Goal: Task Accomplishment & Management: Use online tool/utility

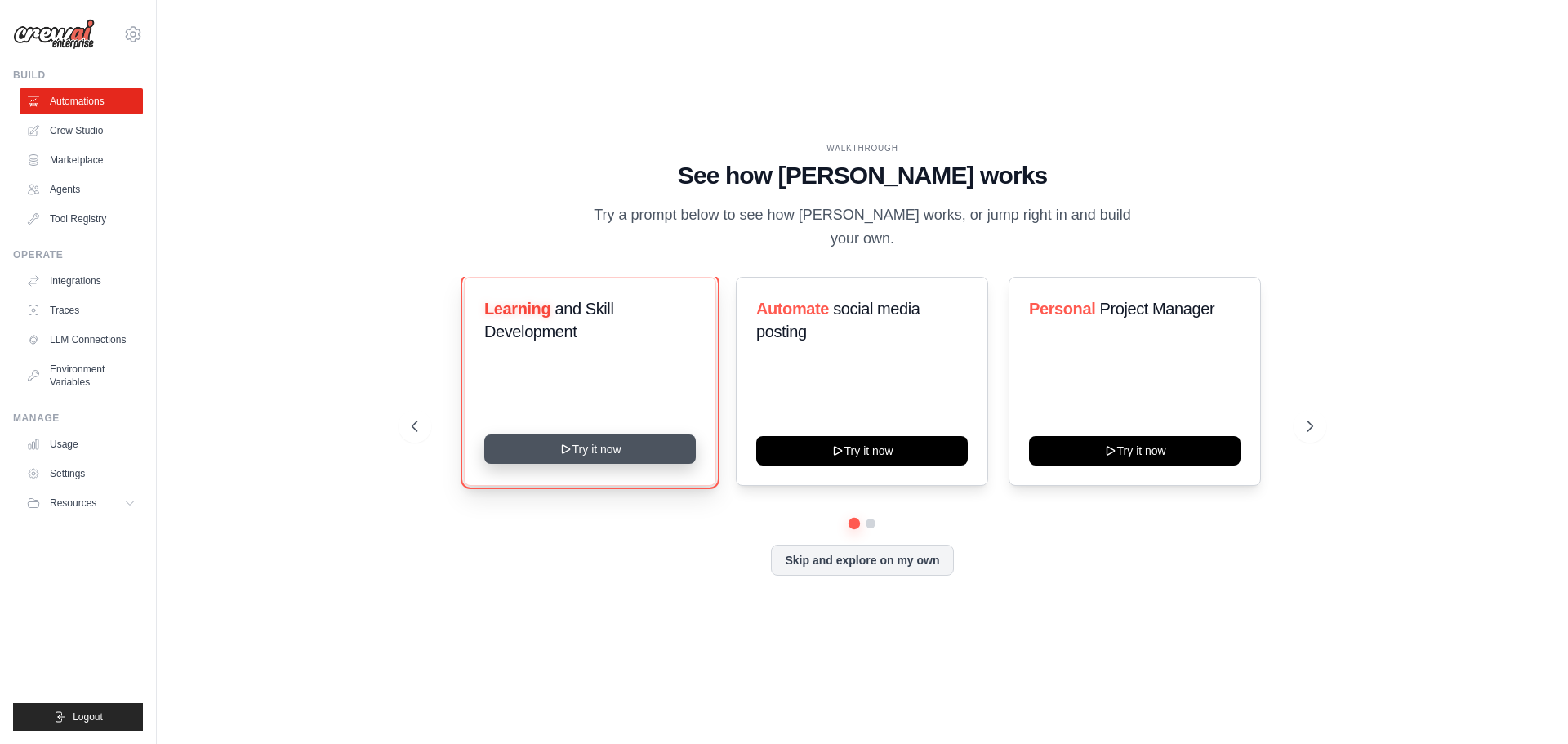
click at [605, 443] on button "Try it now" at bounding box center [590, 449] width 211 height 29
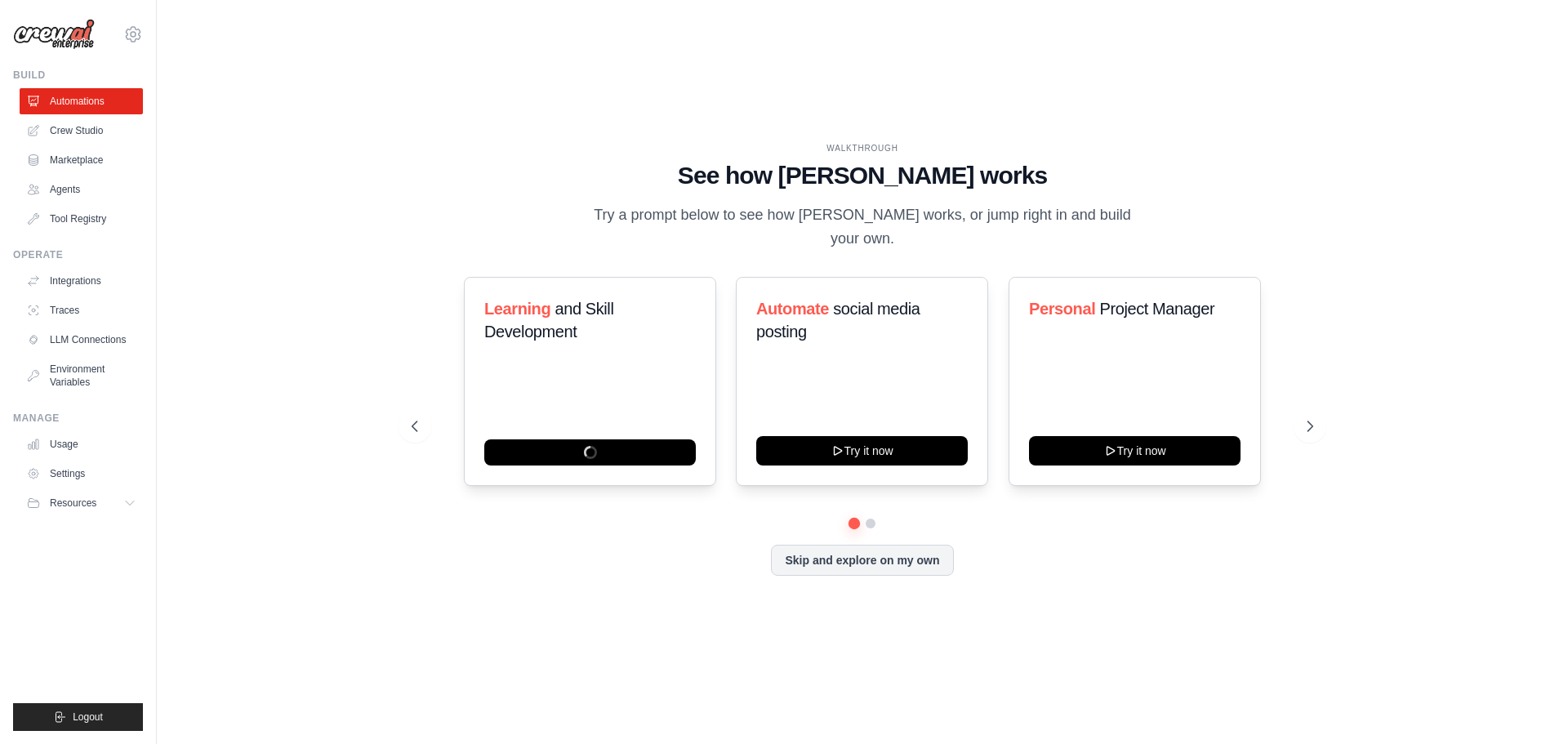
click at [48, 34] on img at bounding box center [54, 35] width 82 height 31
click at [820, 545] on button "Skip and explore on my own" at bounding box center [862, 559] width 182 height 31
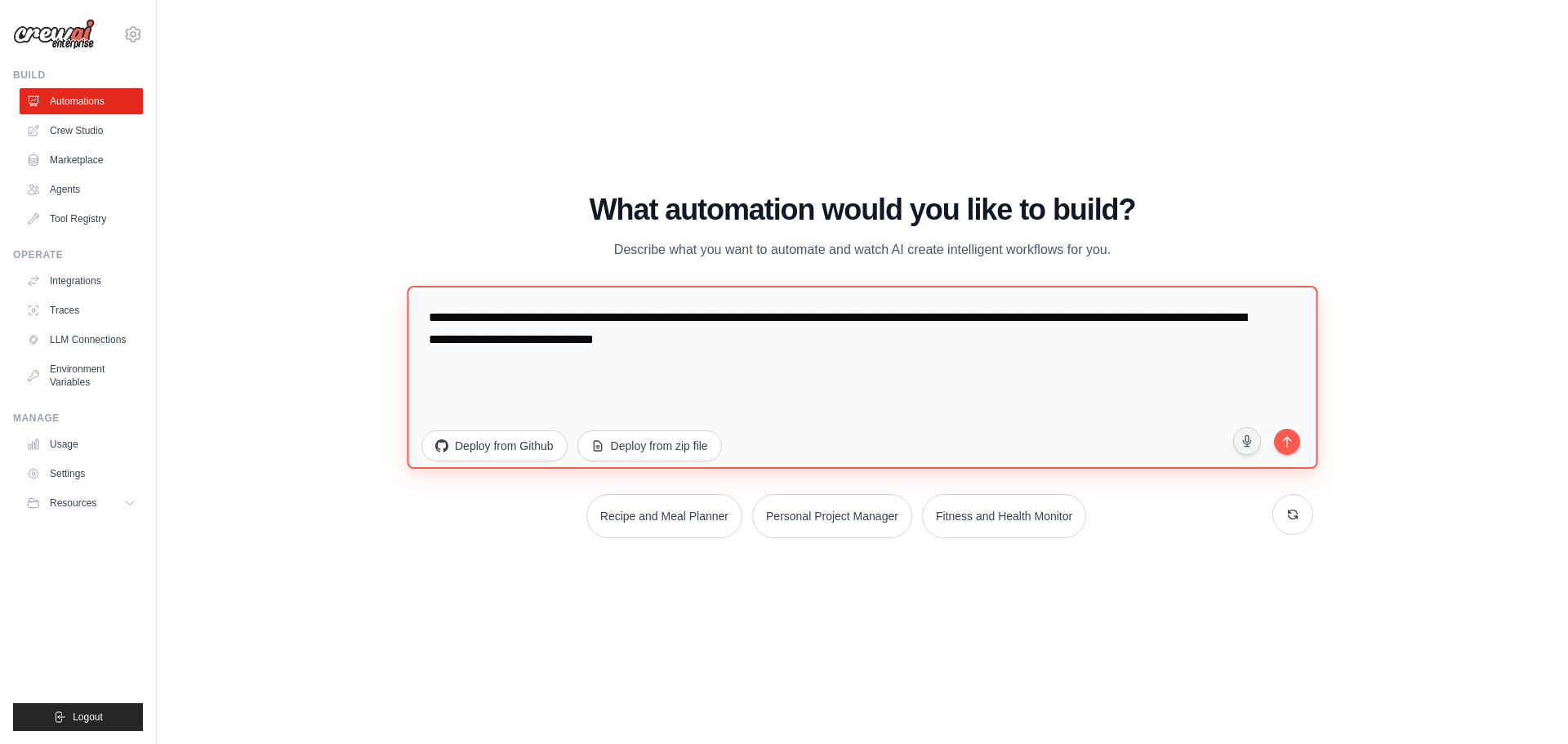
drag, startPoint x: 504, startPoint y: 317, endPoint x: 779, endPoint y: 325, distance: 275.1
click at [779, 325] on textarea "**********" at bounding box center [862, 376] width 911 height 183
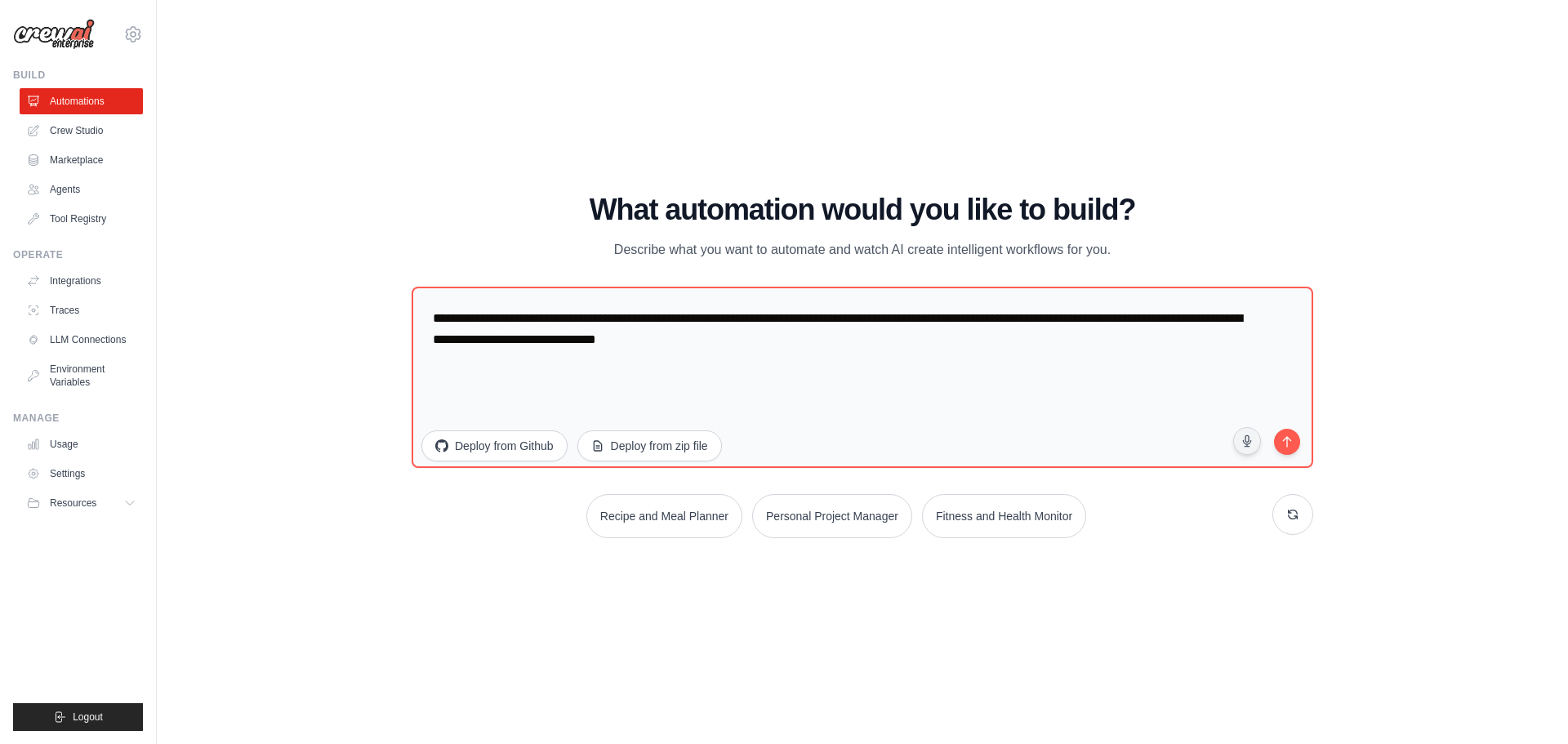
click at [392, 556] on div "WALKTHROUGH See how CrewAI works Try a prompt below to see how CrewAI works, or…" at bounding box center [862, 372] width 1359 height 711
click at [66, 136] on link "Crew Studio" at bounding box center [82, 130] width 123 height 26
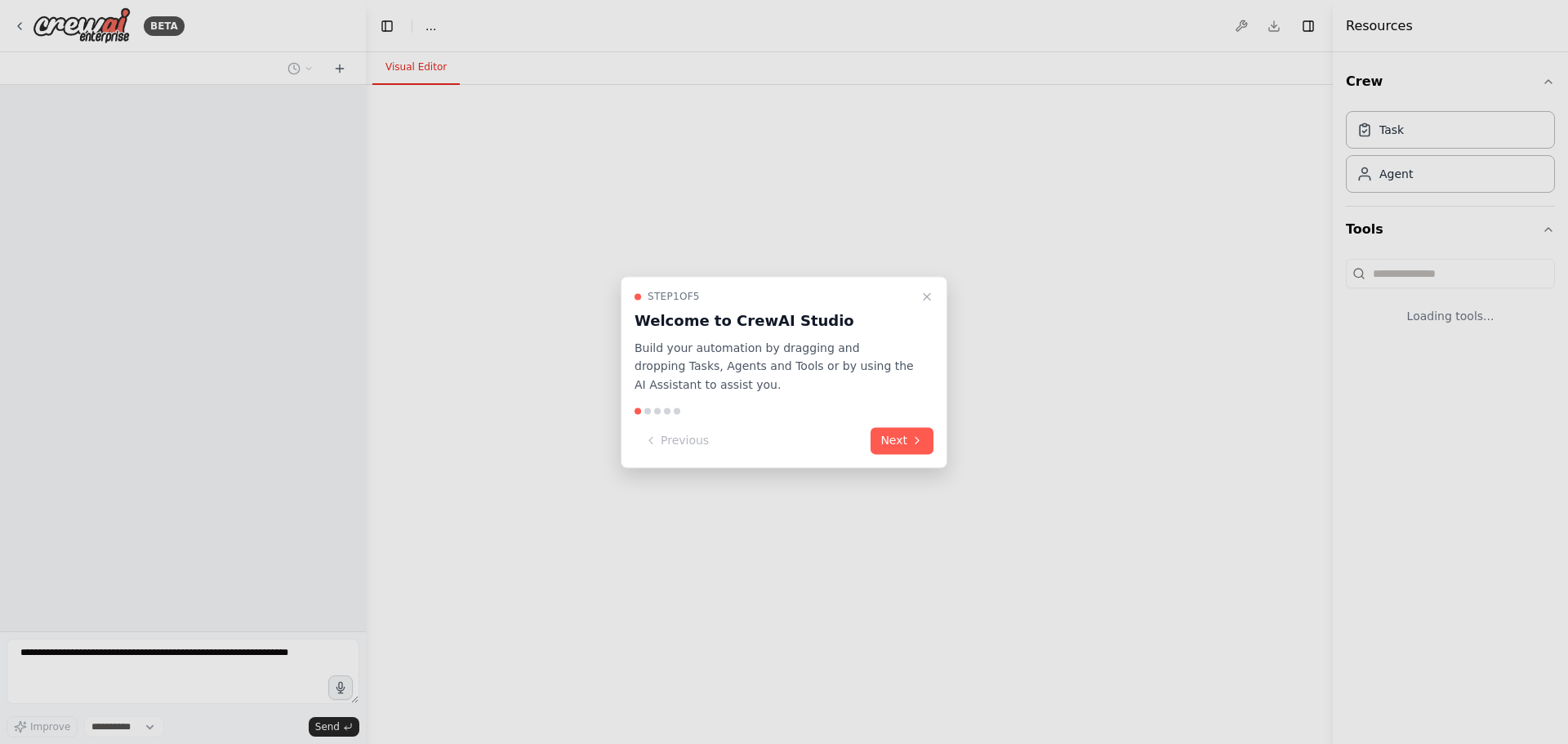
select select "****"
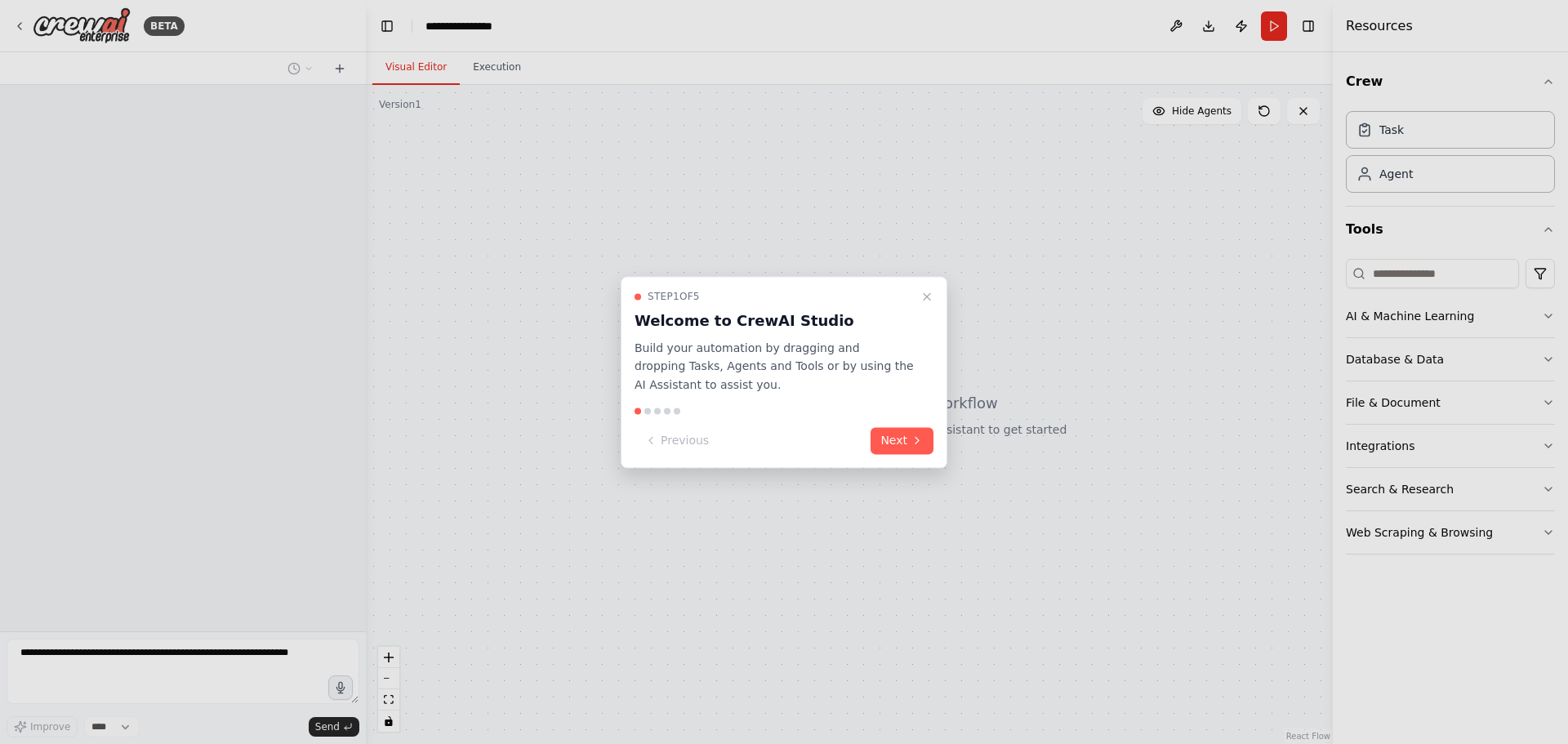
click at [889, 449] on button "Next" at bounding box center [901, 441] width 63 height 27
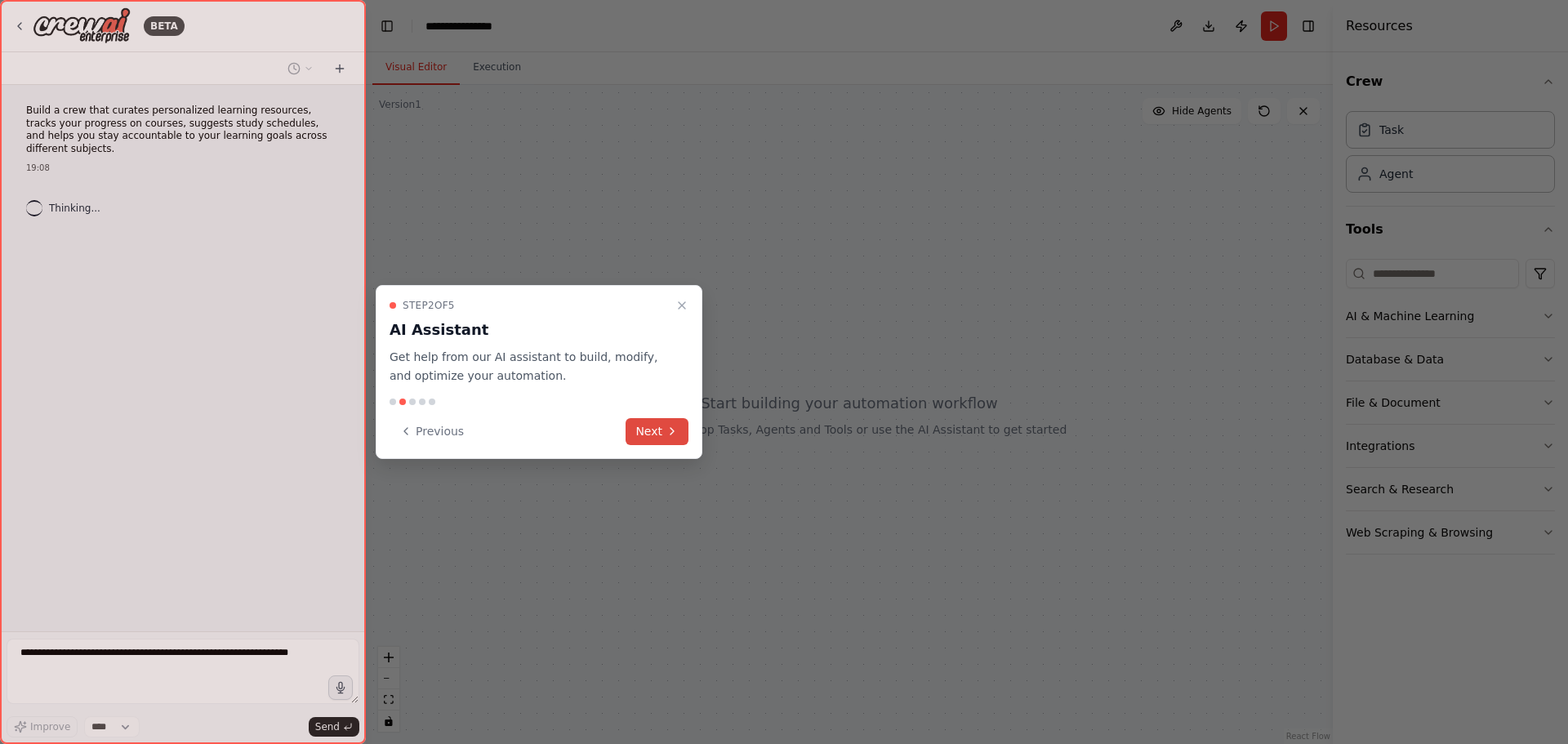
click at [669, 441] on button "Next" at bounding box center [657, 432] width 63 height 27
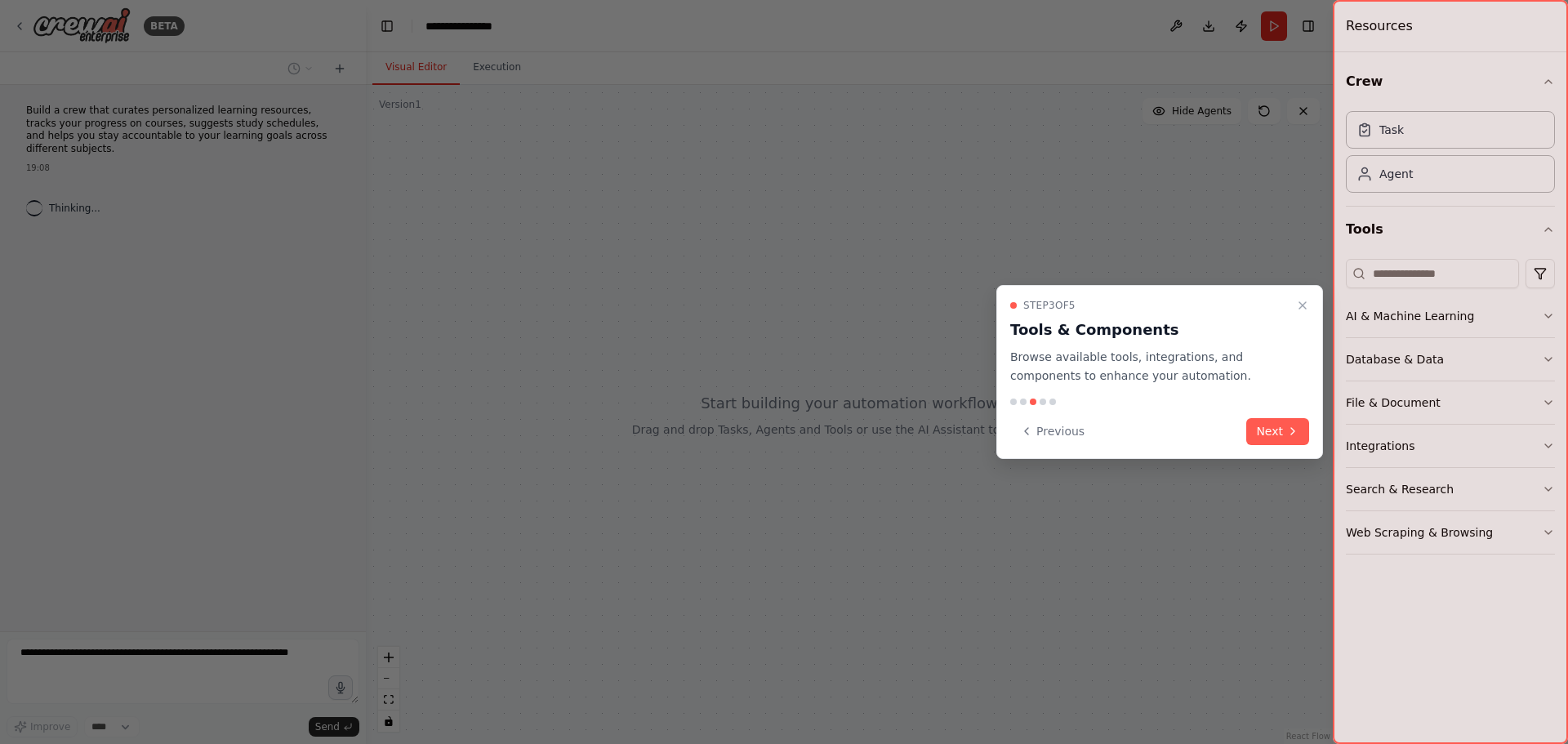
click at [1247, 426] on div "Previous Next" at bounding box center [1160, 432] width 299 height 27
click at [1257, 433] on button "Next" at bounding box center [1278, 432] width 63 height 27
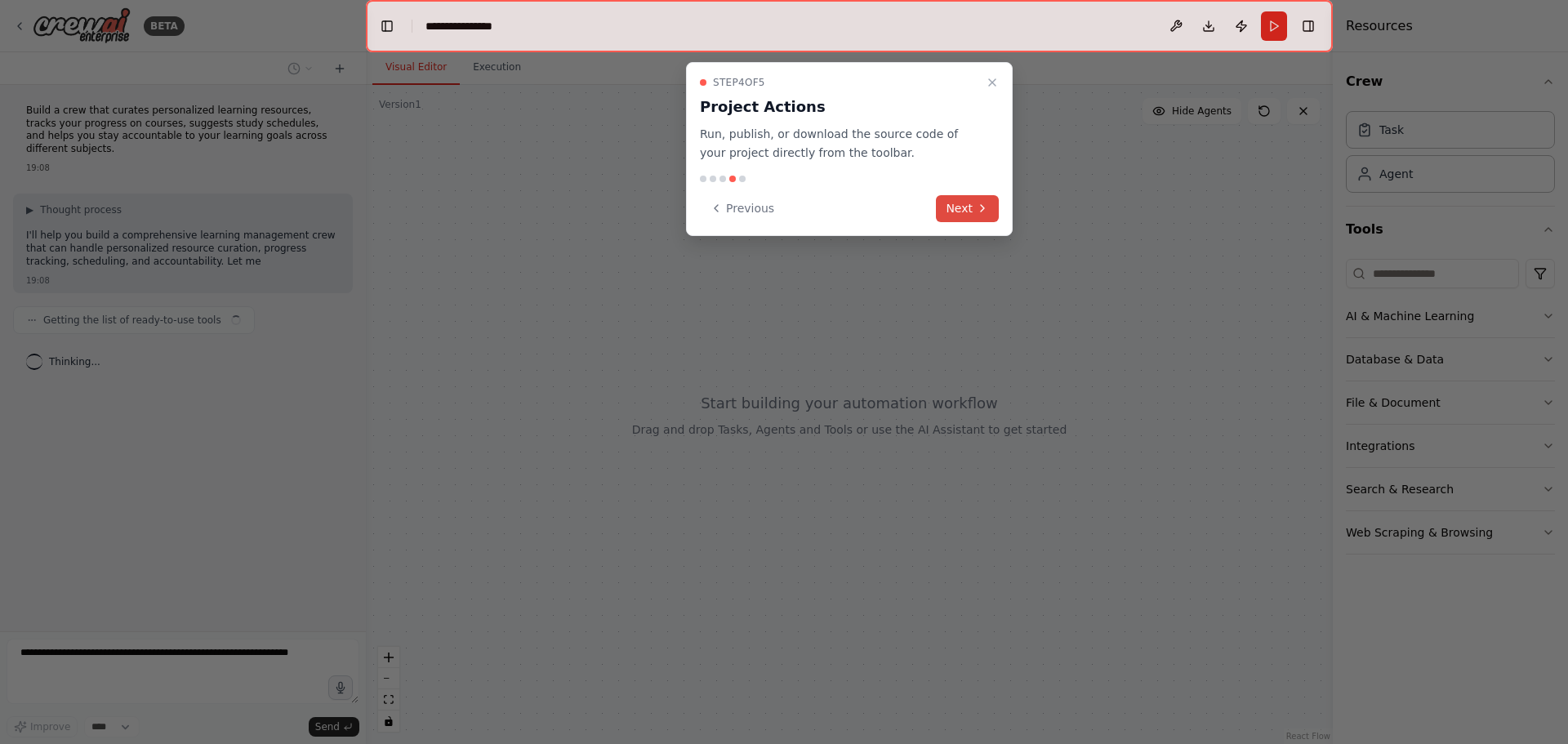
click at [968, 218] on button "Next" at bounding box center [967, 209] width 63 height 27
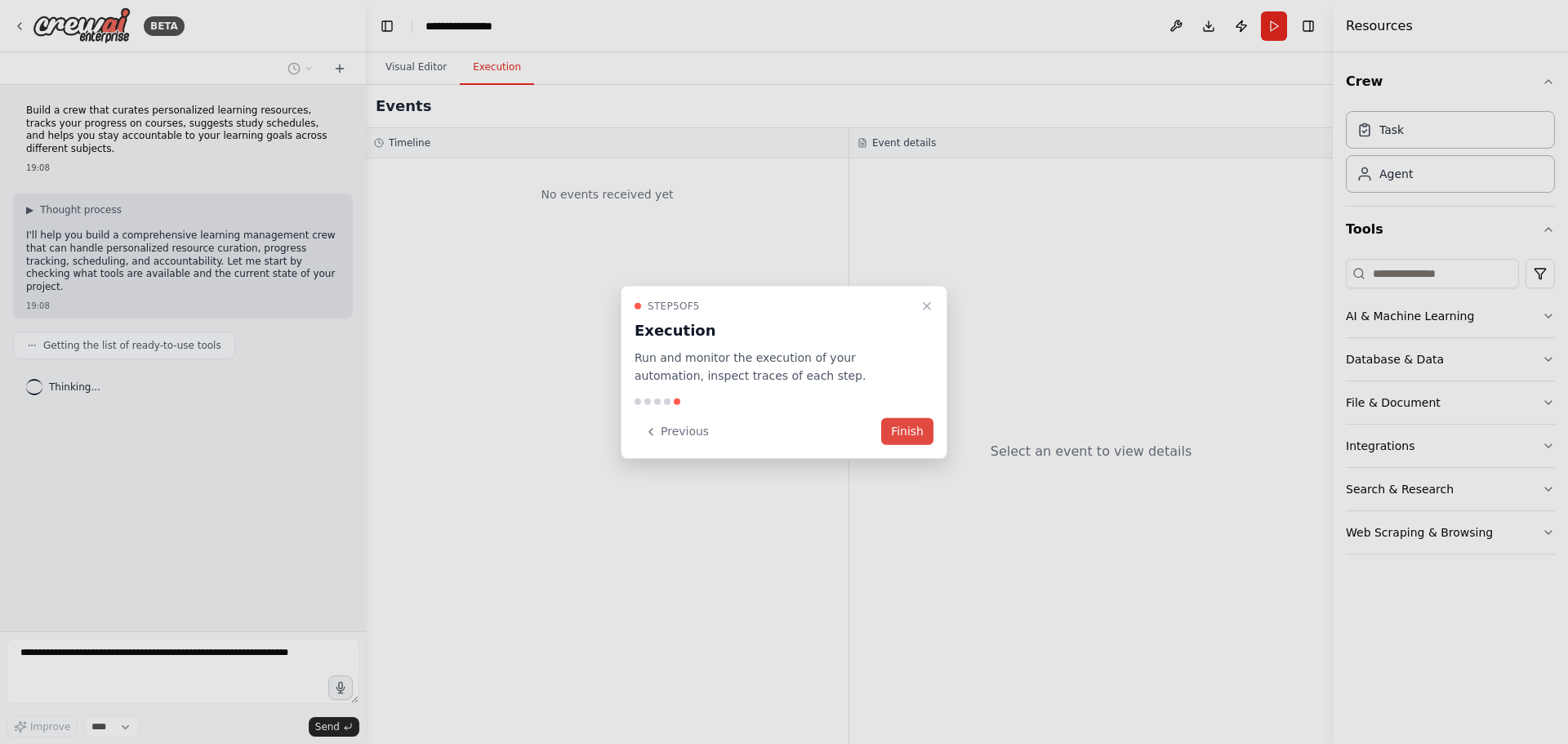
click at [925, 434] on button "Finish" at bounding box center [907, 432] width 52 height 27
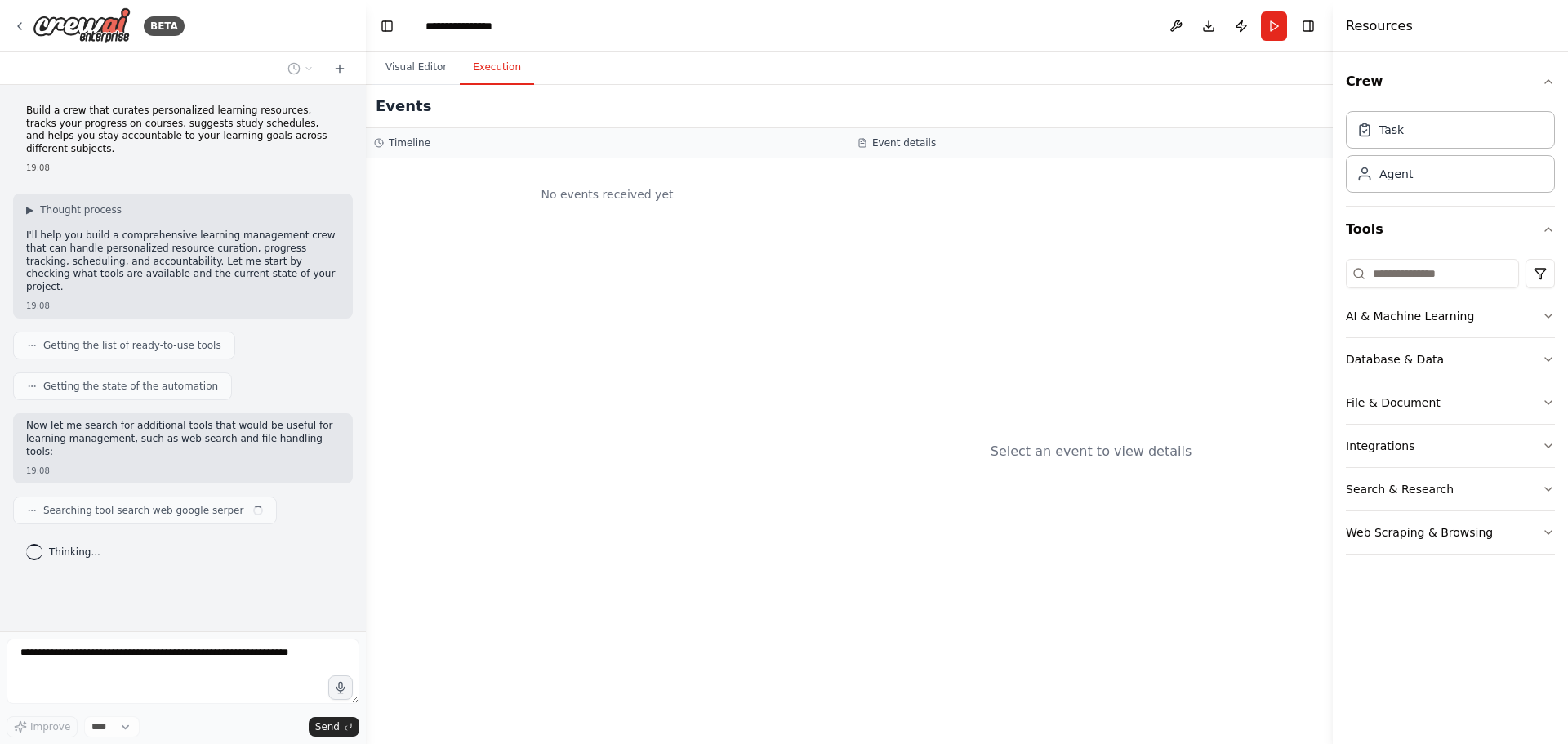
click at [485, 76] on button "Execution" at bounding box center [497, 68] width 75 height 35
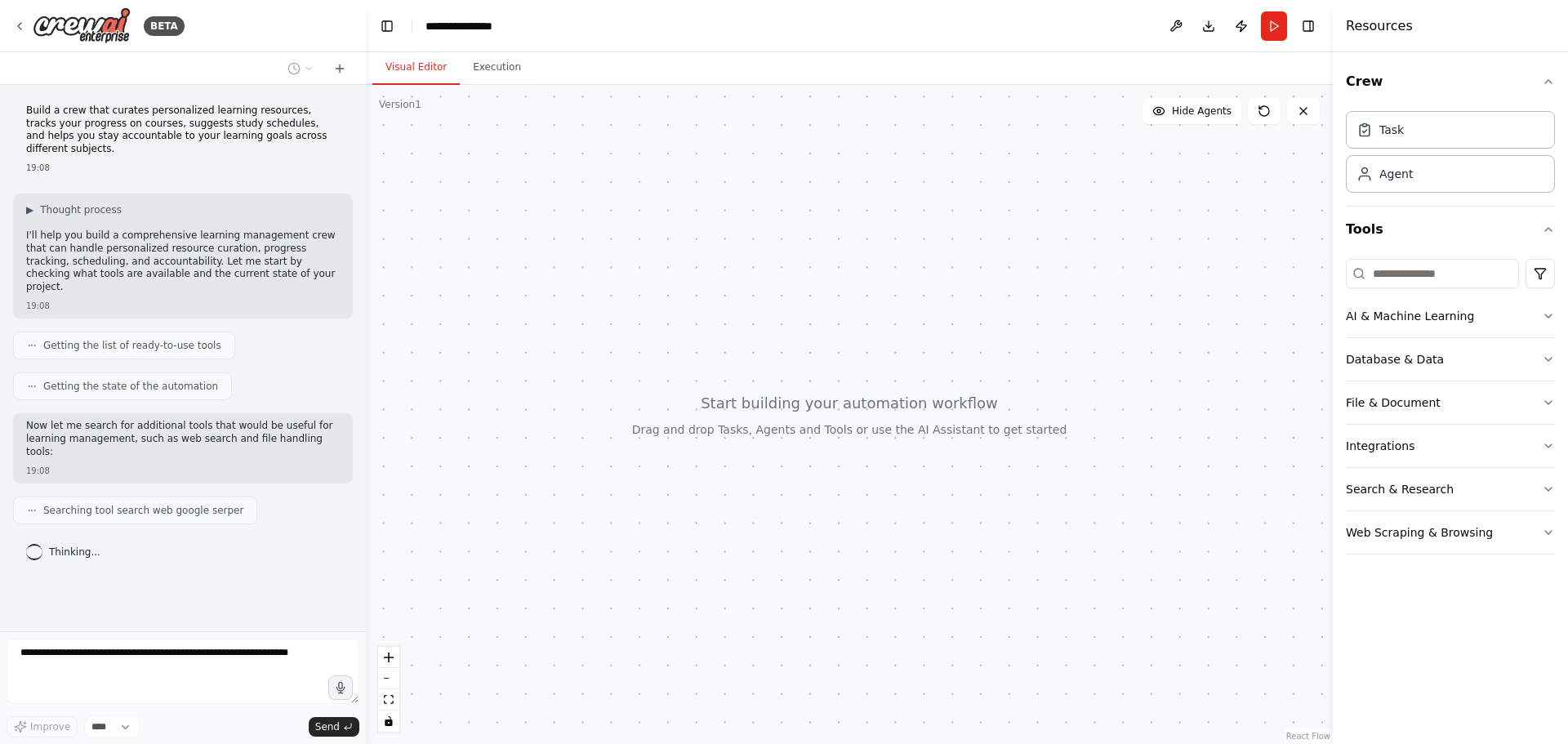
click at [430, 69] on button "Visual Editor" at bounding box center [416, 68] width 87 height 35
click at [1441, 178] on div "Agent" at bounding box center [1451, 173] width 209 height 37
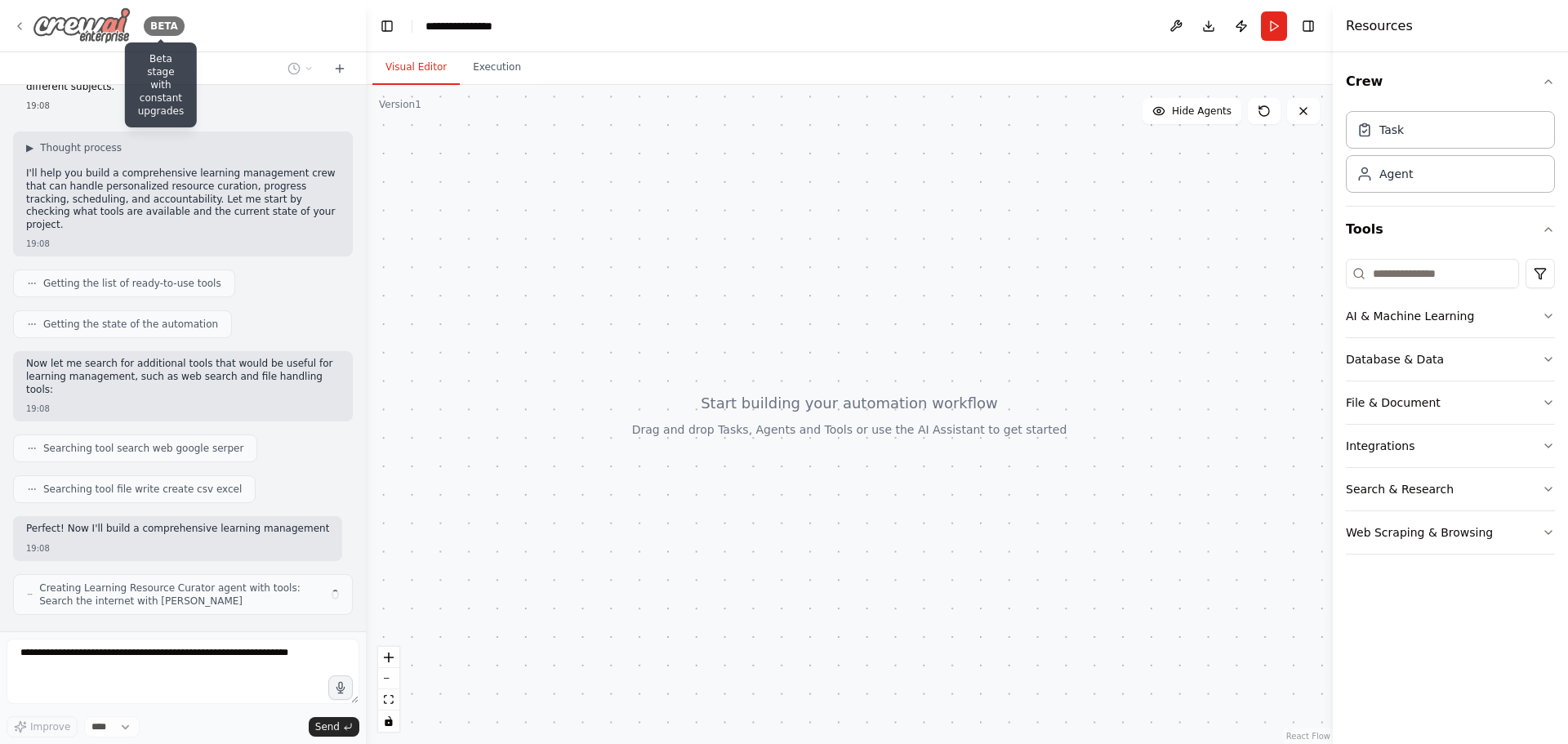
scroll to position [76, 0]
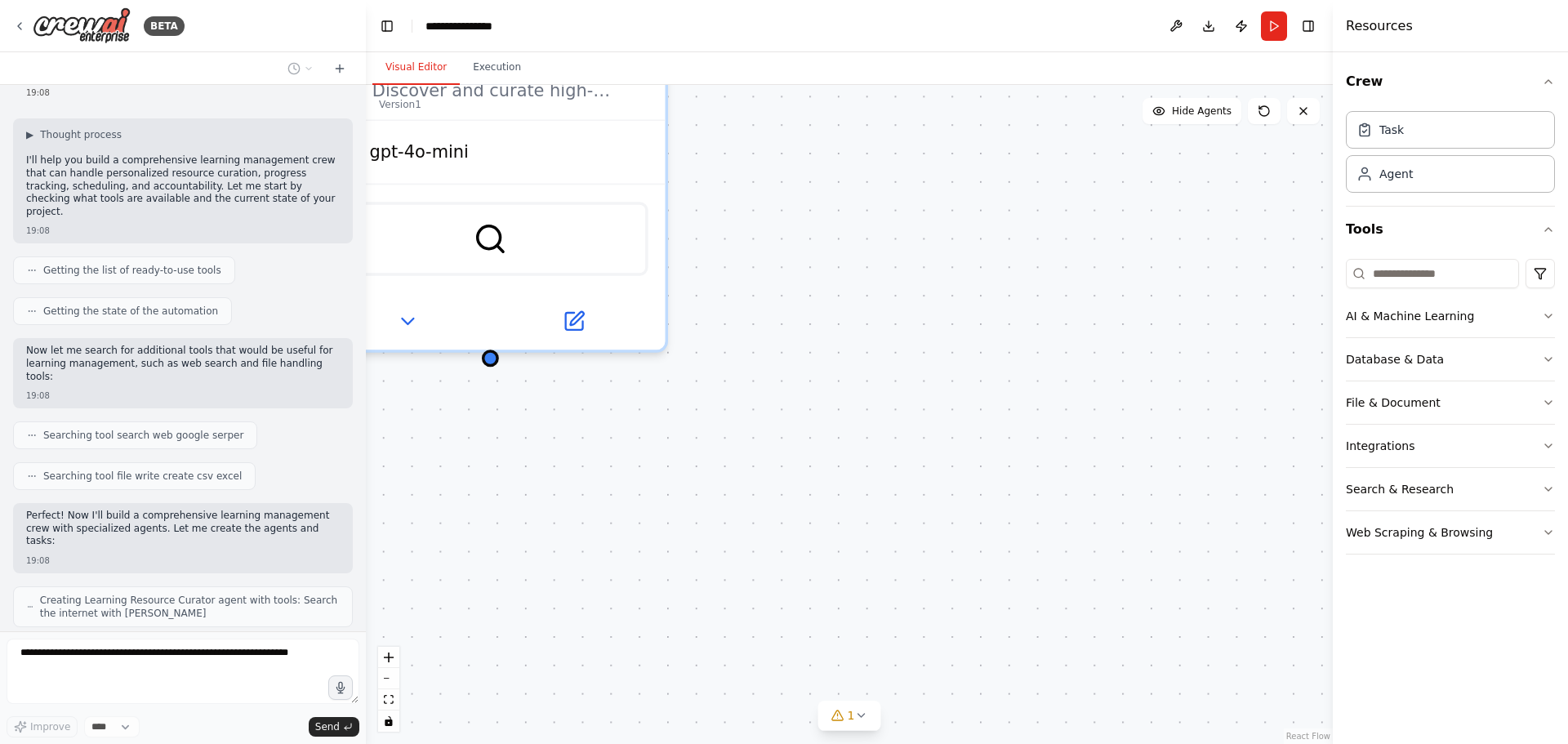
click at [769, 550] on div "Learning Resource Curator Discover and curate high-quality, personalized learni…" at bounding box center [850, 414] width 967 height 659
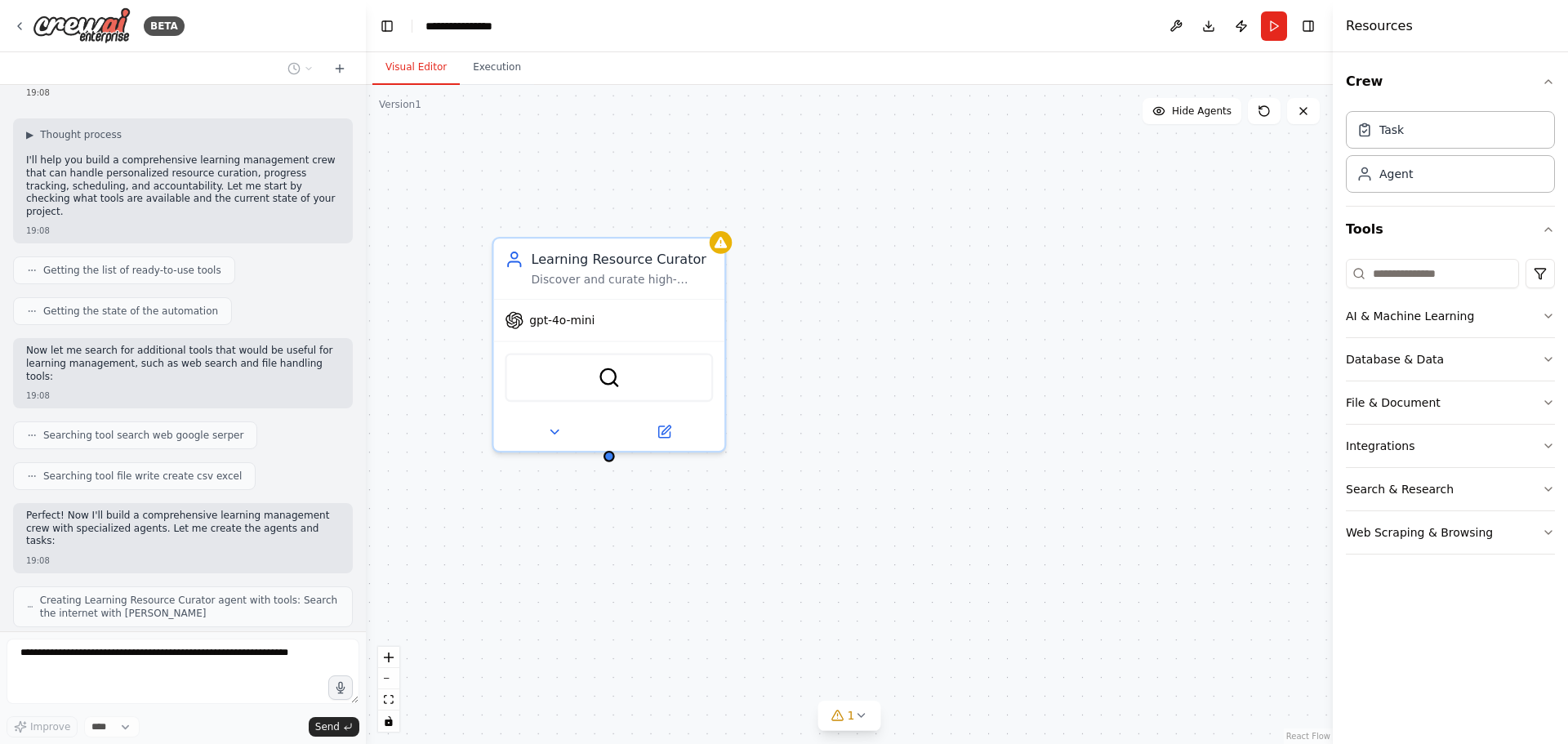
scroll to position [129, 0]
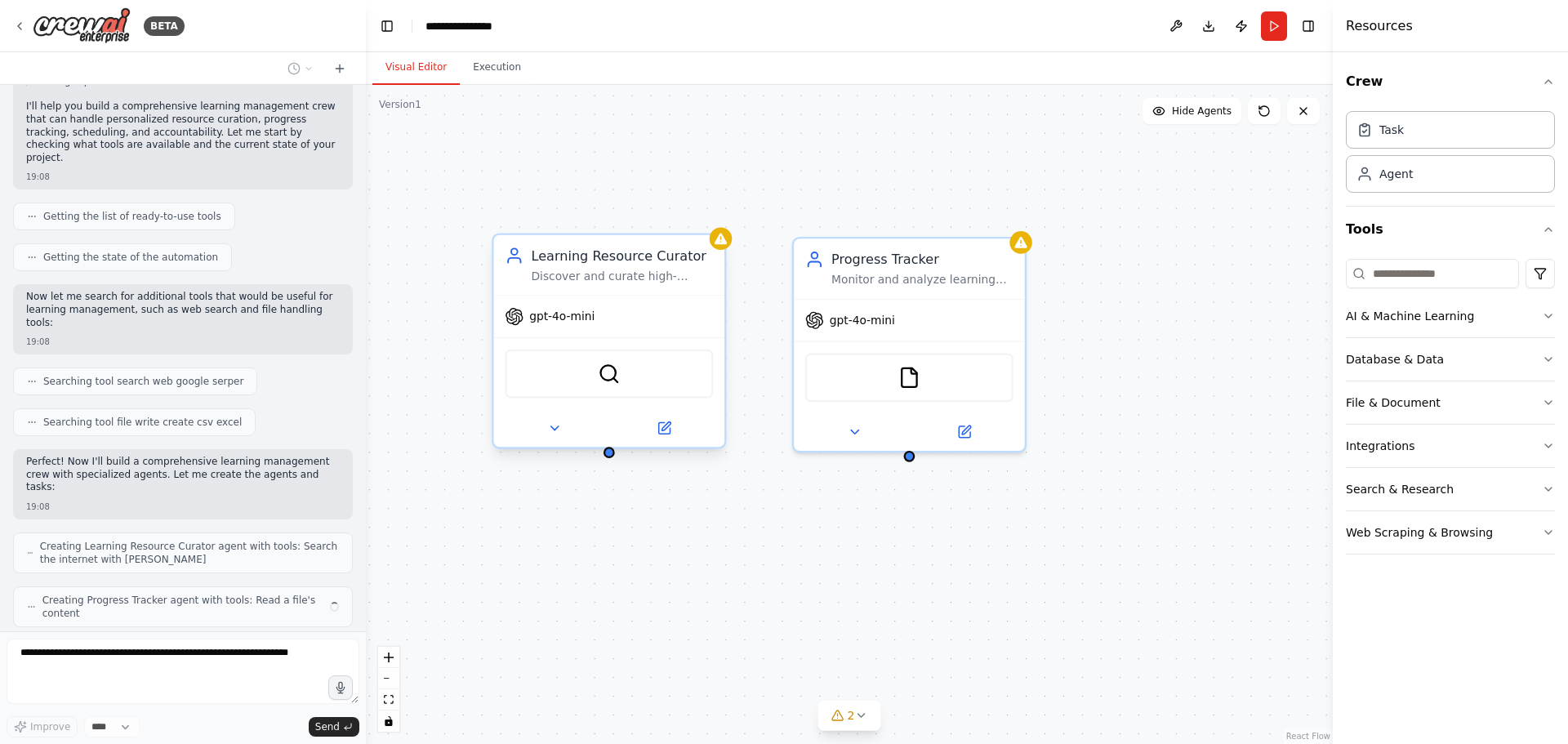
click at [627, 341] on div "SerperDevTool" at bounding box center [610, 372] width 231 height 72
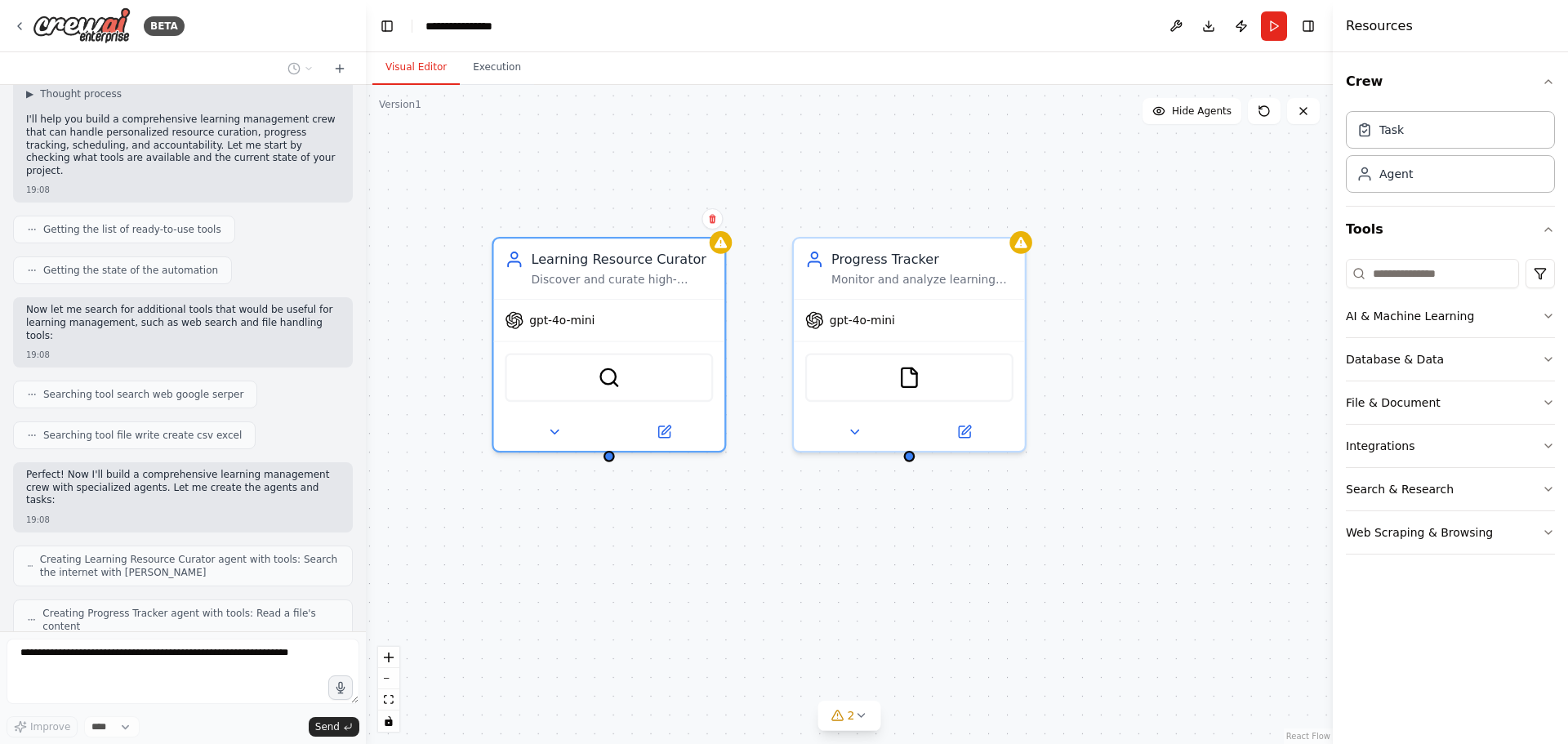
click at [1096, 249] on div "Learning Resource Curator Discover and curate high-quality, personalized learni…" at bounding box center [850, 414] width 967 height 659
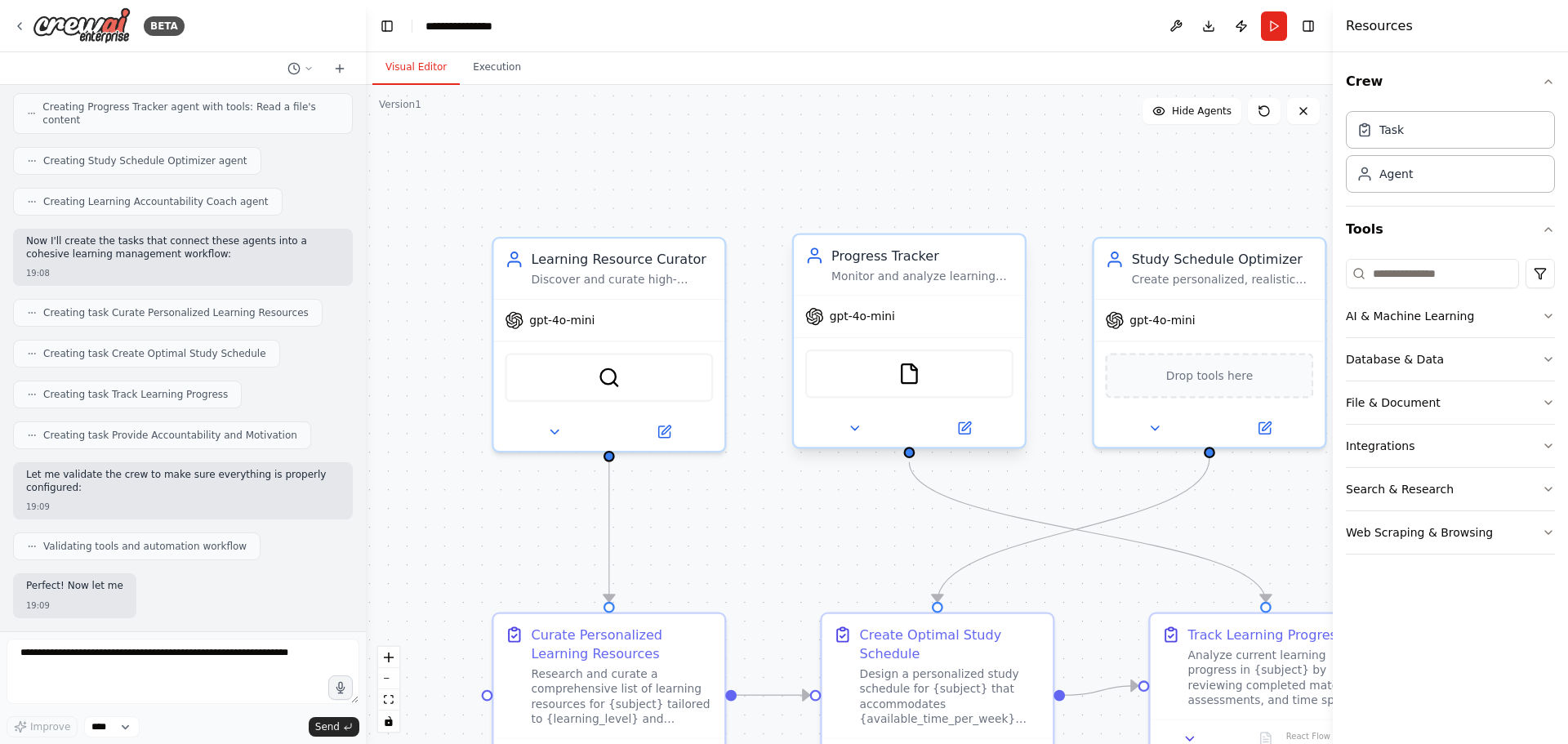
scroll to position [641, 0]
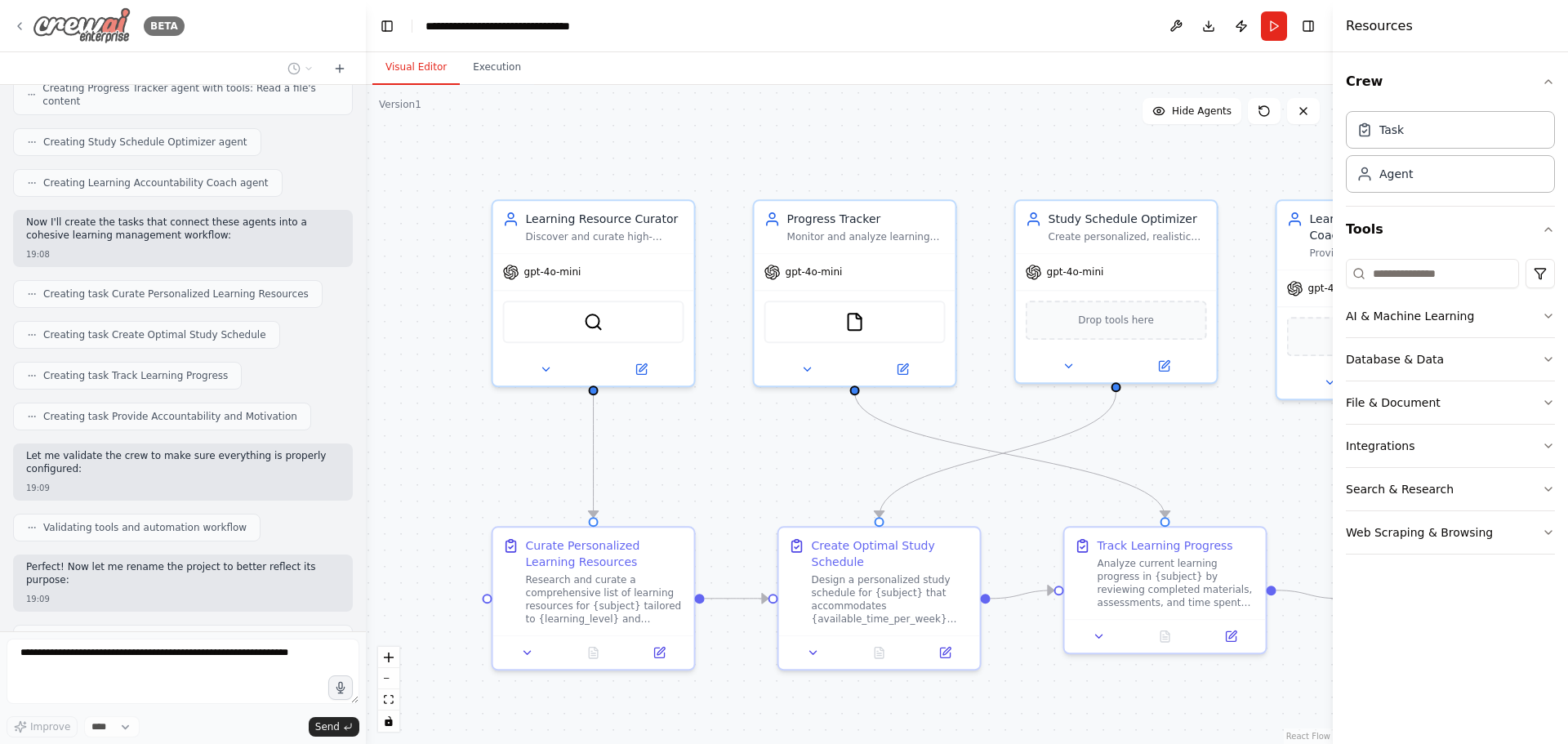
click at [20, 28] on icon at bounding box center [19, 26] width 13 height 13
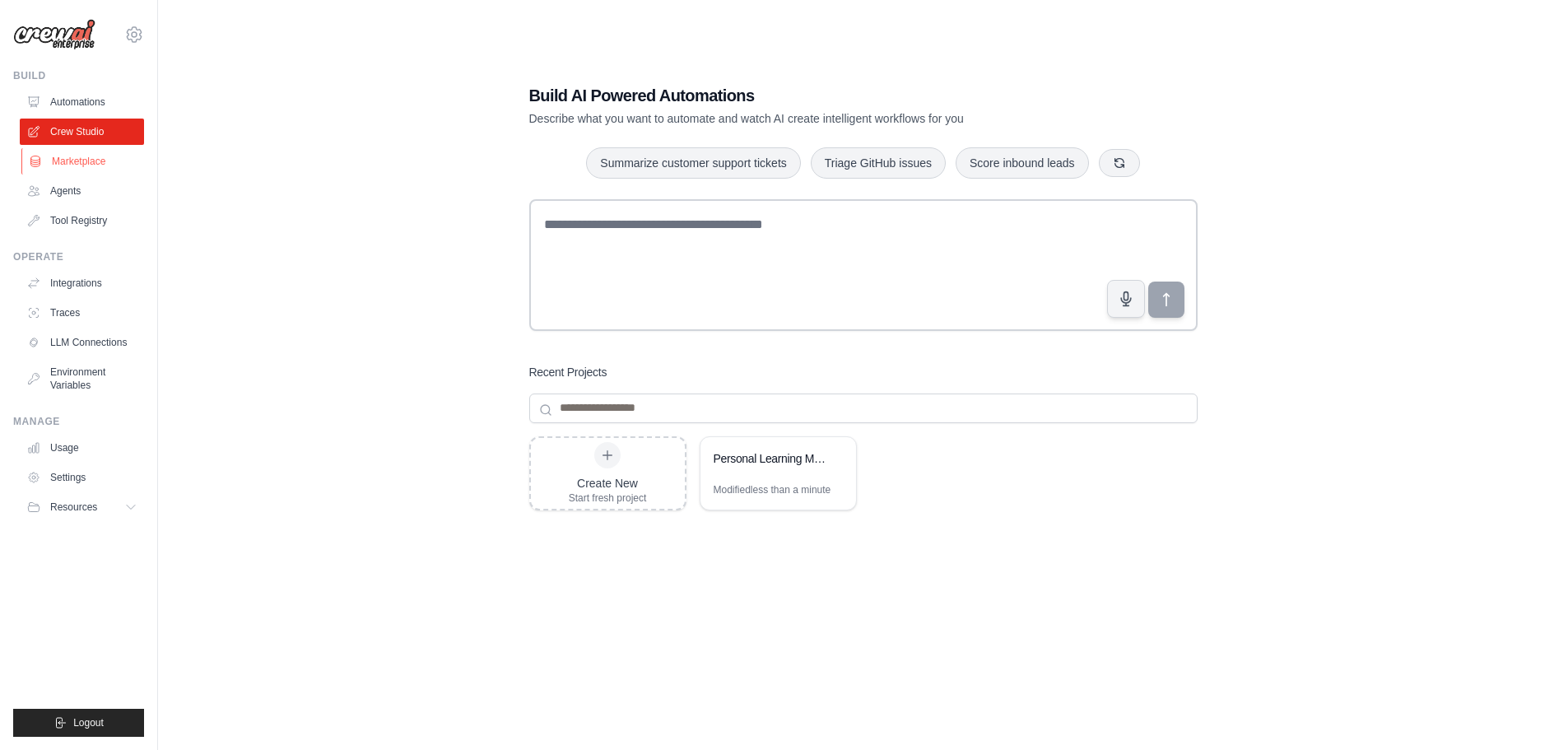
click at [61, 162] on link "Marketplace" at bounding box center [83, 161] width 124 height 27
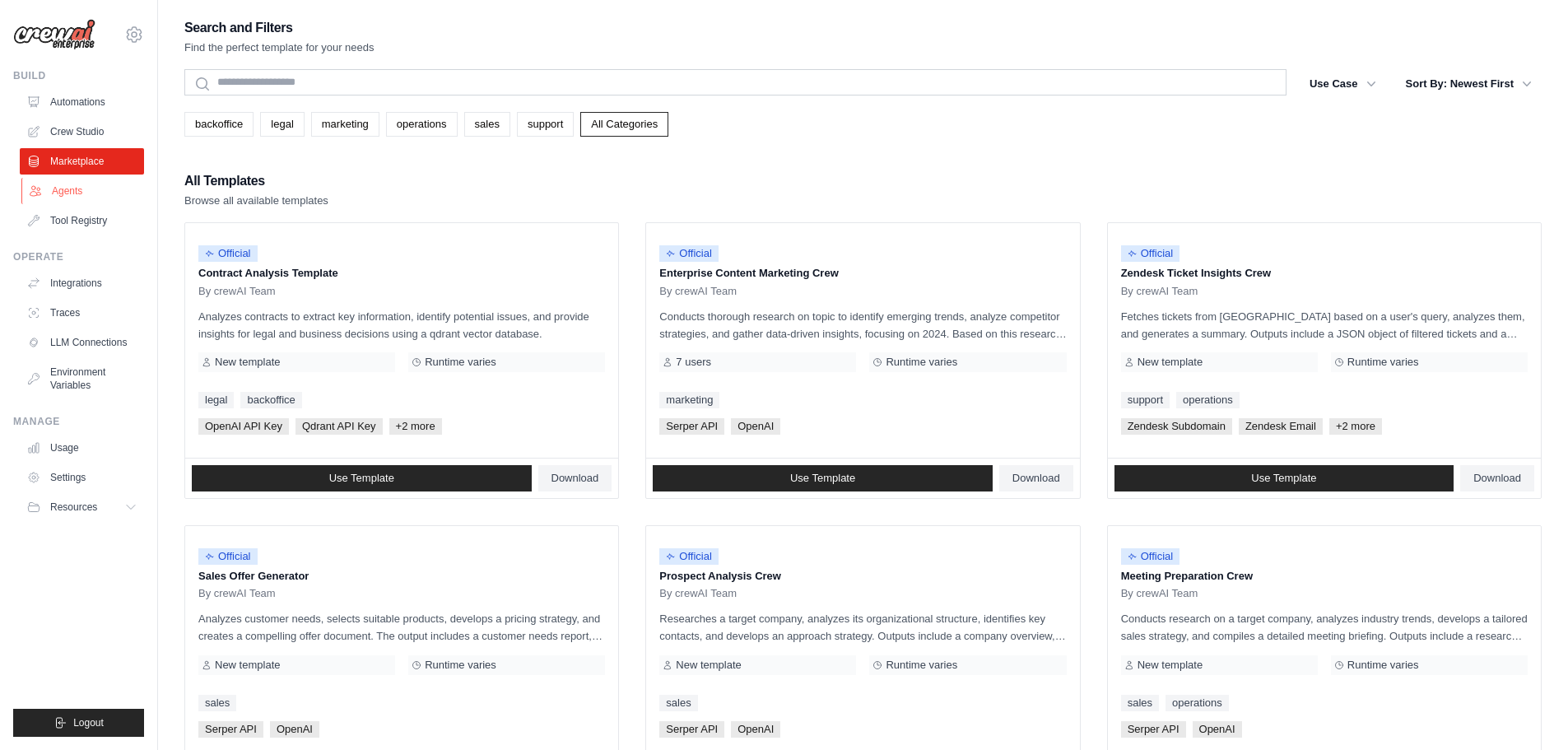
click at [59, 196] on link "Agents" at bounding box center [83, 191] width 124 height 27
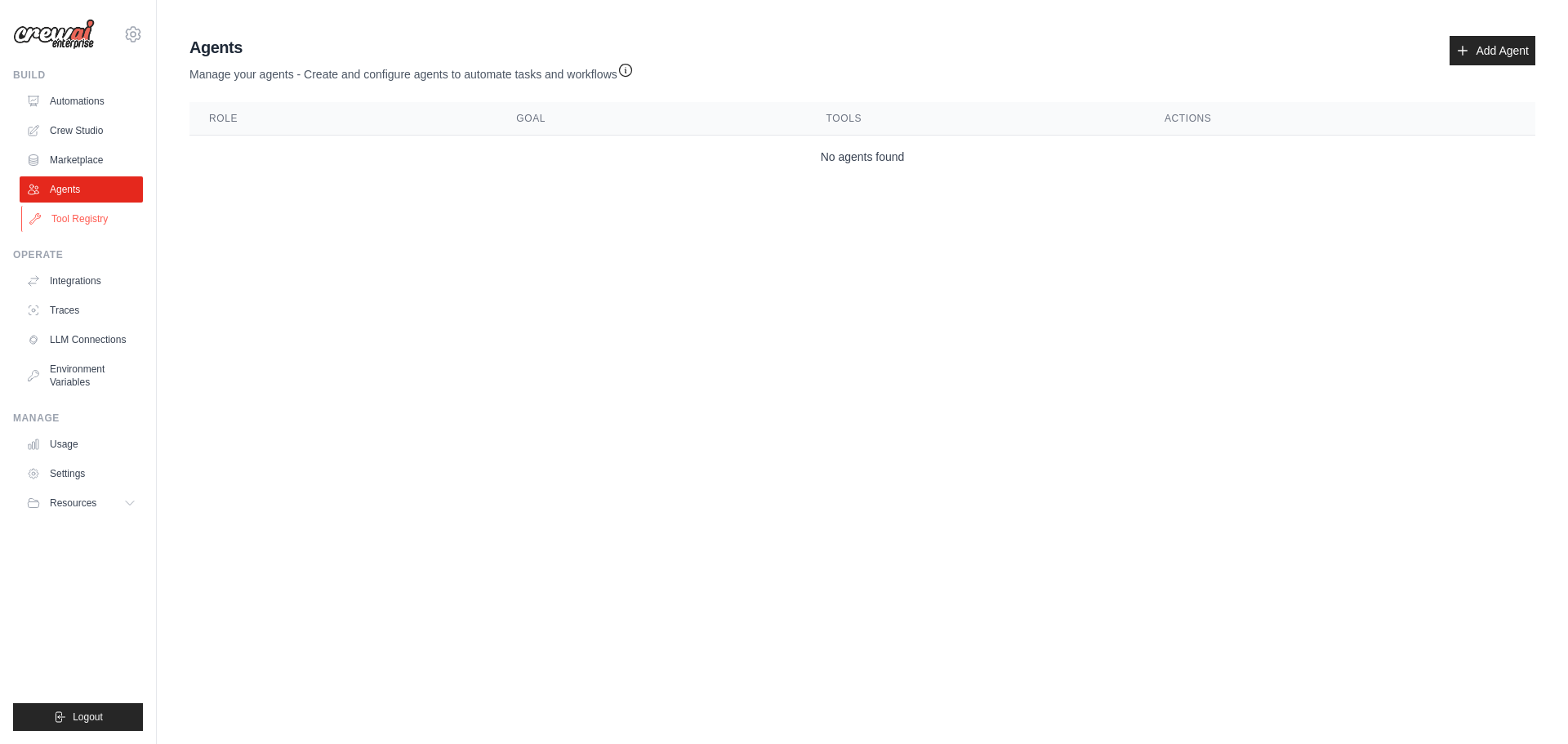
click at [64, 219] on link "Tool Registry" at bounding box center [82, 219] width 123 height 26
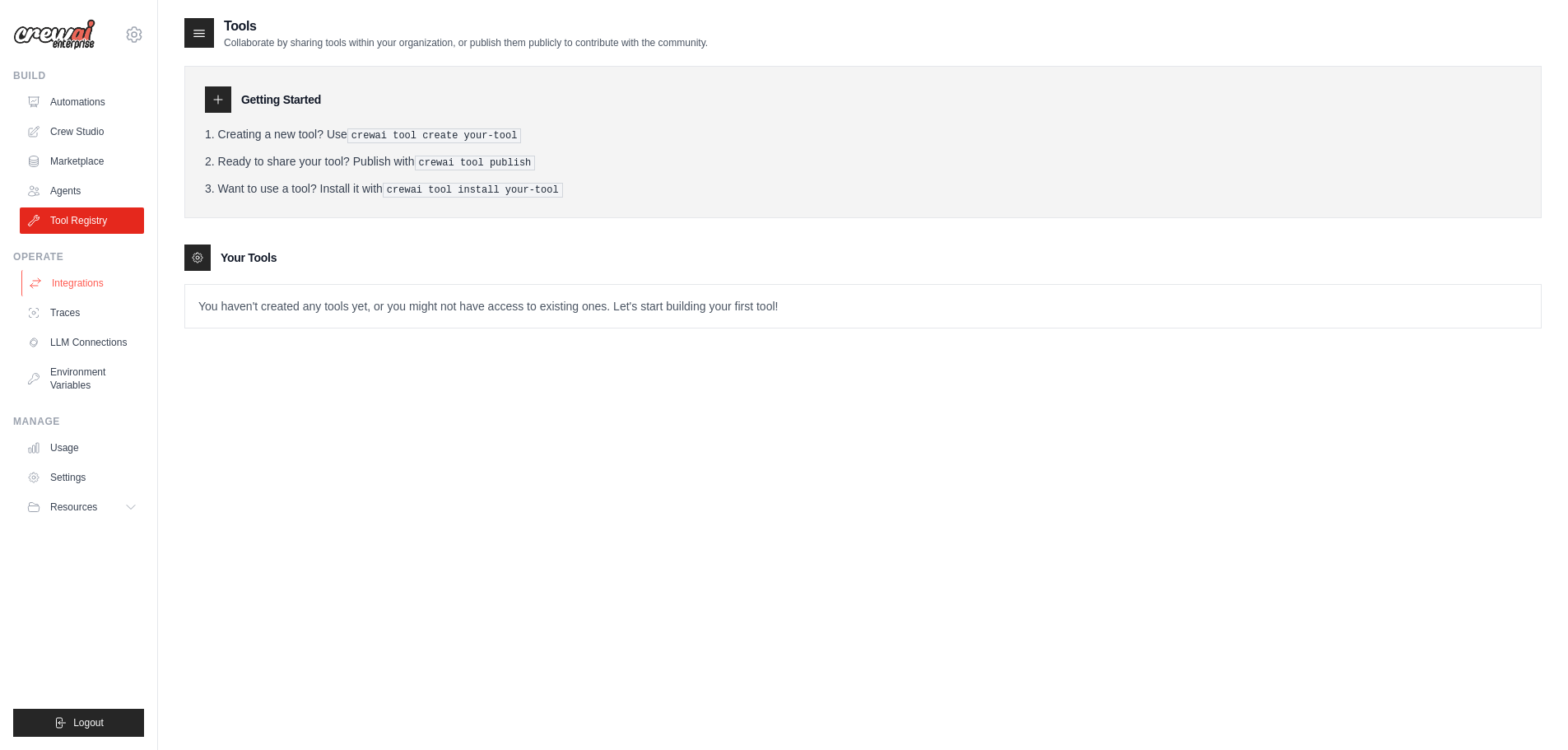
click at [62, 279] on link "Integrations" at bounding box center [83, 283] width 124 height 27
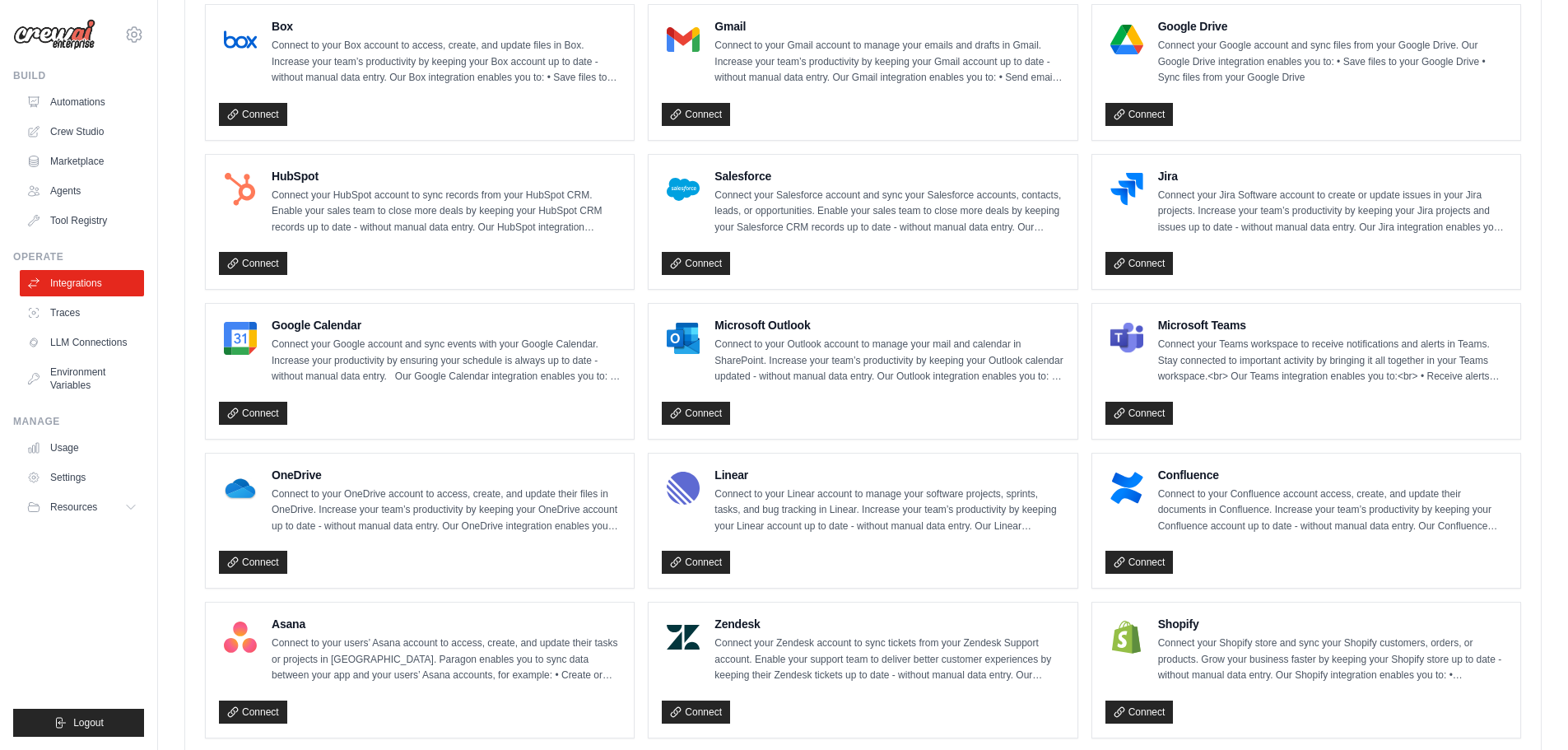
scroll to position [988, 0]
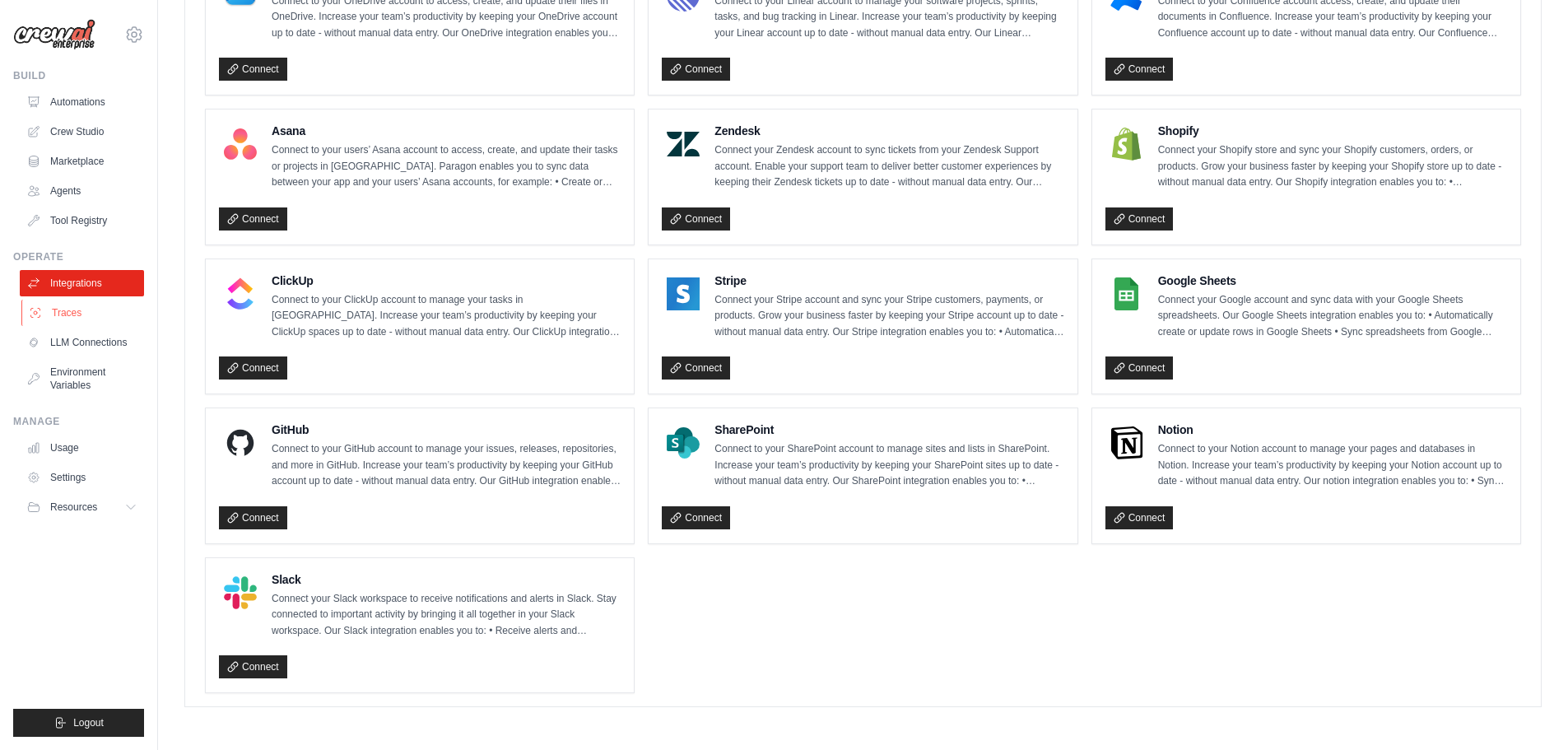
click at [75, 316] on link "Traces" at bounding box center [83, 313] width 124 height 27
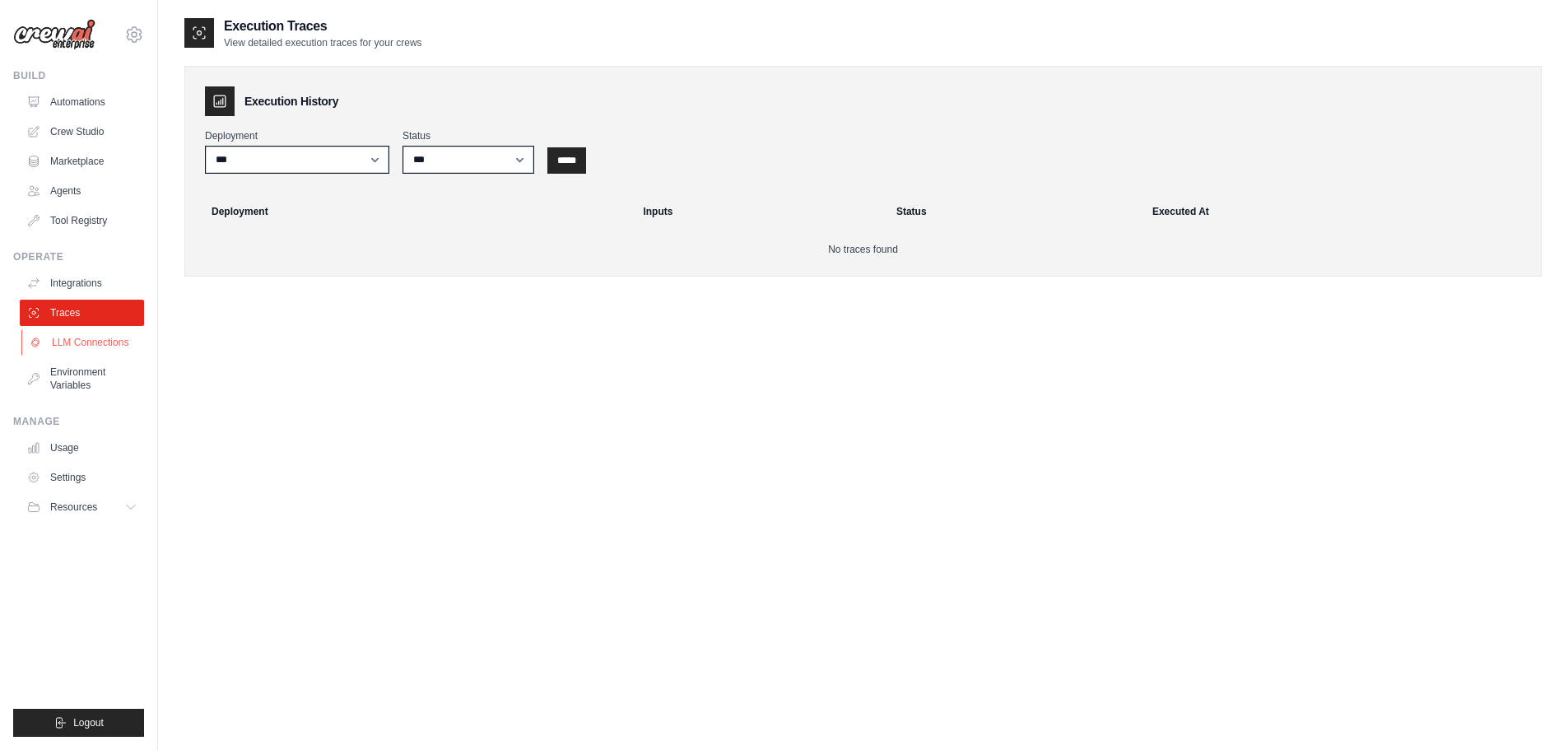
click at [106, 341] on link "LLM Connections" at bounding box center [83, 342] width 124 height 27
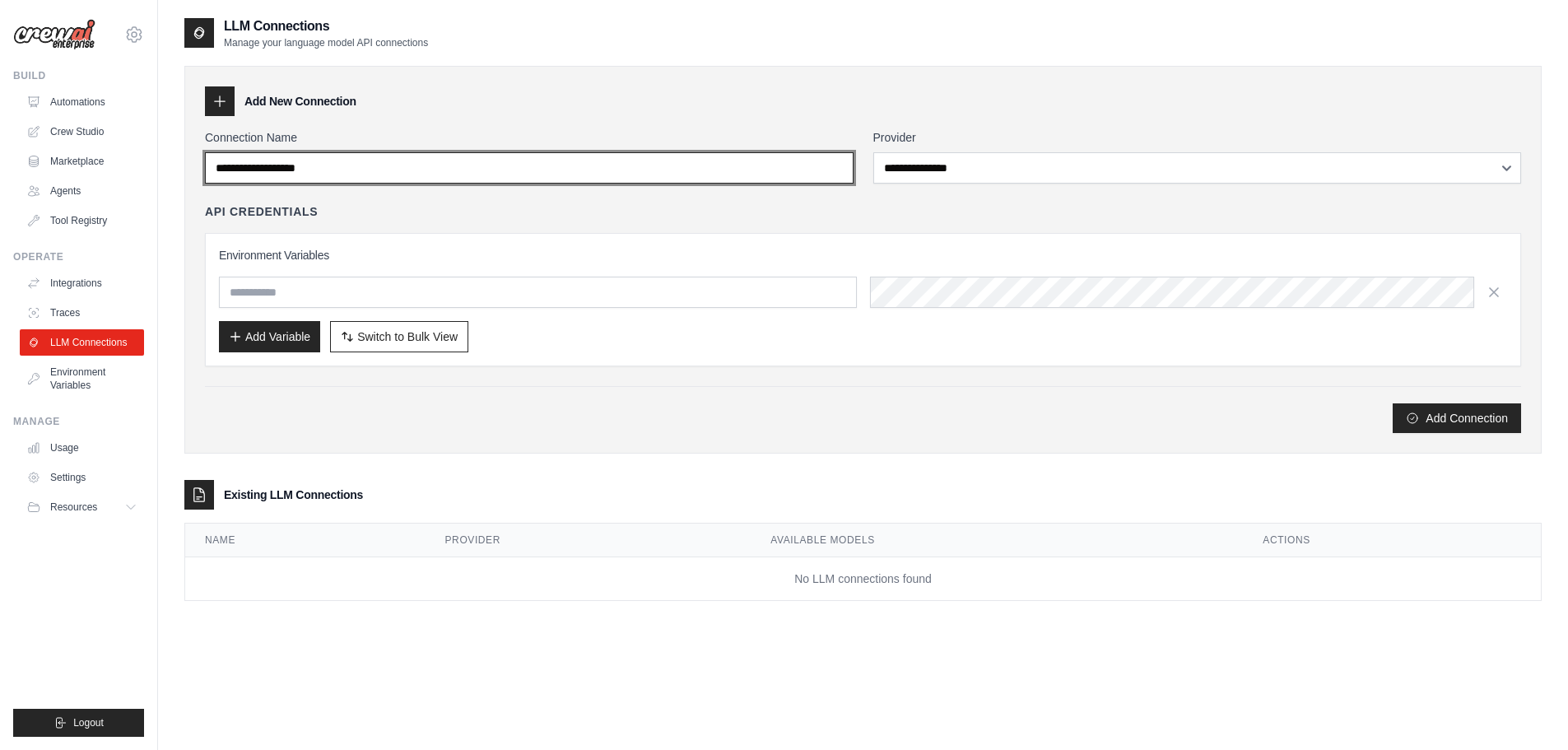
click at [779, 168] on input "Connection Name" at bounding box center [528, 168] width 649 height 31
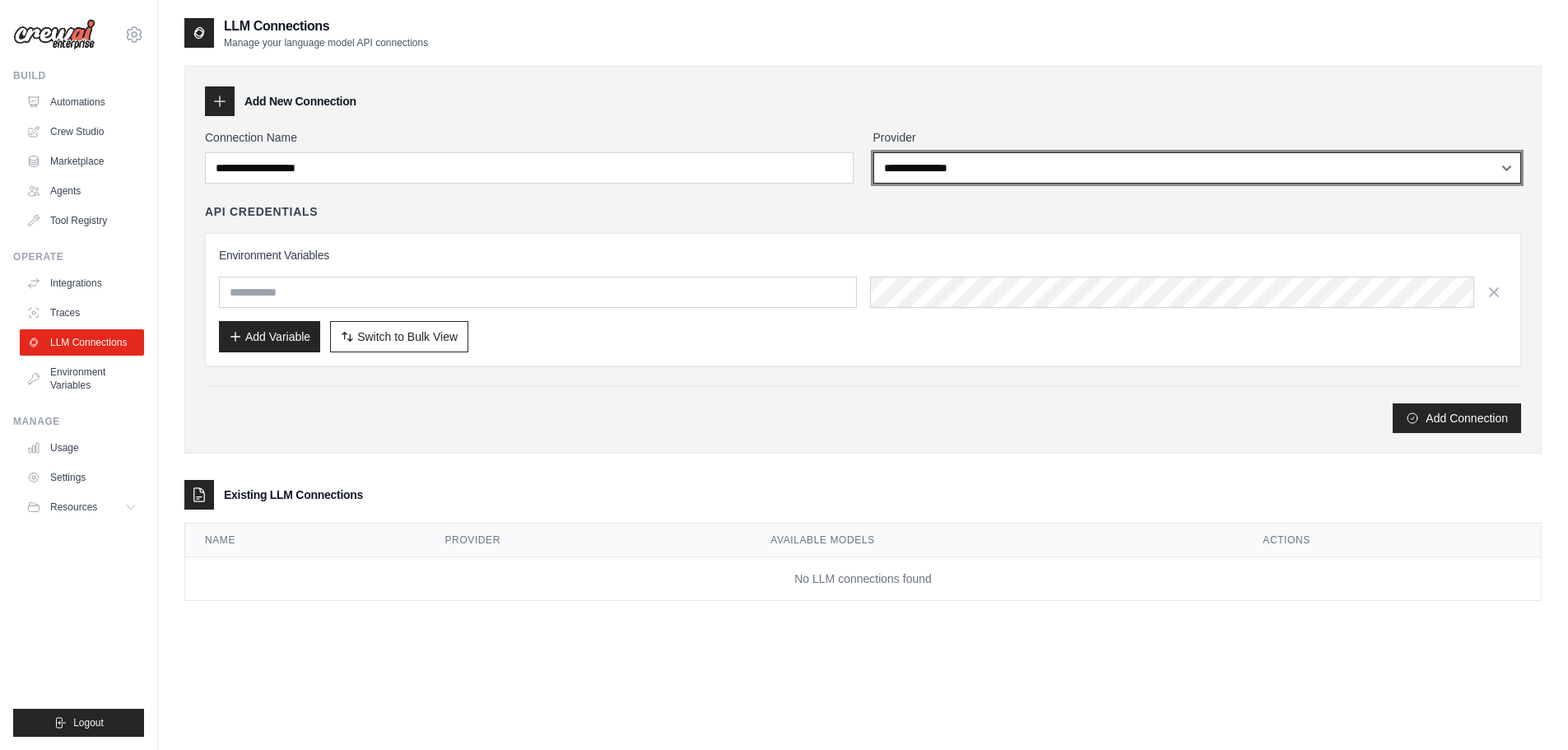
click at [1320, 164] on select "**********" at bounding box center [1197, 168] width 649 height 31
click at [1319, 164] on select "**********" at bounding box center [1197, 168] width 649 height 31
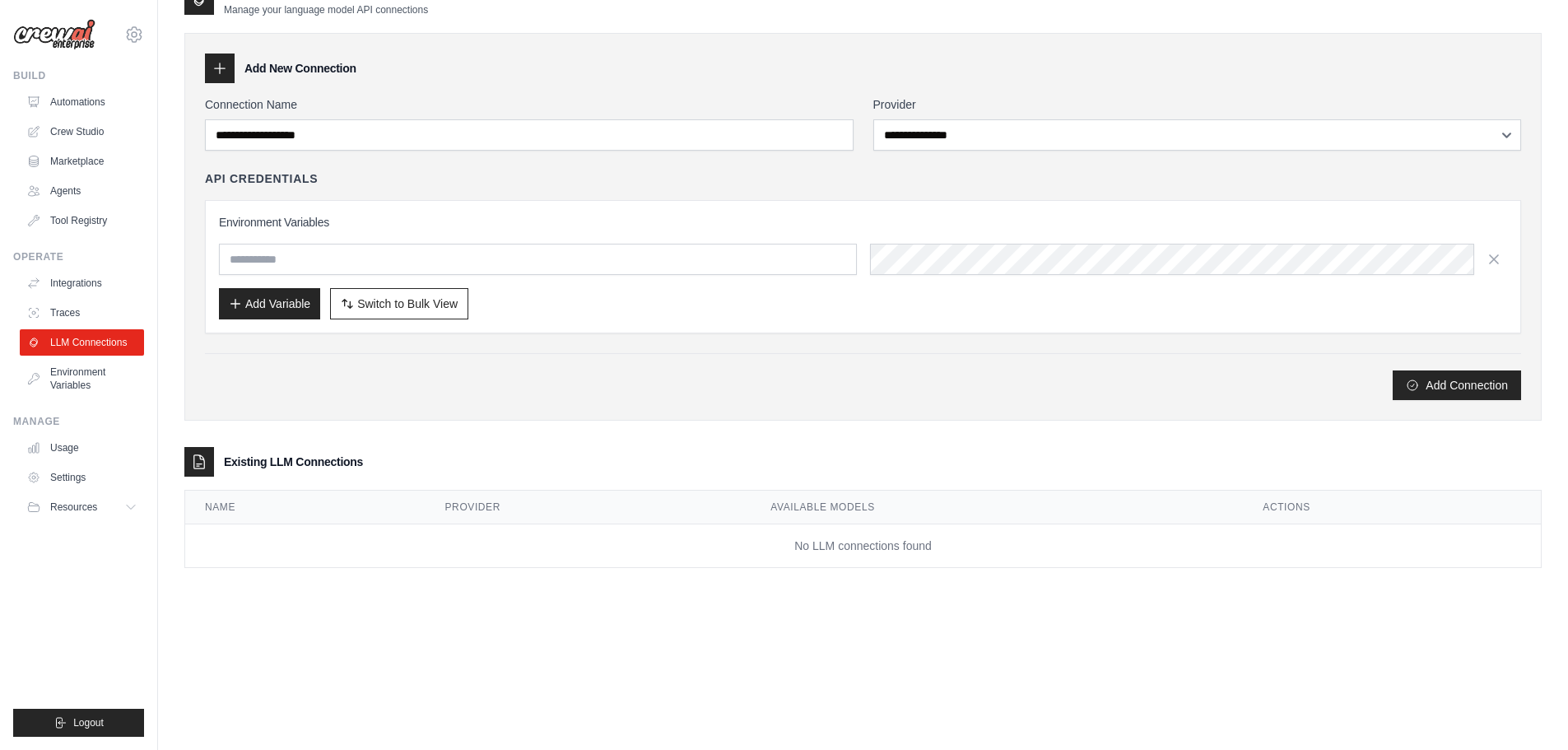
click at [743, 532] on td "No LLM connections found" at bounding box center [862, 546] width 1355 height 44
click at [700, 500] on th "Provider" at bounding box center [588, 508] width 326 height 34
click at [1440, 375] on button "Add Connection" at bounding box center [1457, 385] width 128 height 29
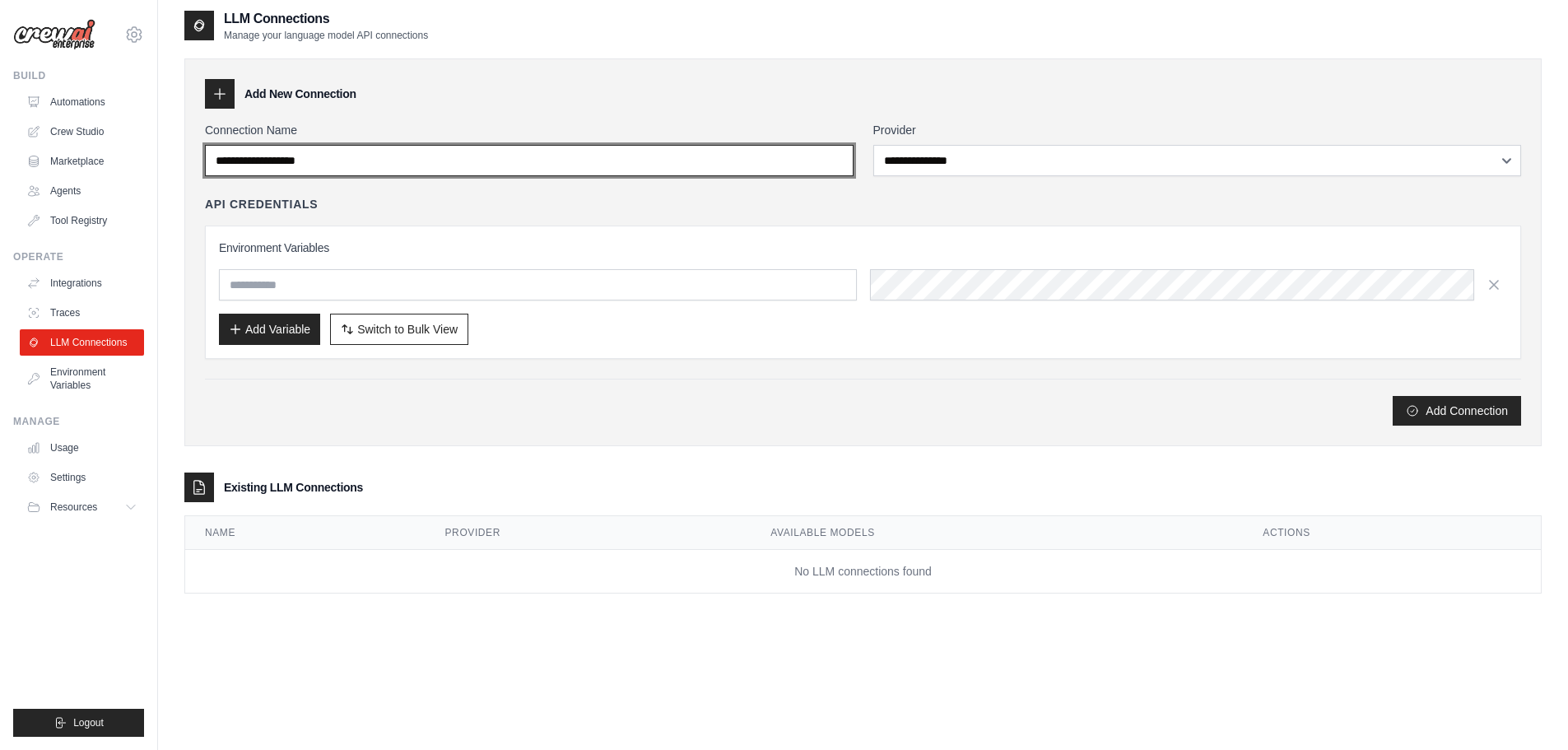
scroll to position [0, 0]
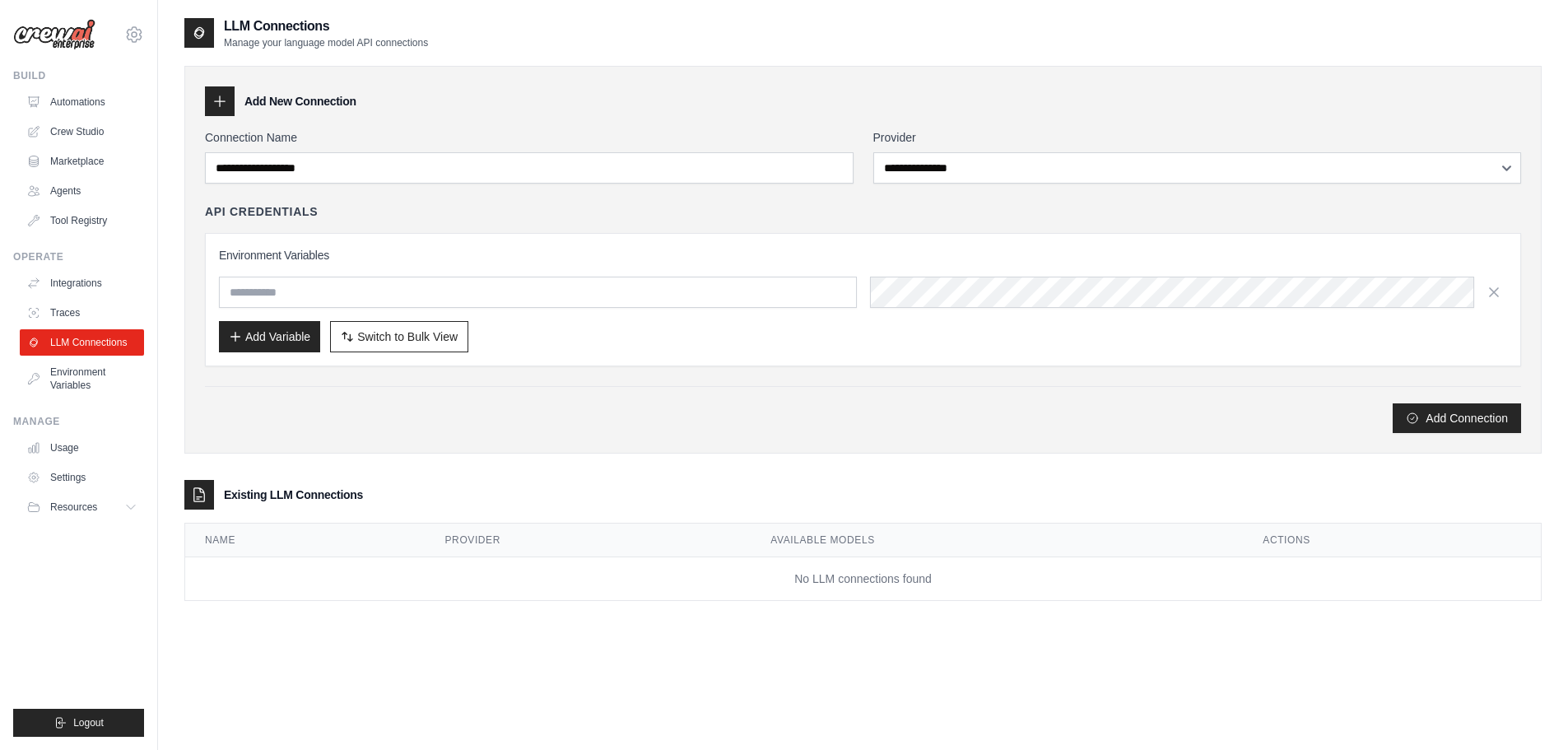
click at [477, 476] on div "**********" at bounding box center [862, 325] width 1357 height 552
click at [226, 100] on icon at bounding box center [220, 101] width 17 height 17
click at [225, 99] on icon at bounding box center [220, 101] width 17 height 17
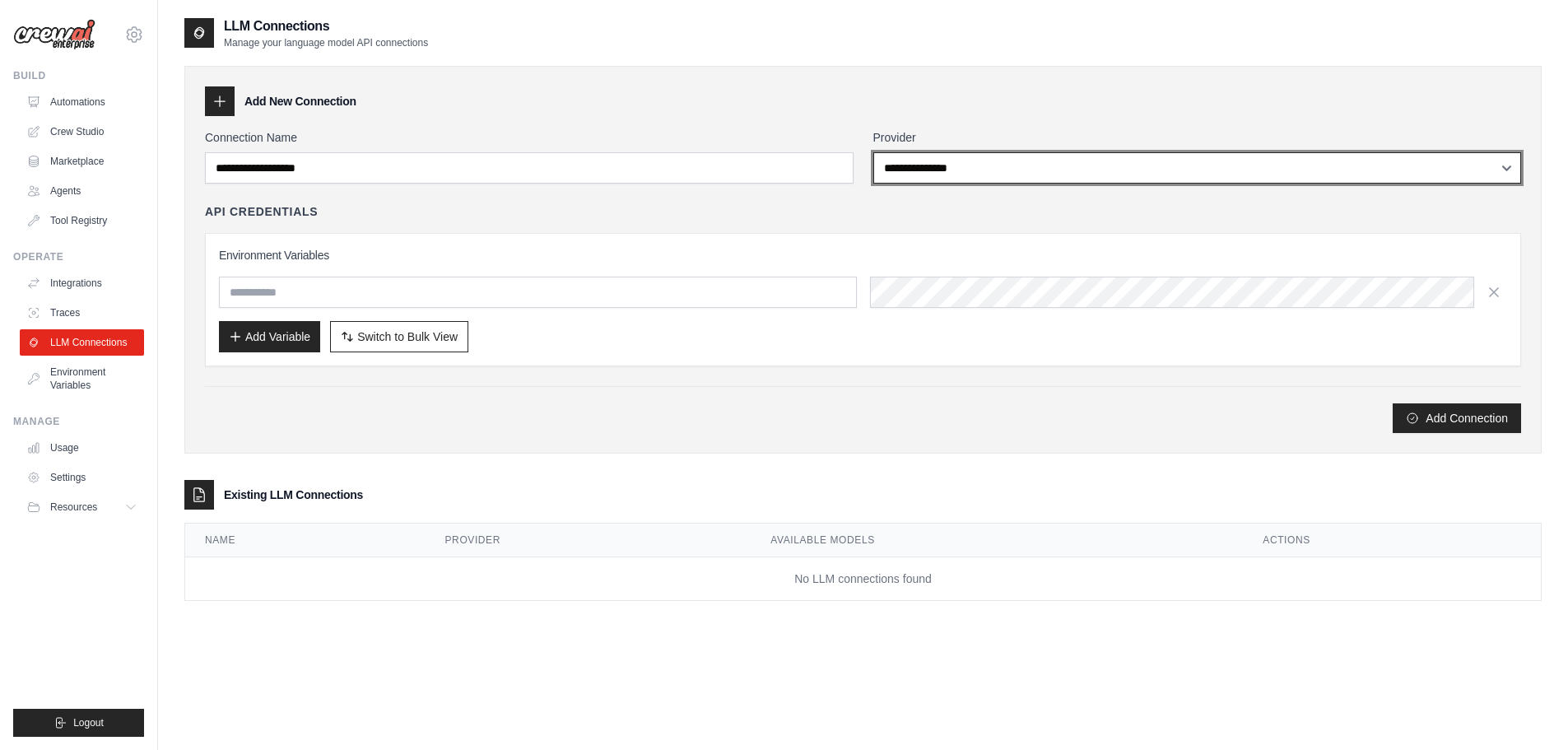
click at [1066, 174] on select "**********" at bounding box center [1197, 168] width 649 height 31
select select "******"
click at [873, 152] on select "**********" at bounding box center [1197, 168] width 649 height 31
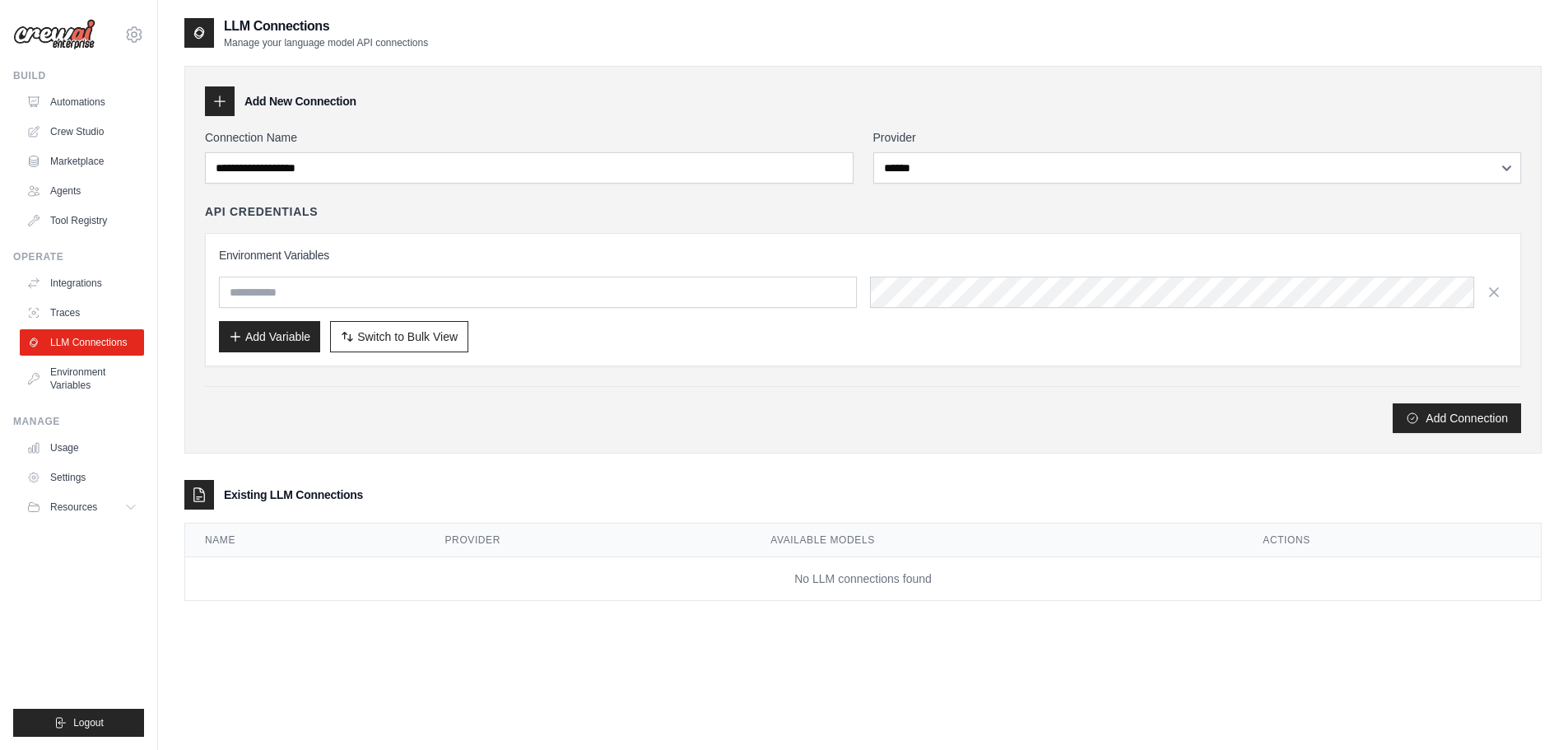
click at [882, 203] on div "**********" at bounding box center [862, 281] width 1316 height 304
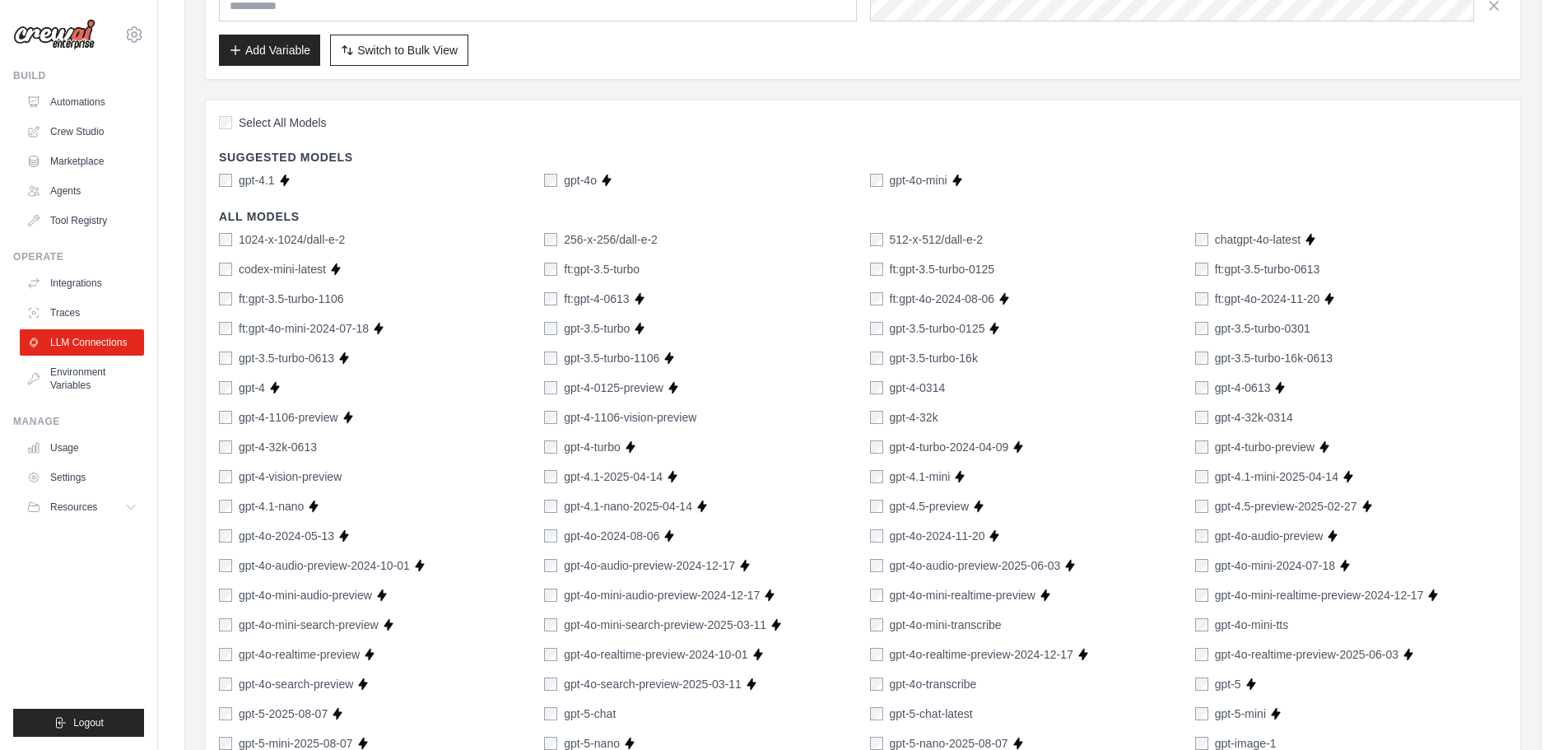
scroll to position [247, 0]
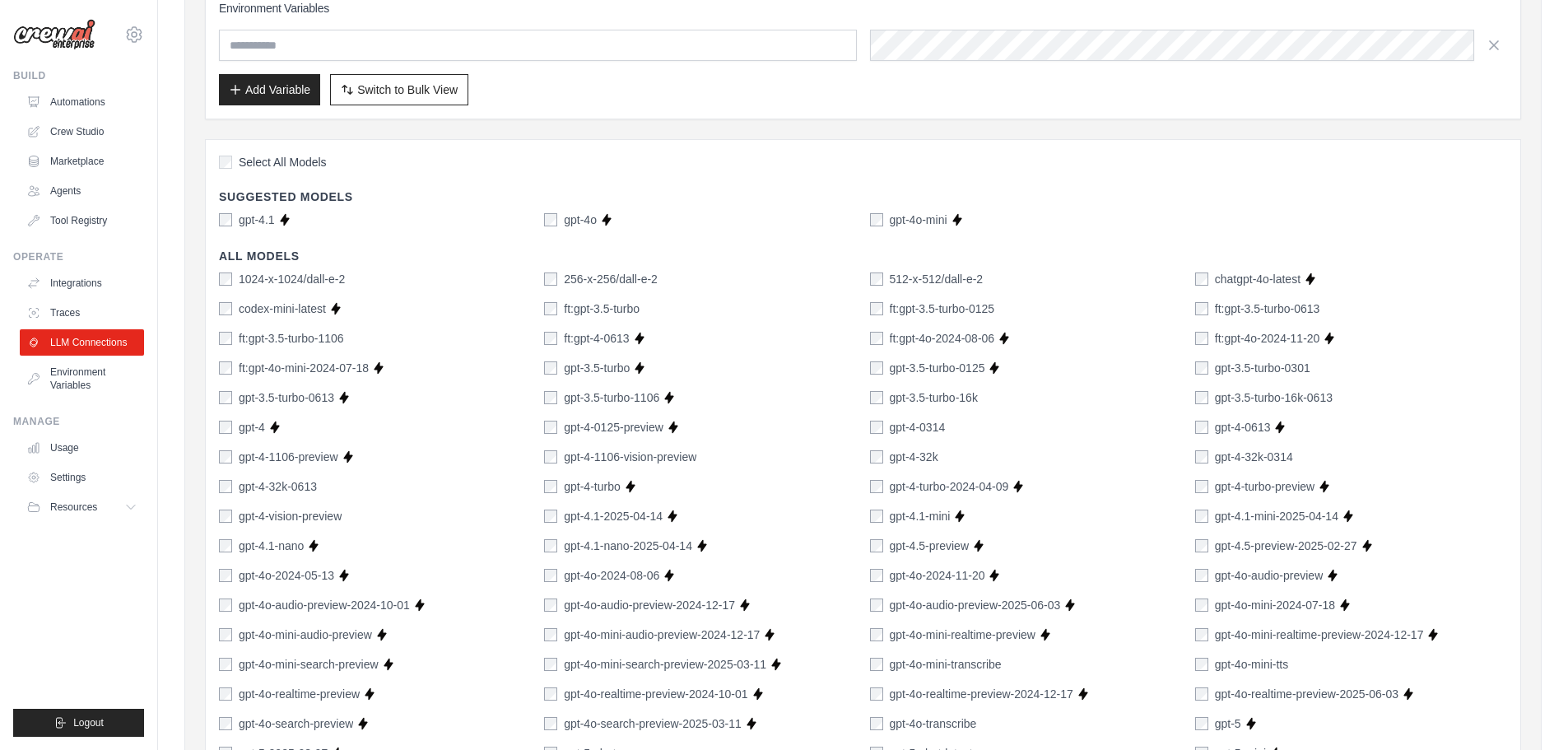
click at [1208, 274] on div "chatgpt-4o-latest" at bounding box center [1248, 279] width 106 height 17
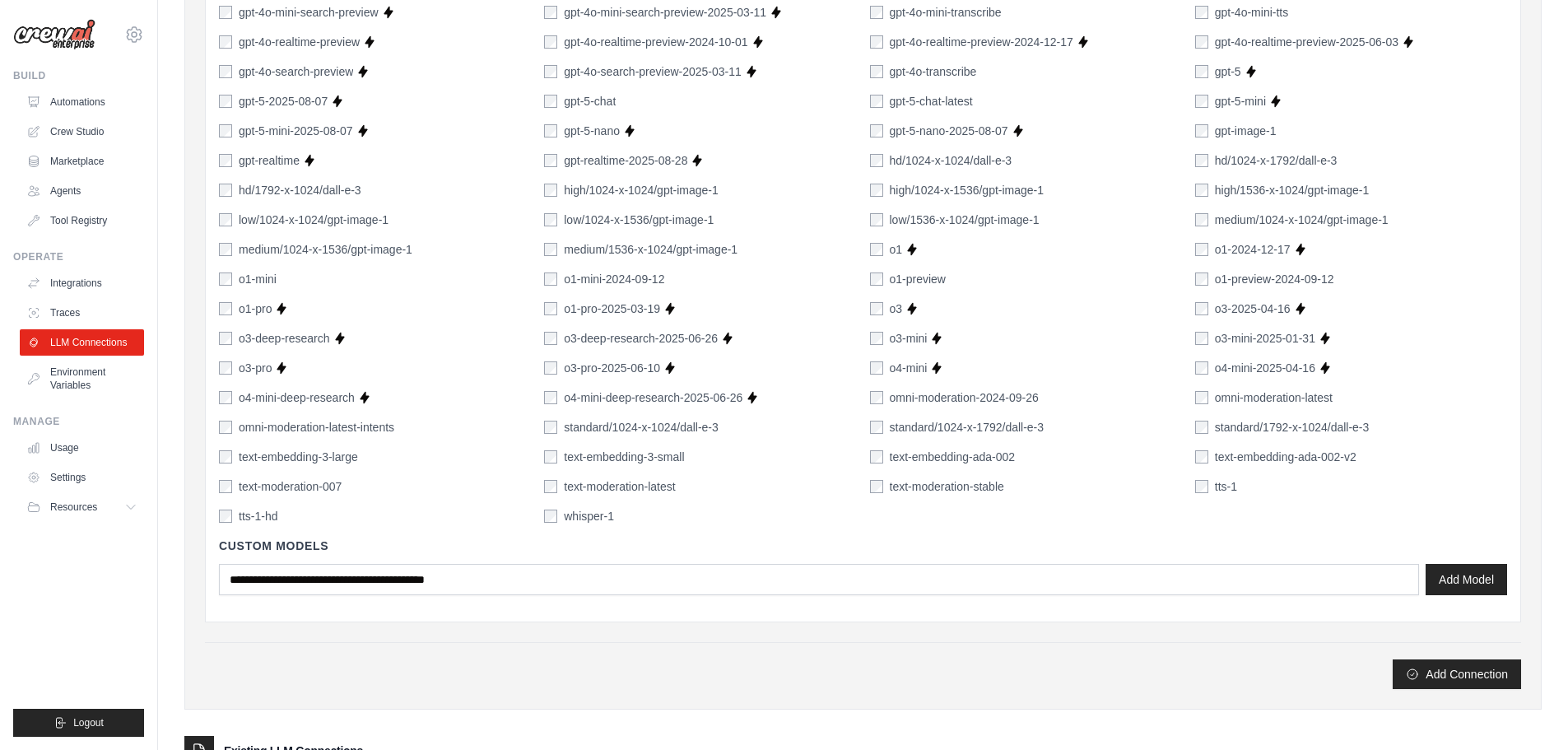
scroll to position [1049, 0]
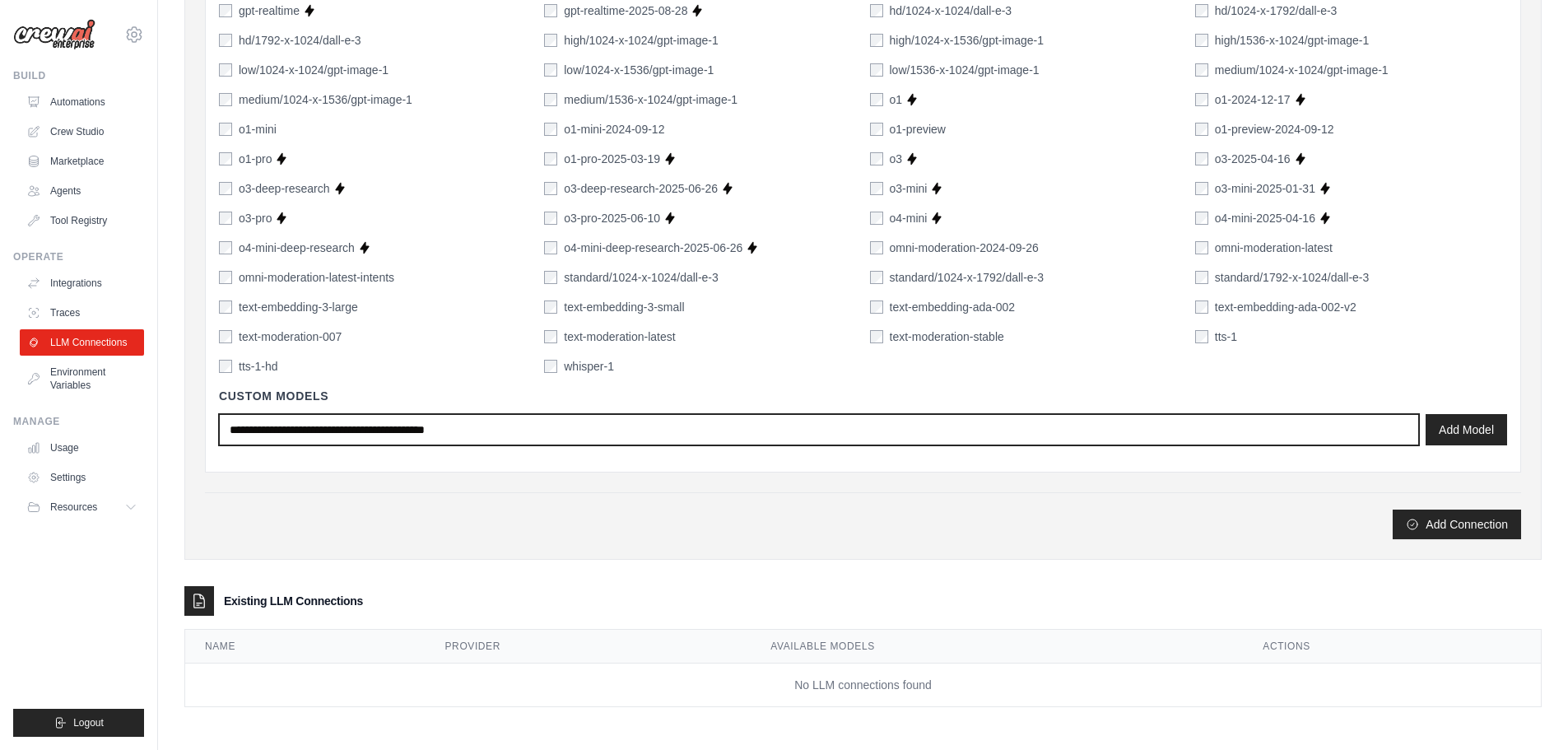
click at [563, 431] on input "text" at bounding box center [819, 430] width 1200 height 31
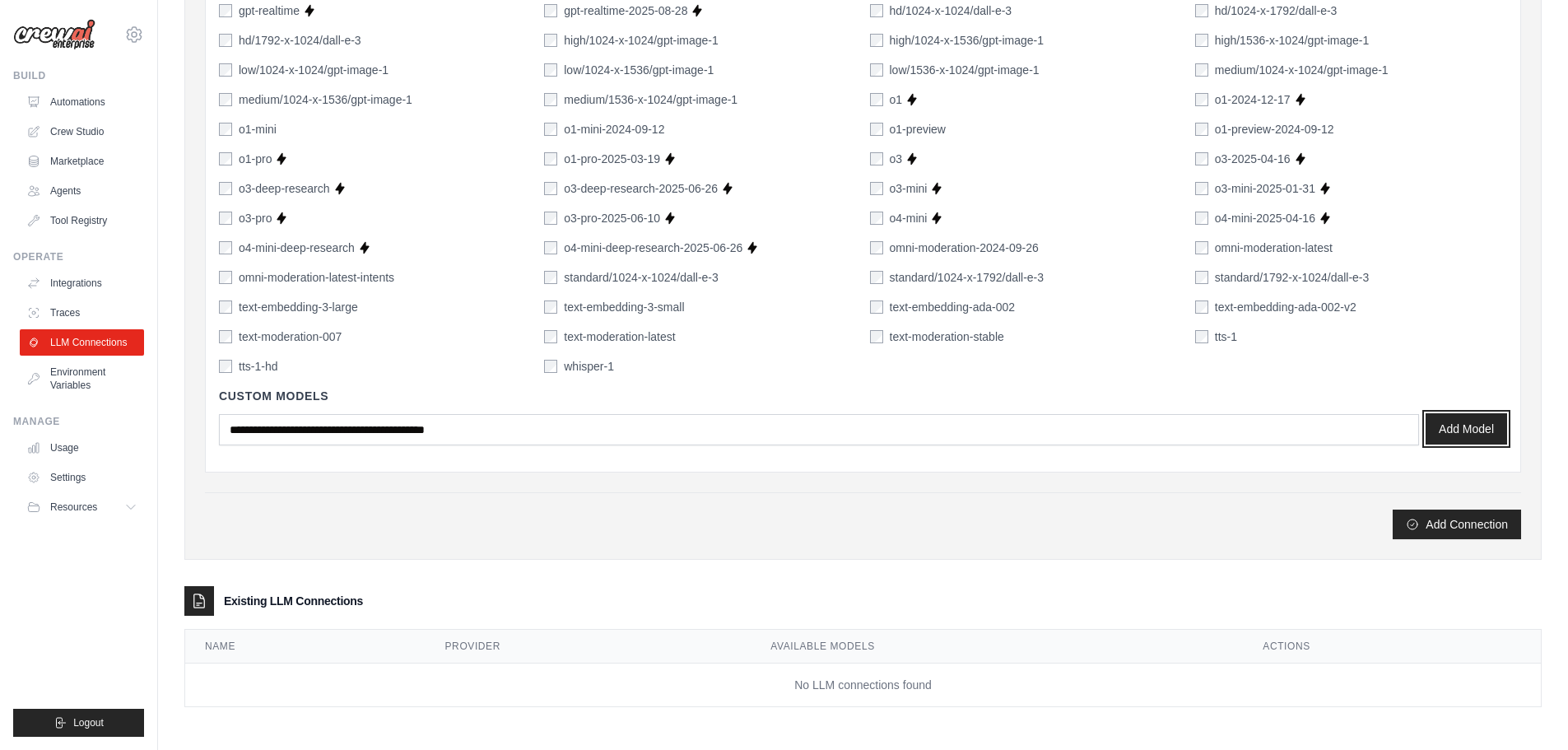
click at [1472, 428] on button "Add Model" at bounding box center [1466, 429] width 82 height 31
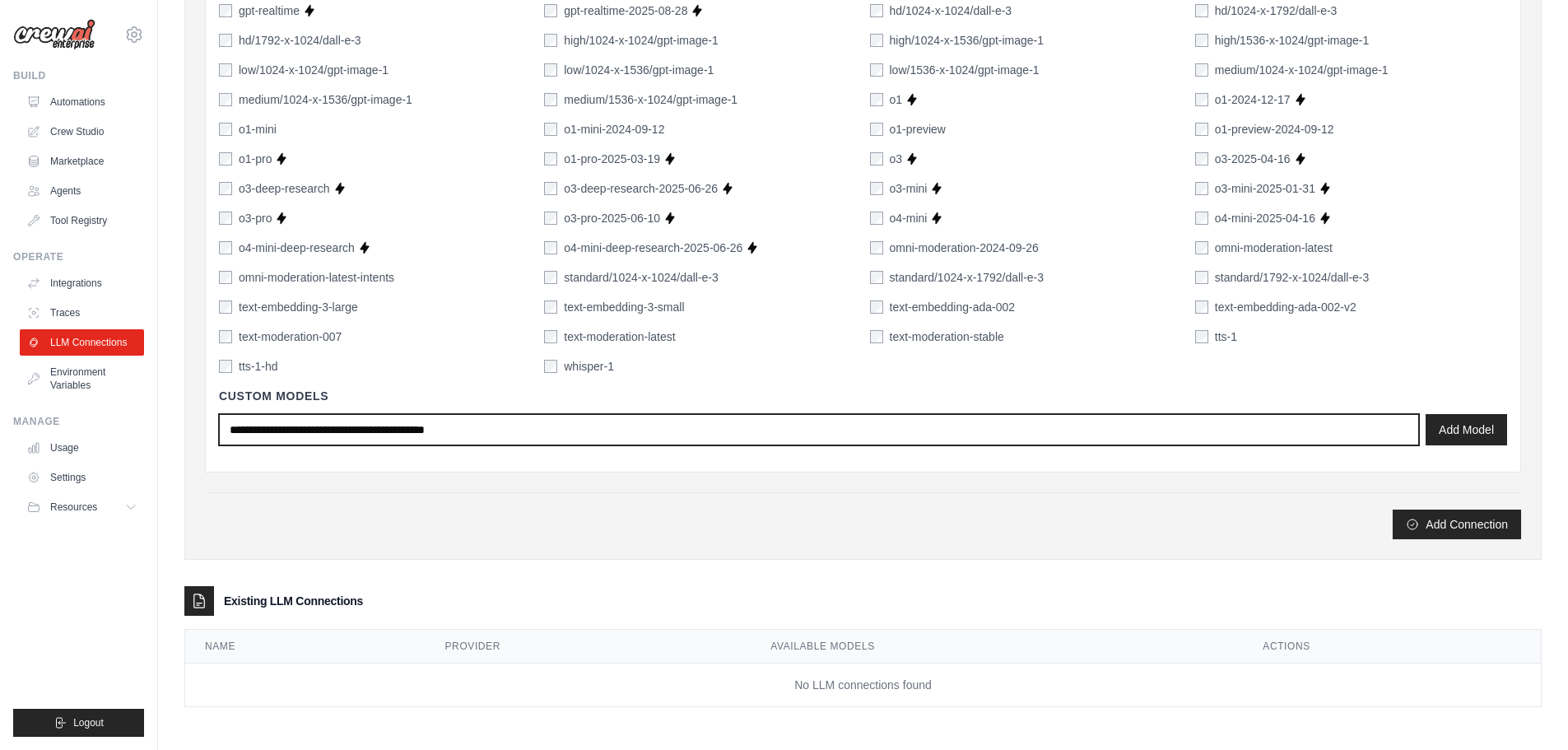
click at [498, 421] on input "text" at bounding box center [819, 430] width 1200 height 31
type input "**"
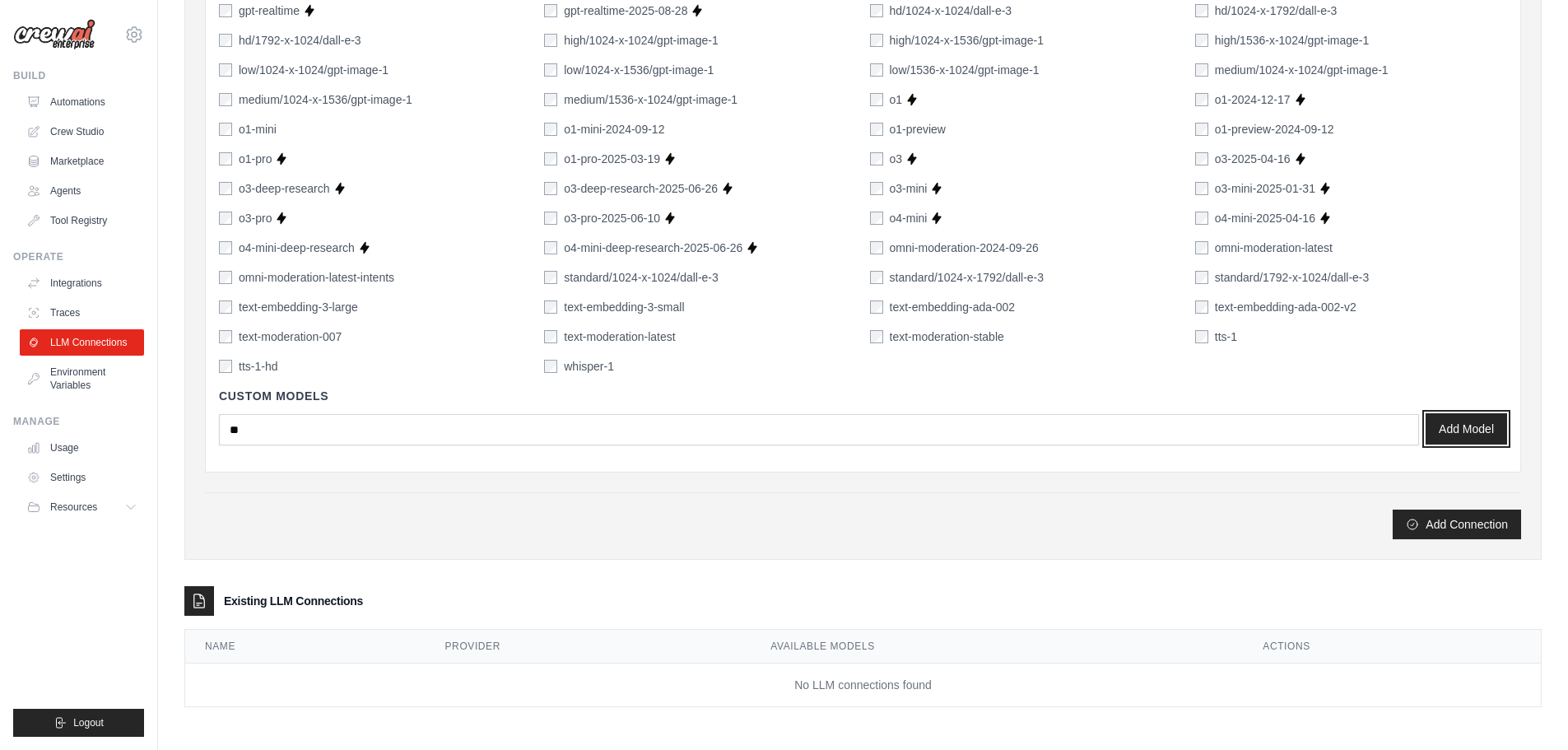
click at [1471, 426] on button "Add Model" at bounding box center [1466, 429] width 82 height 31
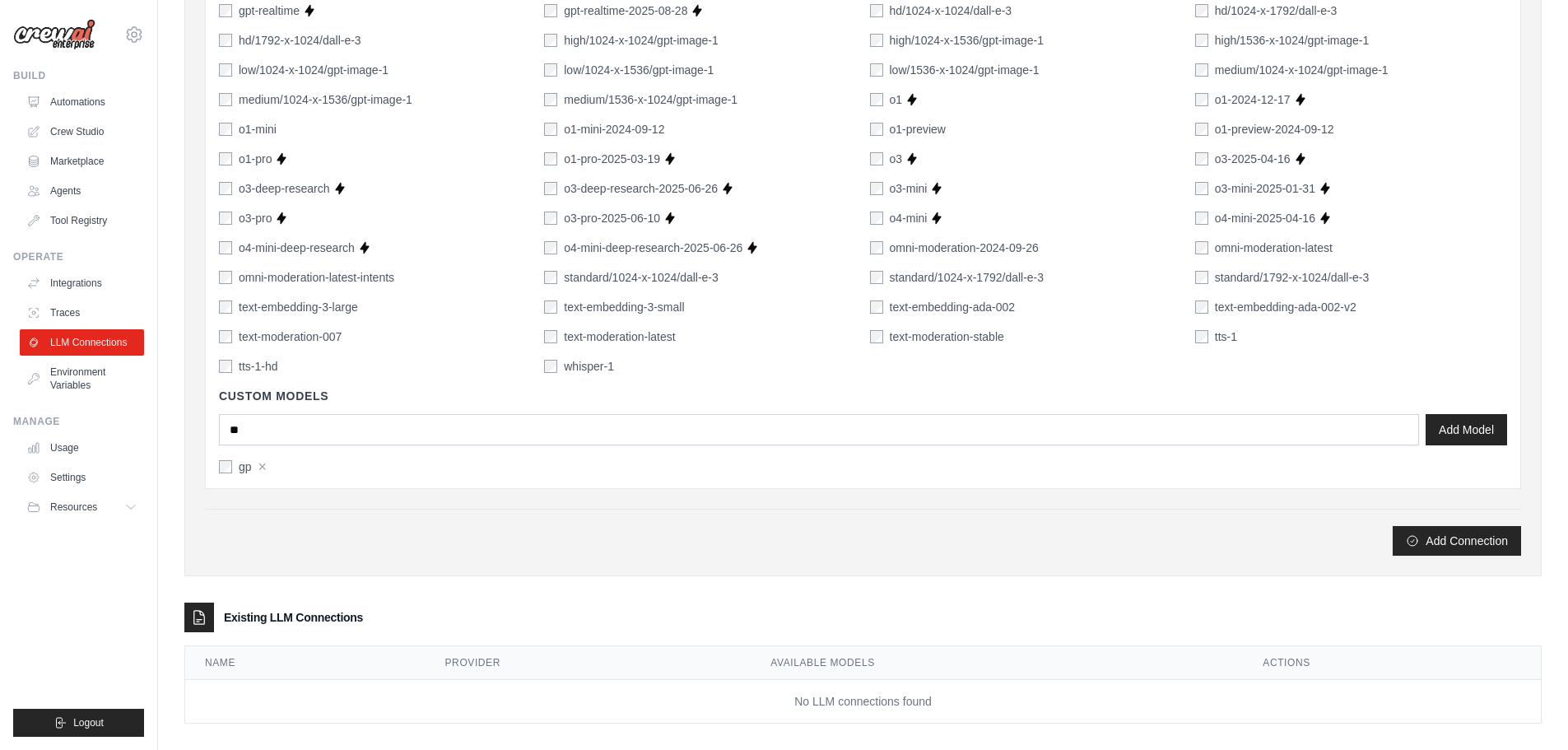
click at [339, 512] on div "Add Connection" at bounding box center [862, 532] width 1316 height 47
click at [1484, 540] on button "Add Connection" at bounding box center [1457, 540] width 128 height 29
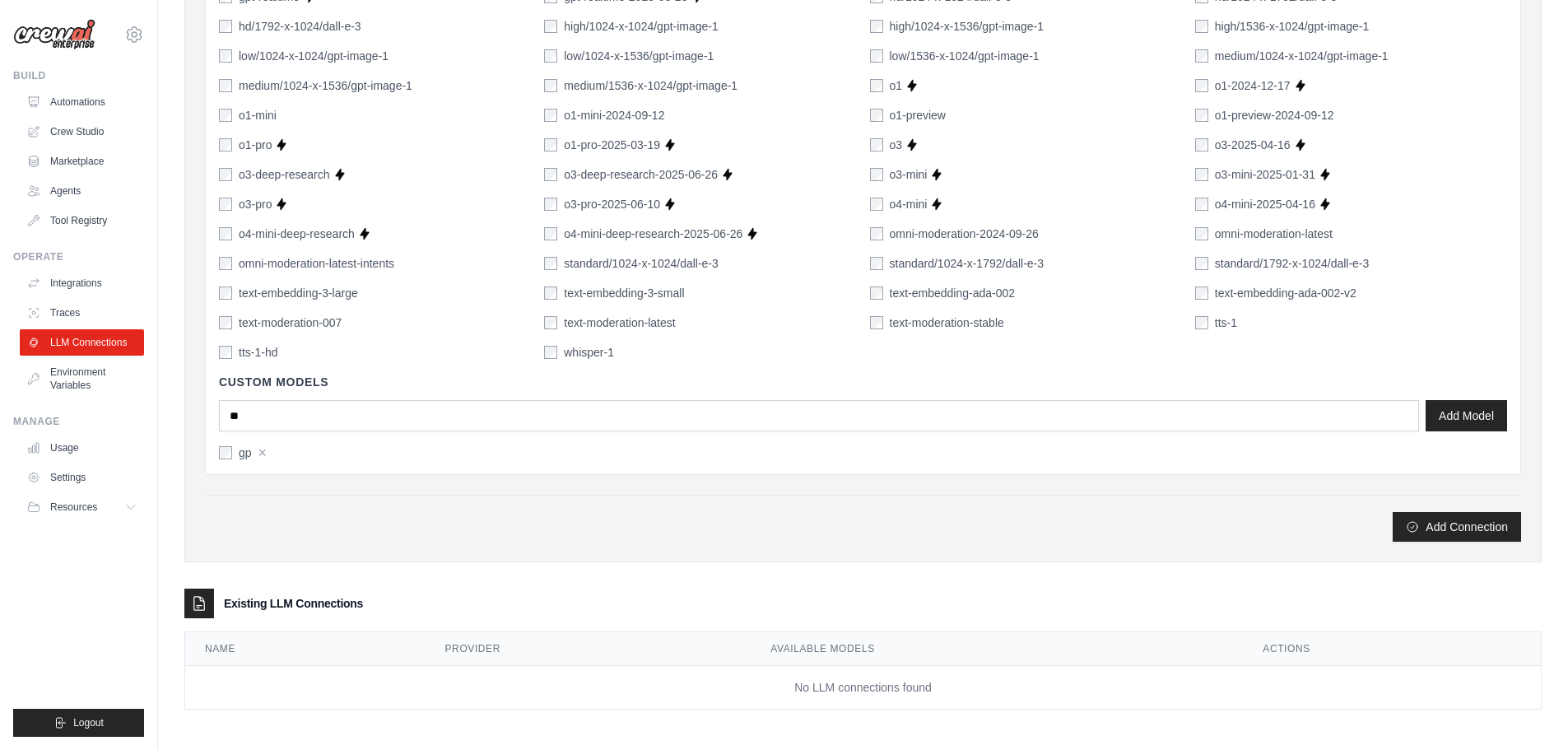
scroll to position [1066, 0]
click at [1456, 521] on button "Add Connection" at bounding box center [1457, 523] width 128 height 29
click at [299, 591] on div "Existing LLM Connections" at bounding box center [862, 601] width 1357 height 29
click at [260, 453] on button "×" at bounding box center [263, 450] width 9 height 15
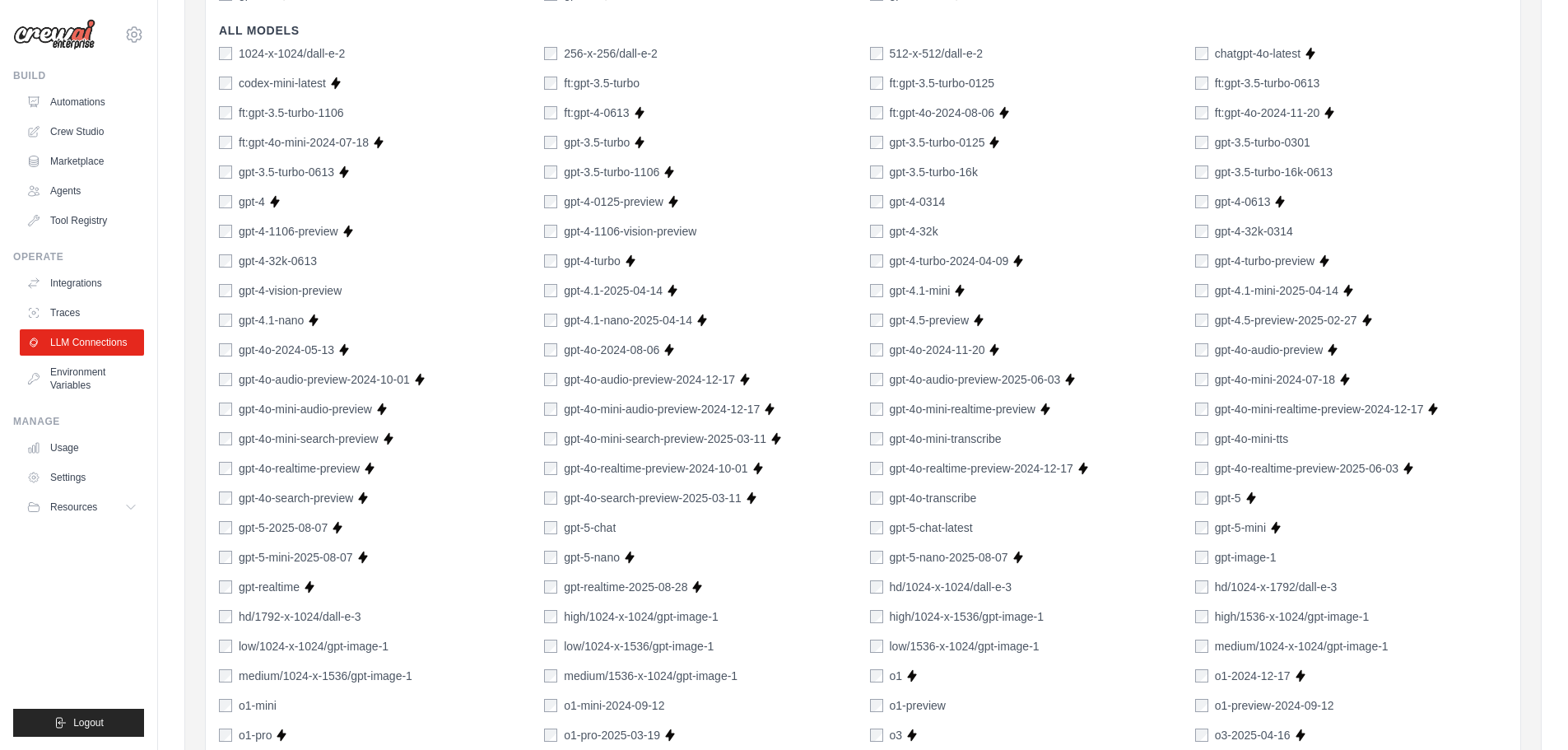
scroll to position [0, 0]
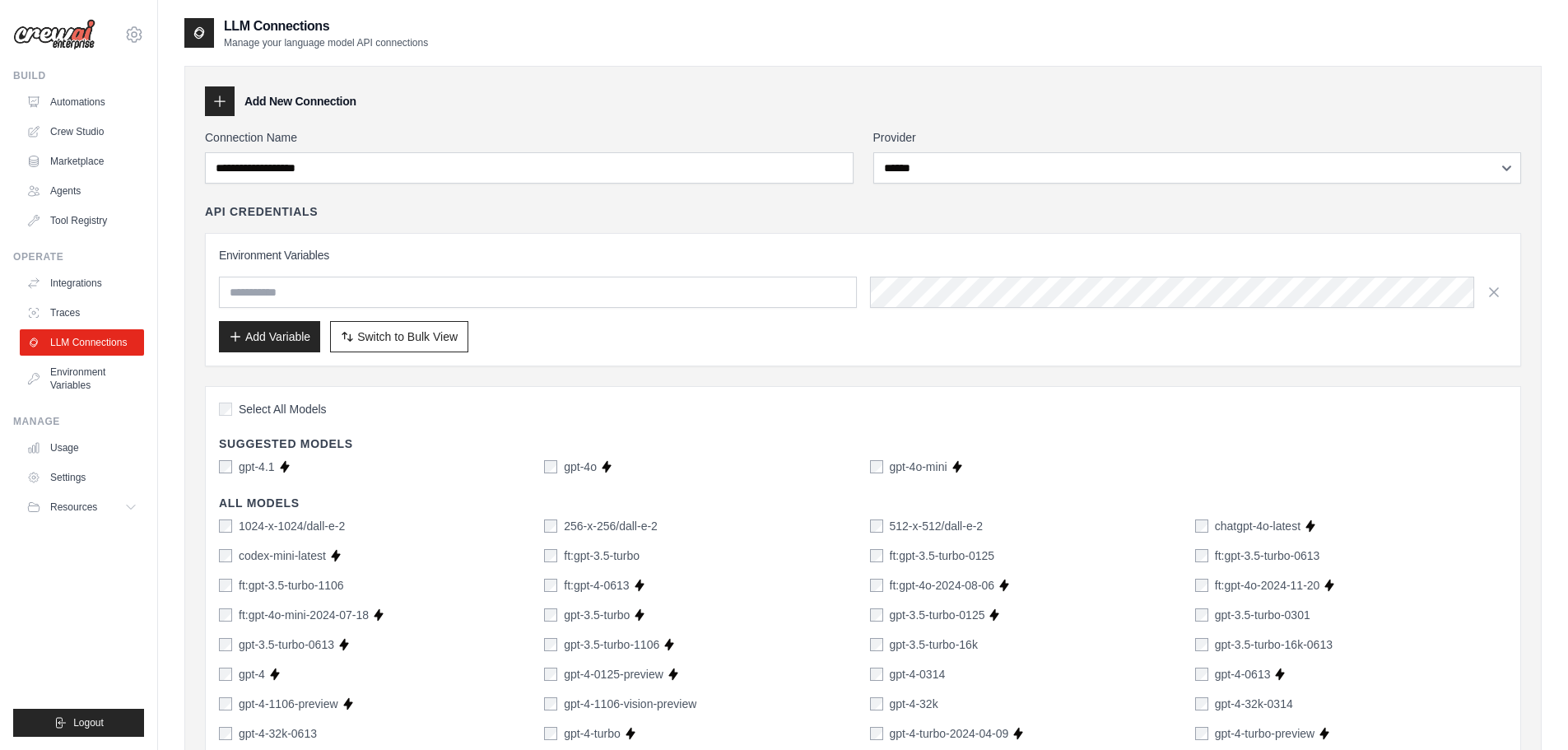
click at [227, 101] on icon at bounding box center [220, 101] width 17 height 17
click at [228, 101] on div at bounding box center [219, 101] width 29 height 29
click at [75, 368] on link "Environment Variables" at bounding box center [83, 378] width 124 height 39
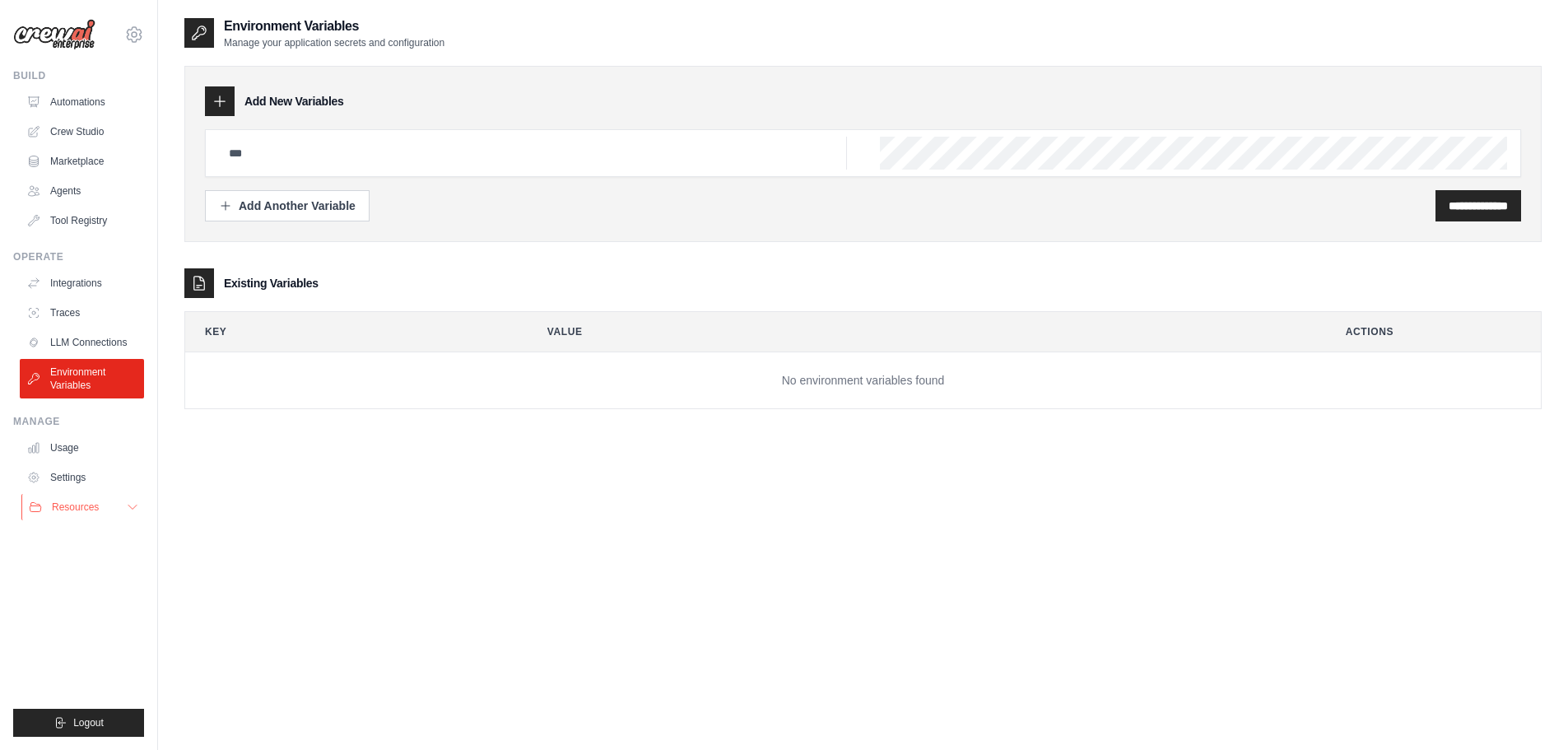
click at [63, 504] on span "Resources" at bounding box center [75, 507] width 47 height 13
click at [65, 480] on link "Settings" at bounding box center [83, 477] width 124 height 27
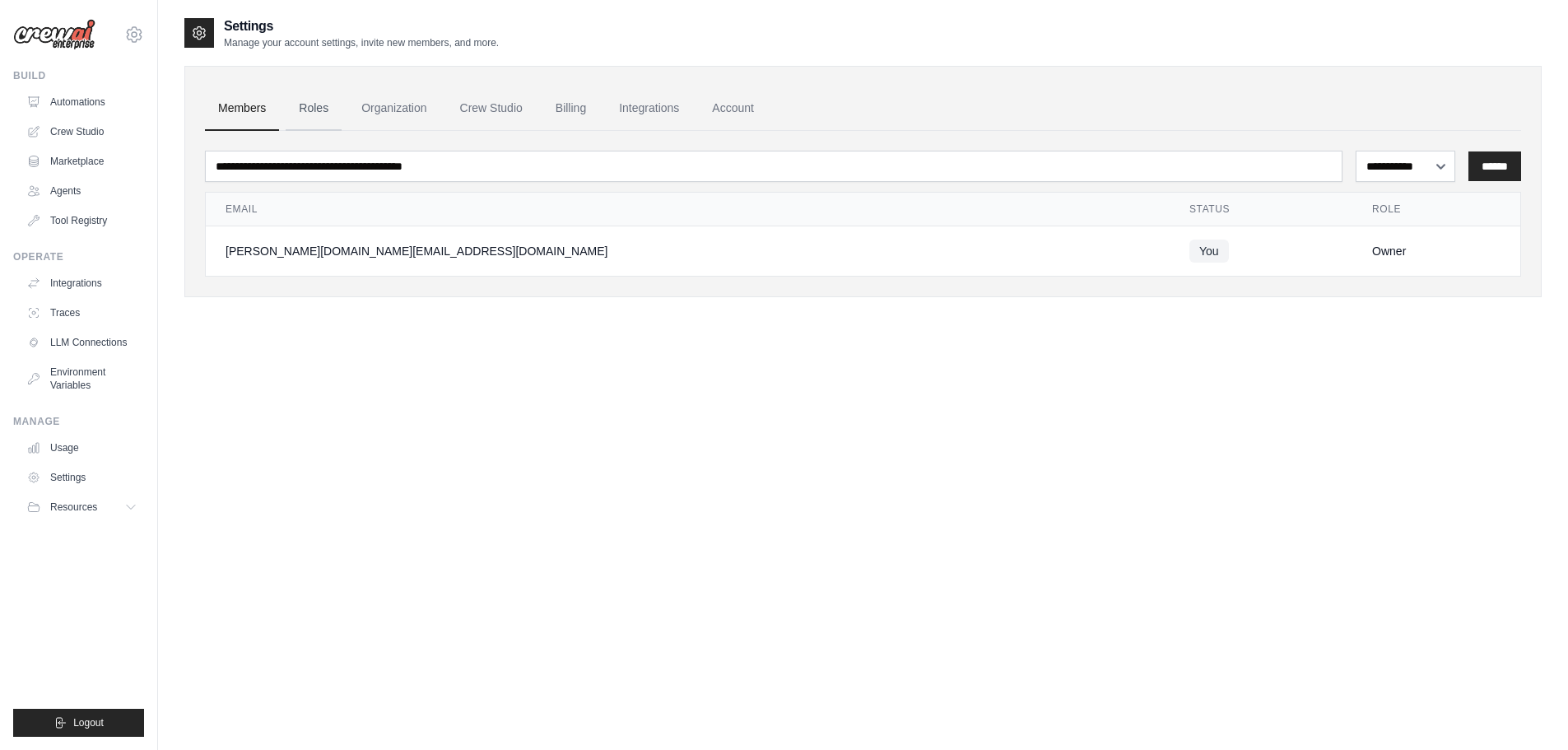
click at [307, 108] on link "Roles" at bounding box center [313, 108] width 56 height 44
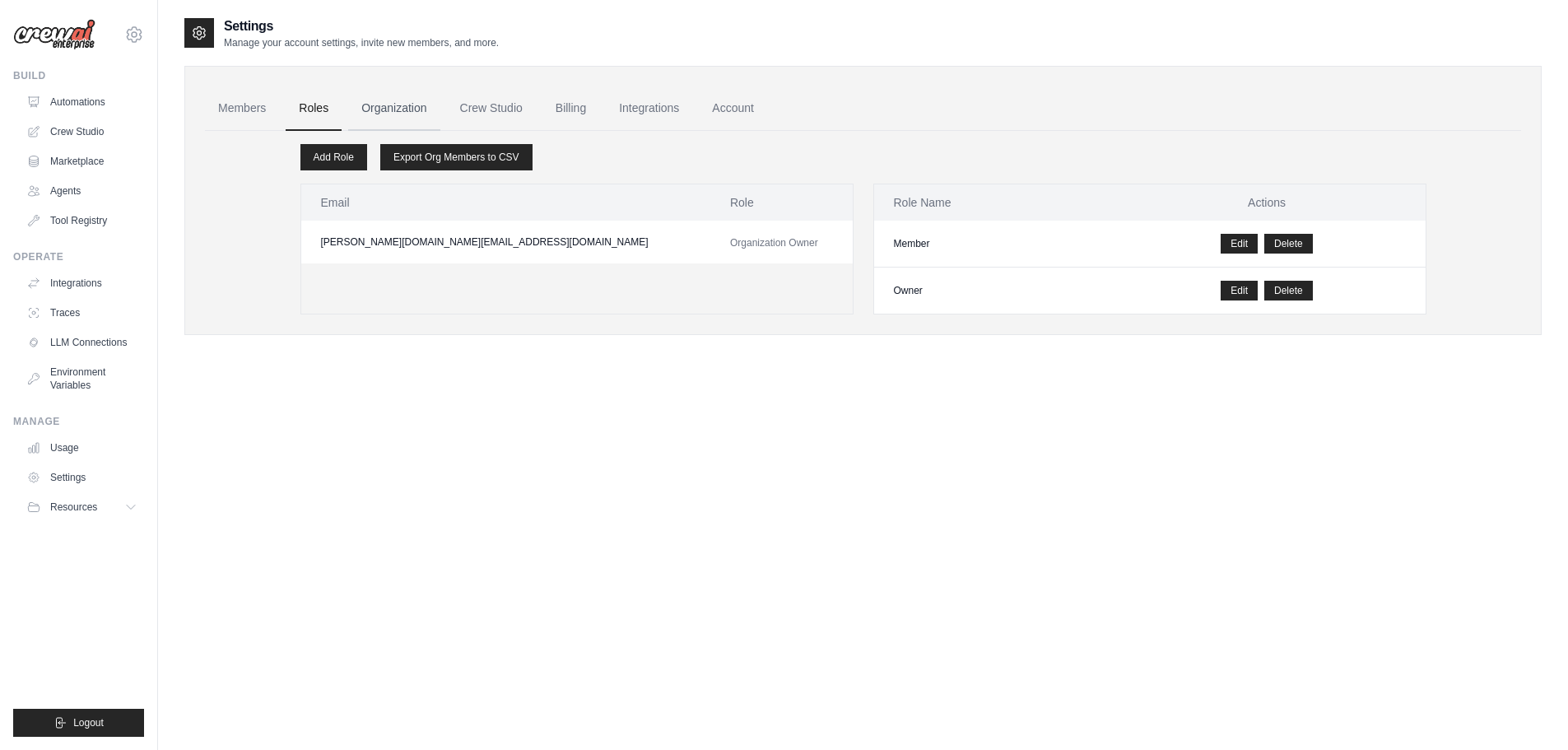
click at [390, 106] on link "Organization" at bounding box center [394, 108] width 92 height 44
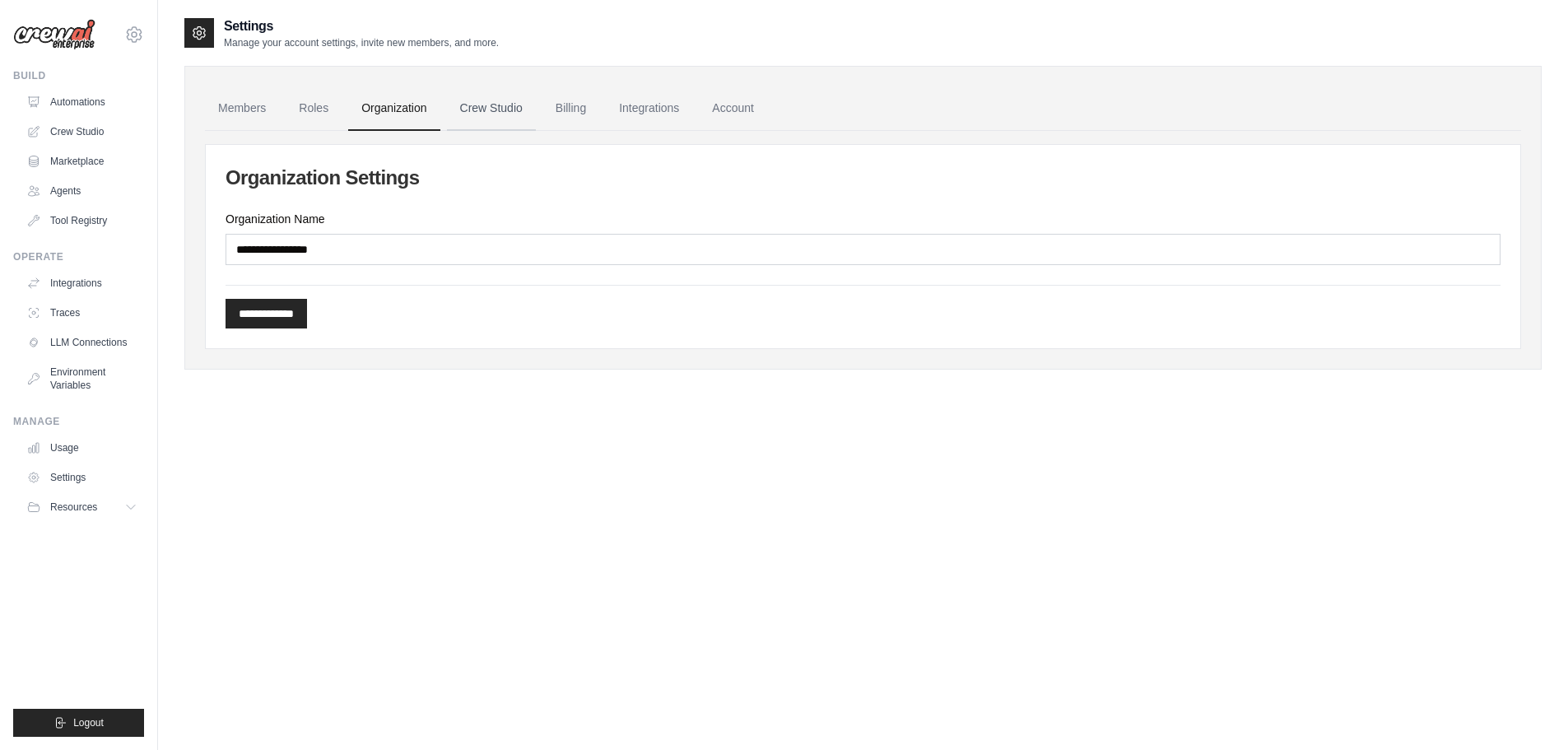
click at [474, 108] on link "Crew Studio" at bounding box center [491, 108] width 89 height 44
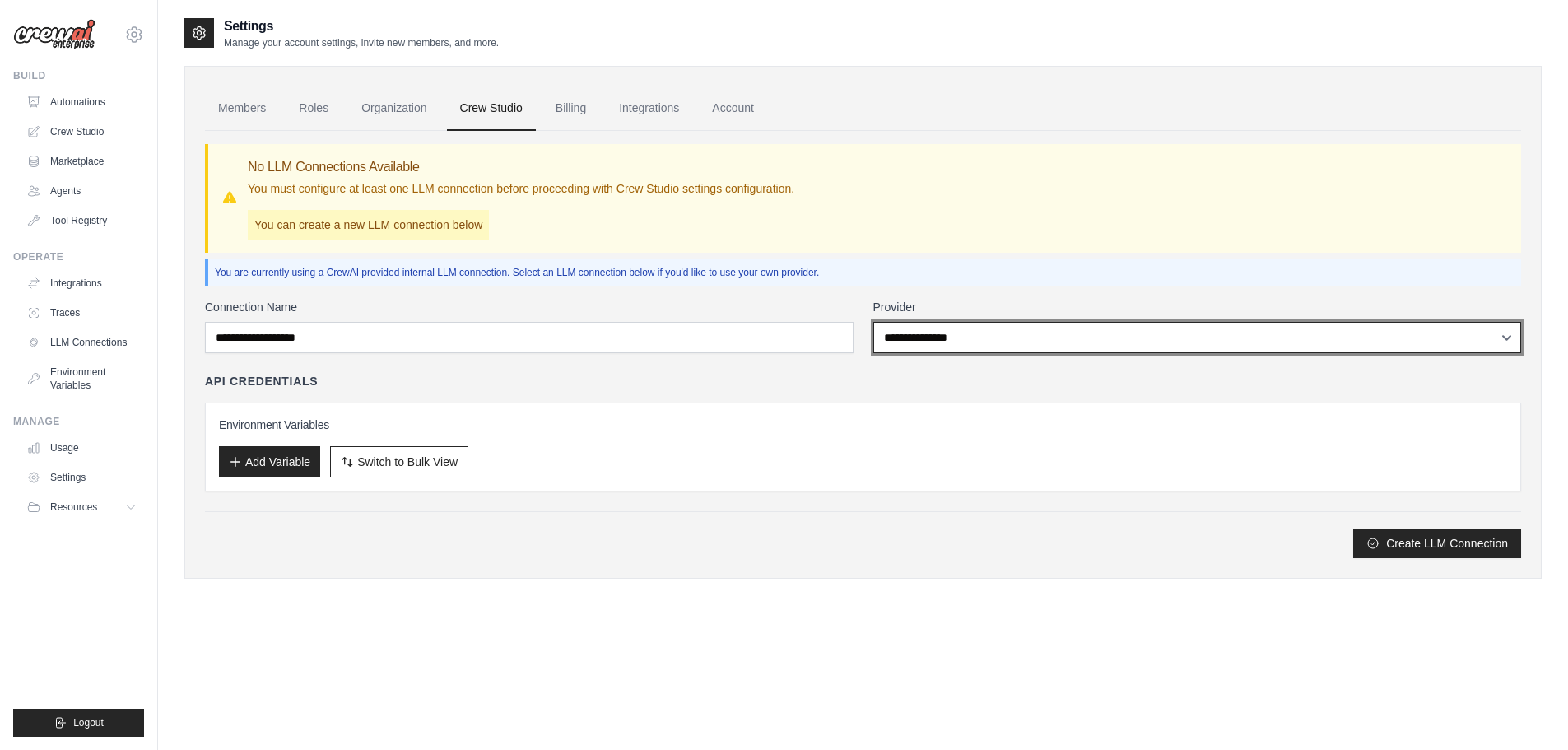
click at [1018, 343] on select "**********" at bounding box center [1197, 338] width 649 height 31
select select "******"
click at [873, 322] on select "**********" at bounding box center [1197, 338] width 649 height 31
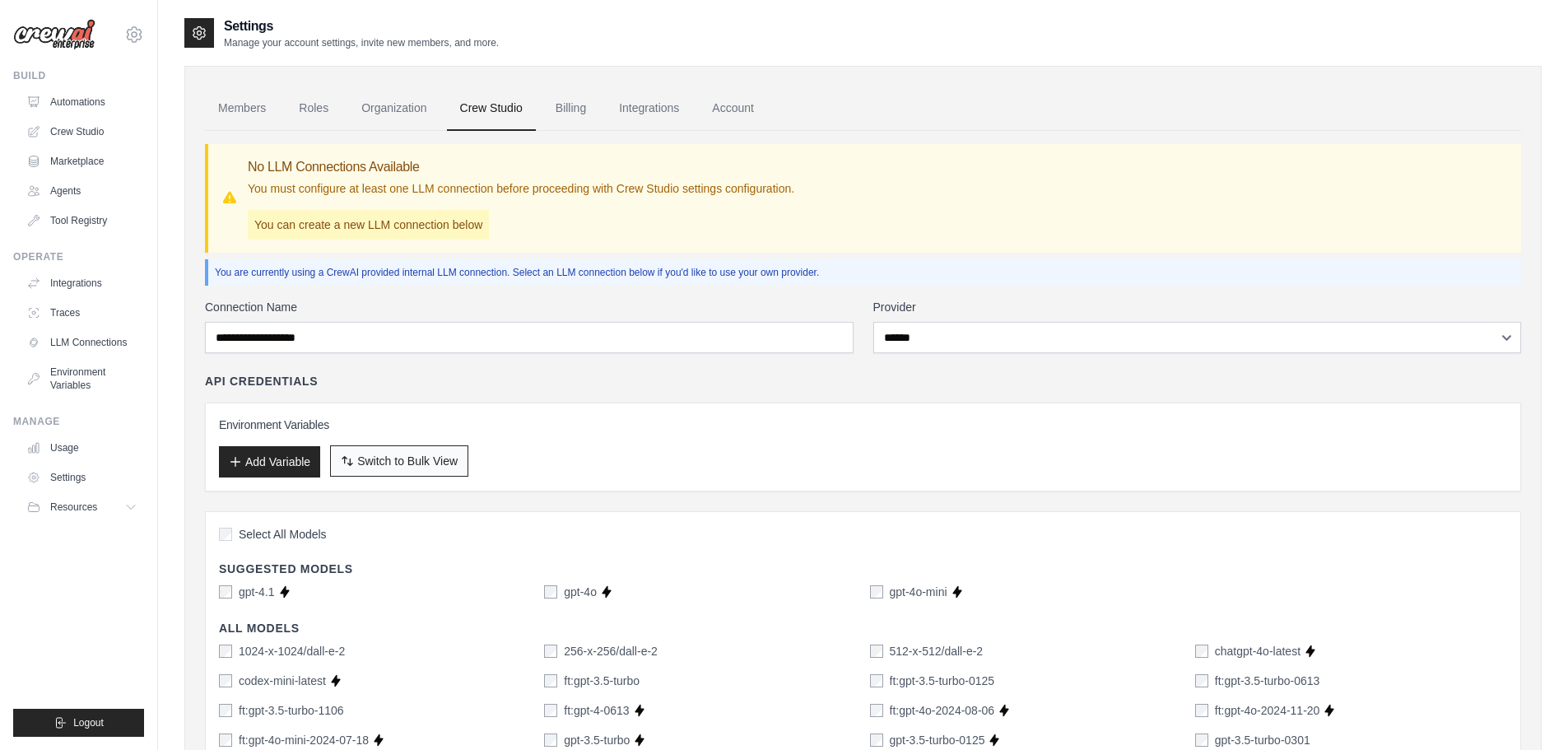
click at [419, 453] on span "Switch to Bulk View" at bounding box center [406, 461] width 100 height 17
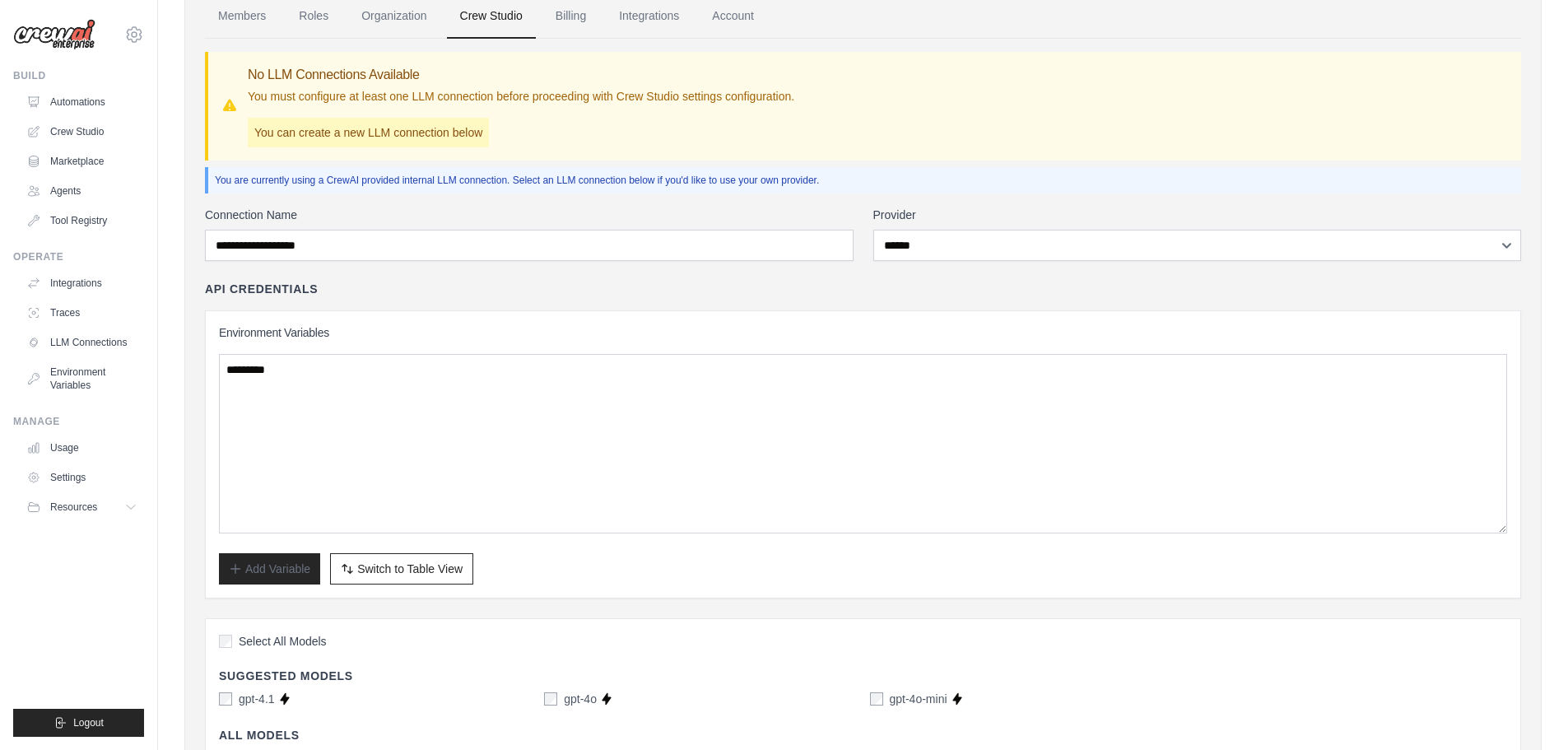
scroll to position [164, 0]
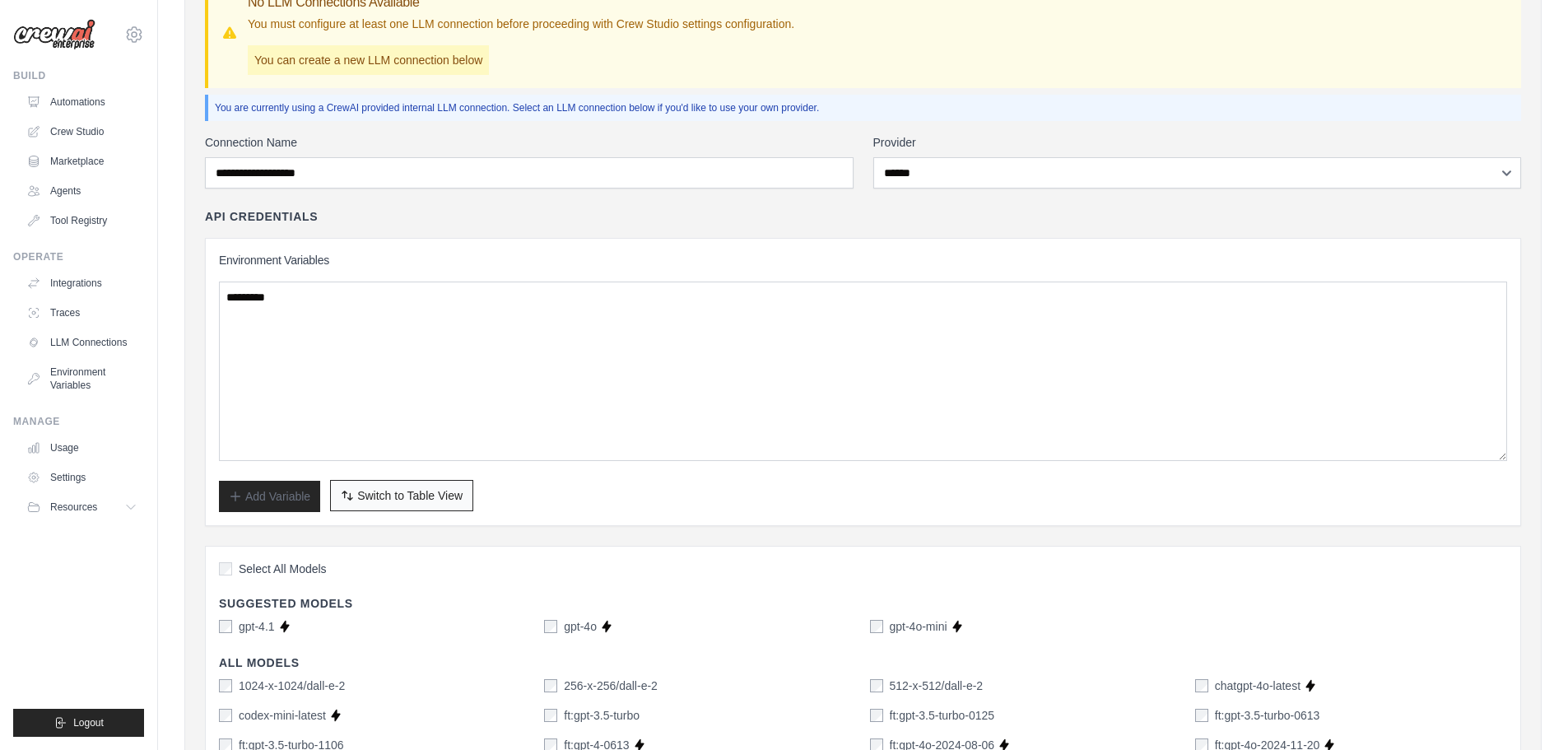
click at [395, 502] on span "Switch to Table View" at bounding box center [409, 496] width 106 height 17
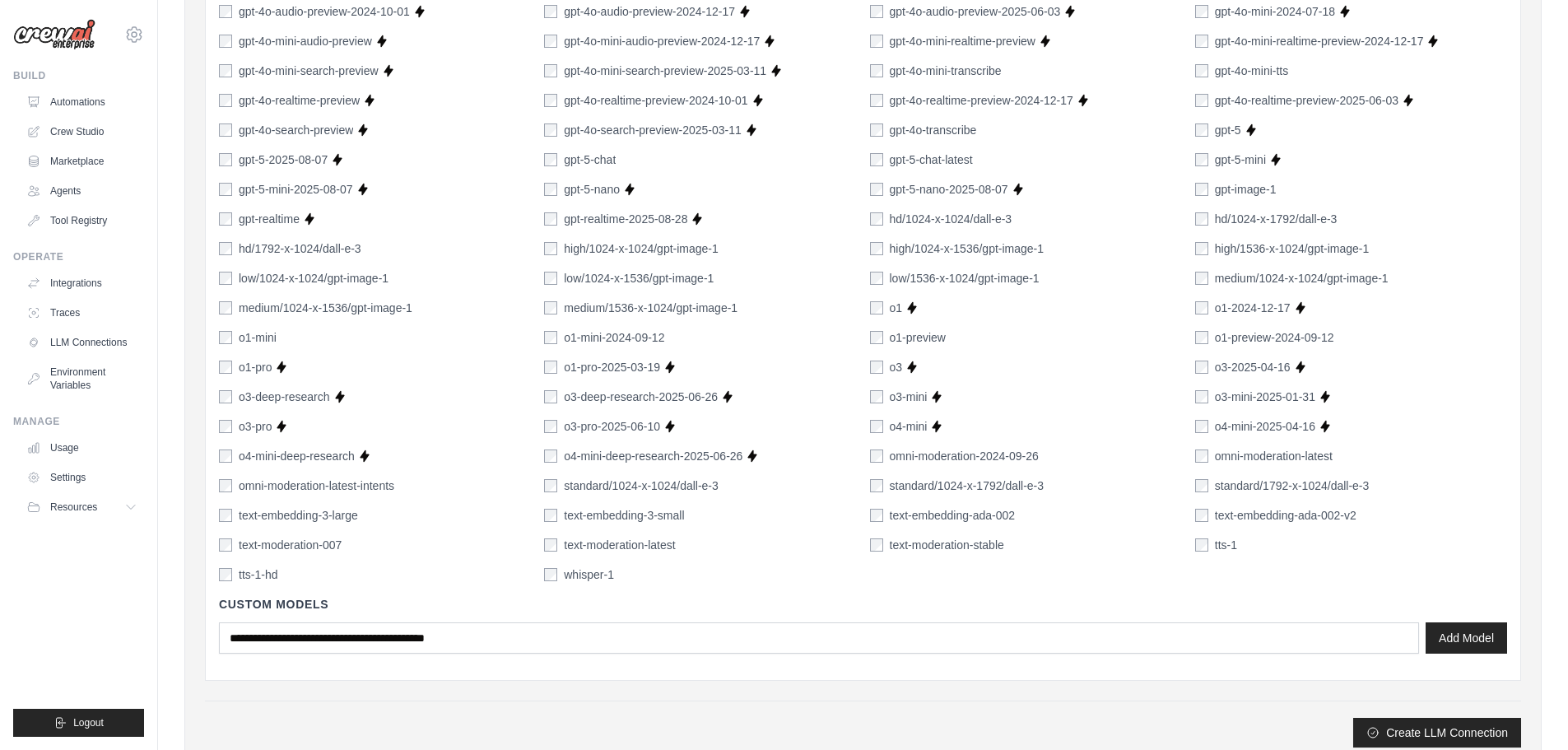
scroll to position [1027, 0]
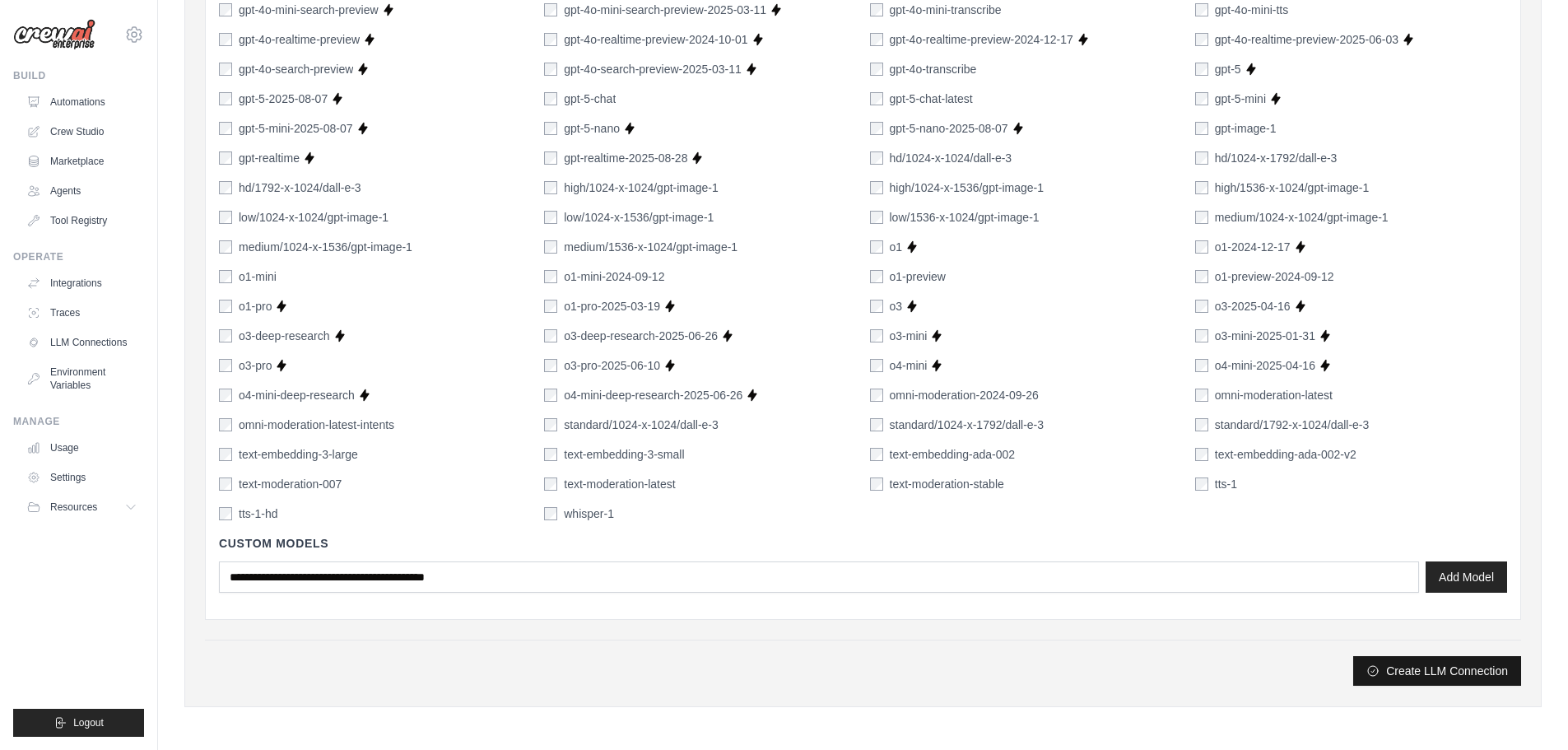
click at [1450, 667] on button "Create LLM Connection" at bounding box center [1437, 671] width 168 height 29
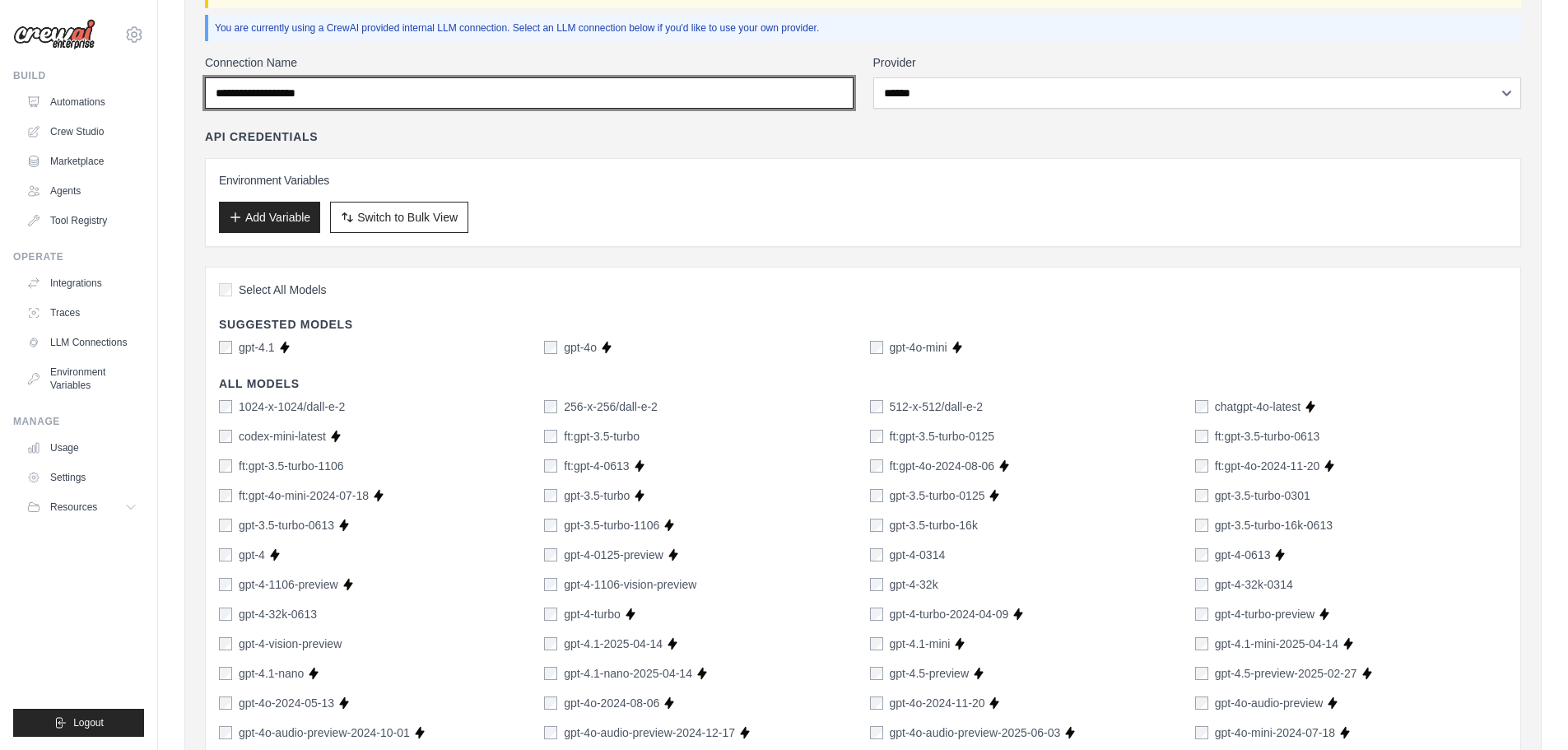
scroll to position [0, 0]
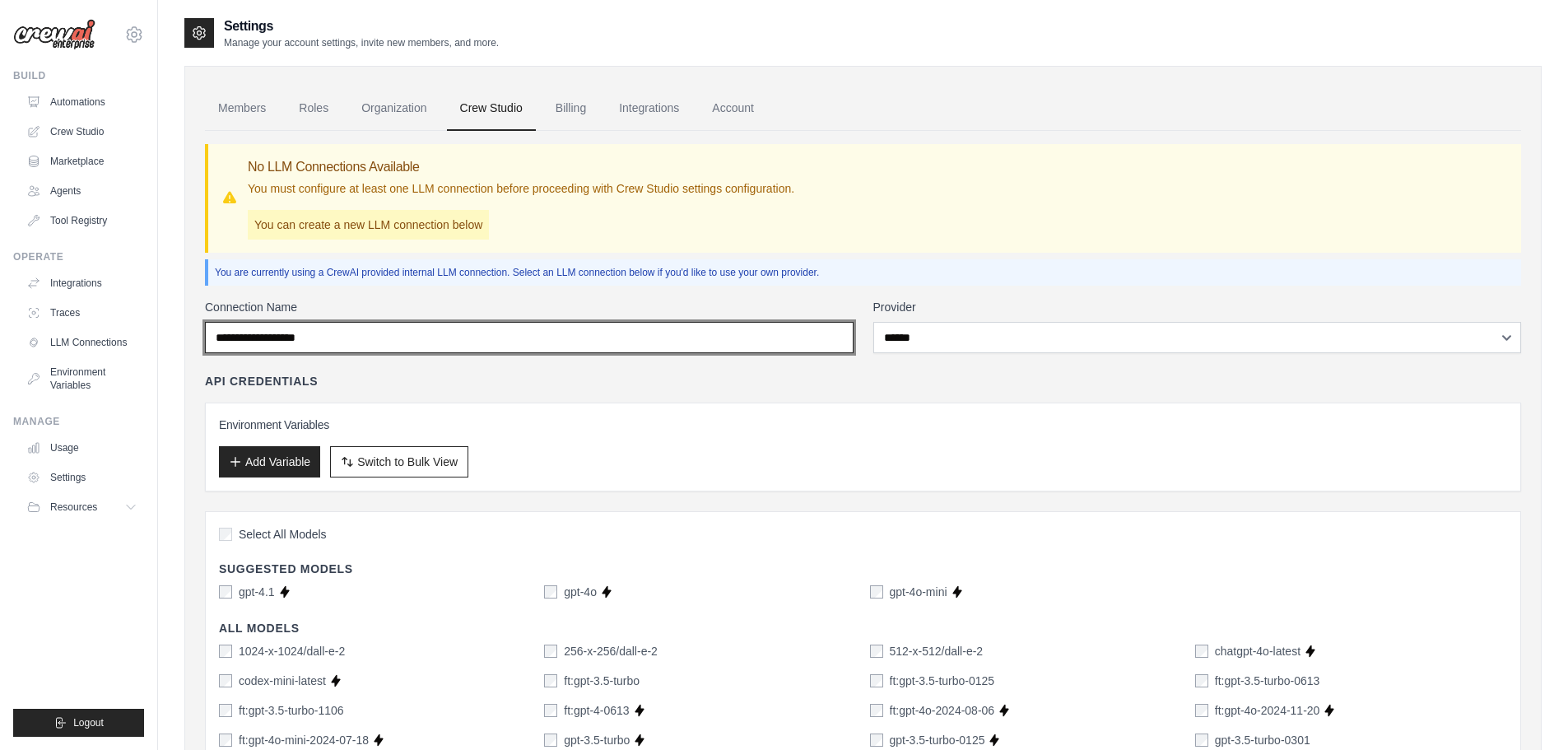
click at [366, 331] on input "Connection Name" at bounding box center [528, 338] width 649 height 31
type input "**"
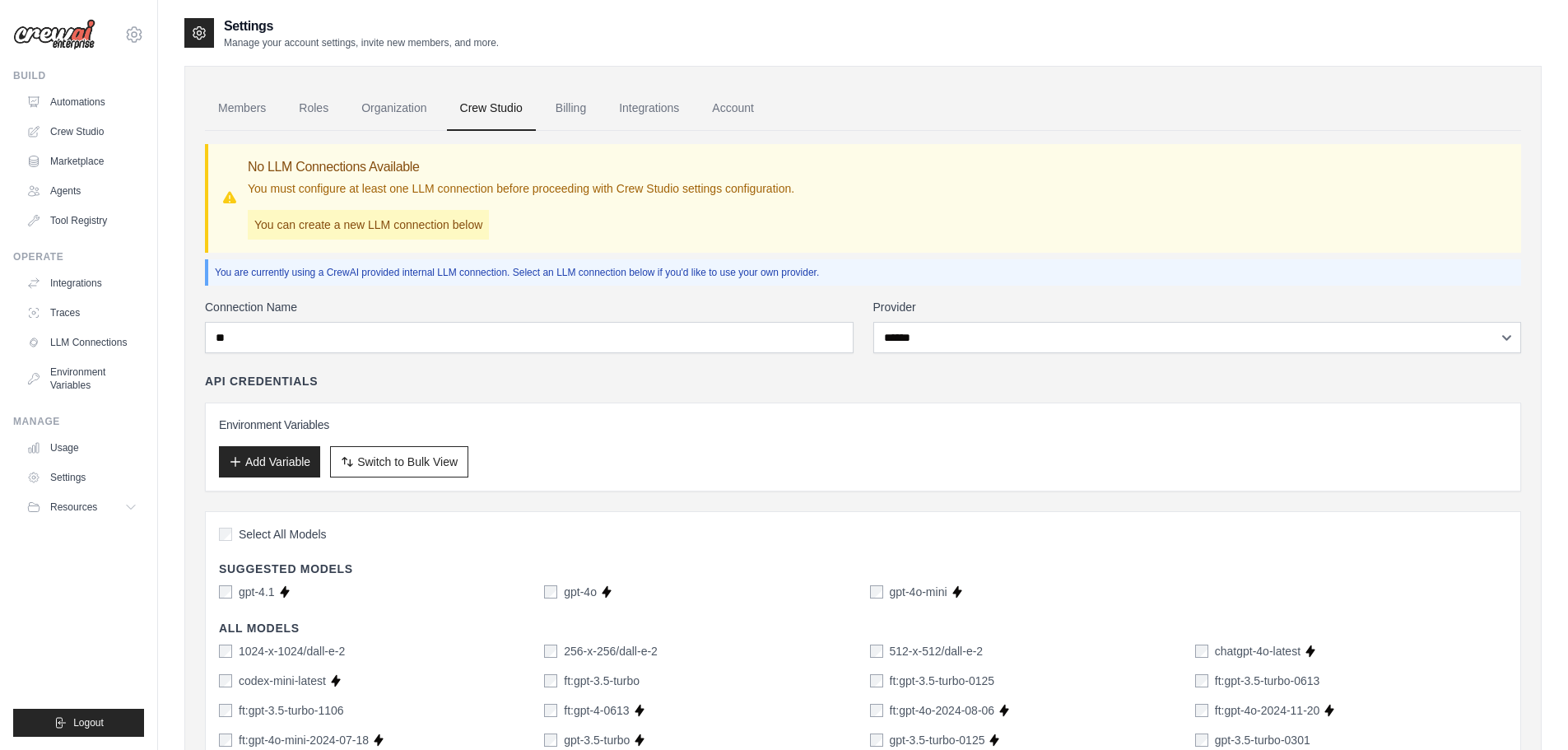
click at [517, 453] on div "Add Variable Switch to Bulk View Switch to Table View" at bounding box center [863, 462] width 1288 height 31
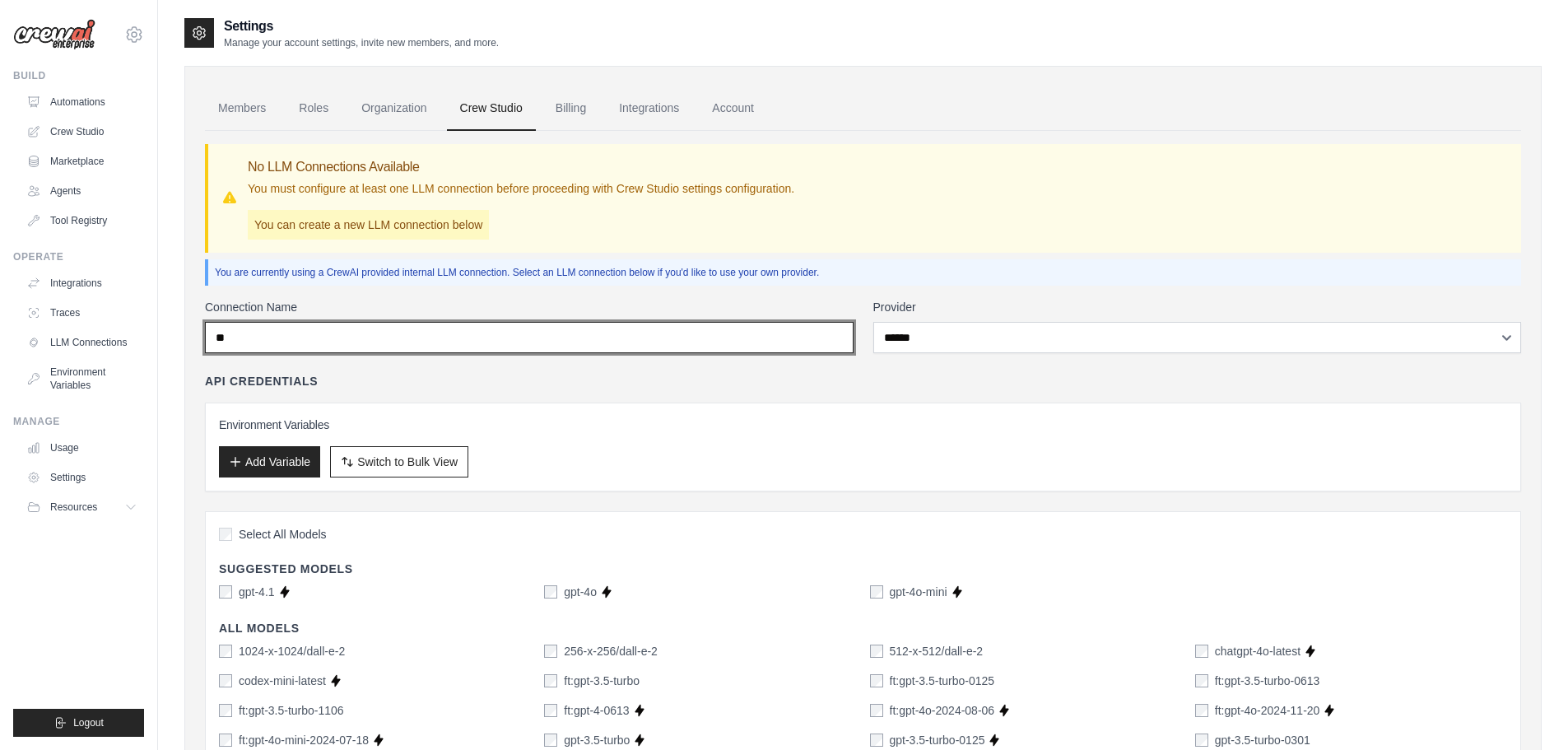
click at [548, 340] on input "**" at bounding box center [528, 338] width 649 height 31
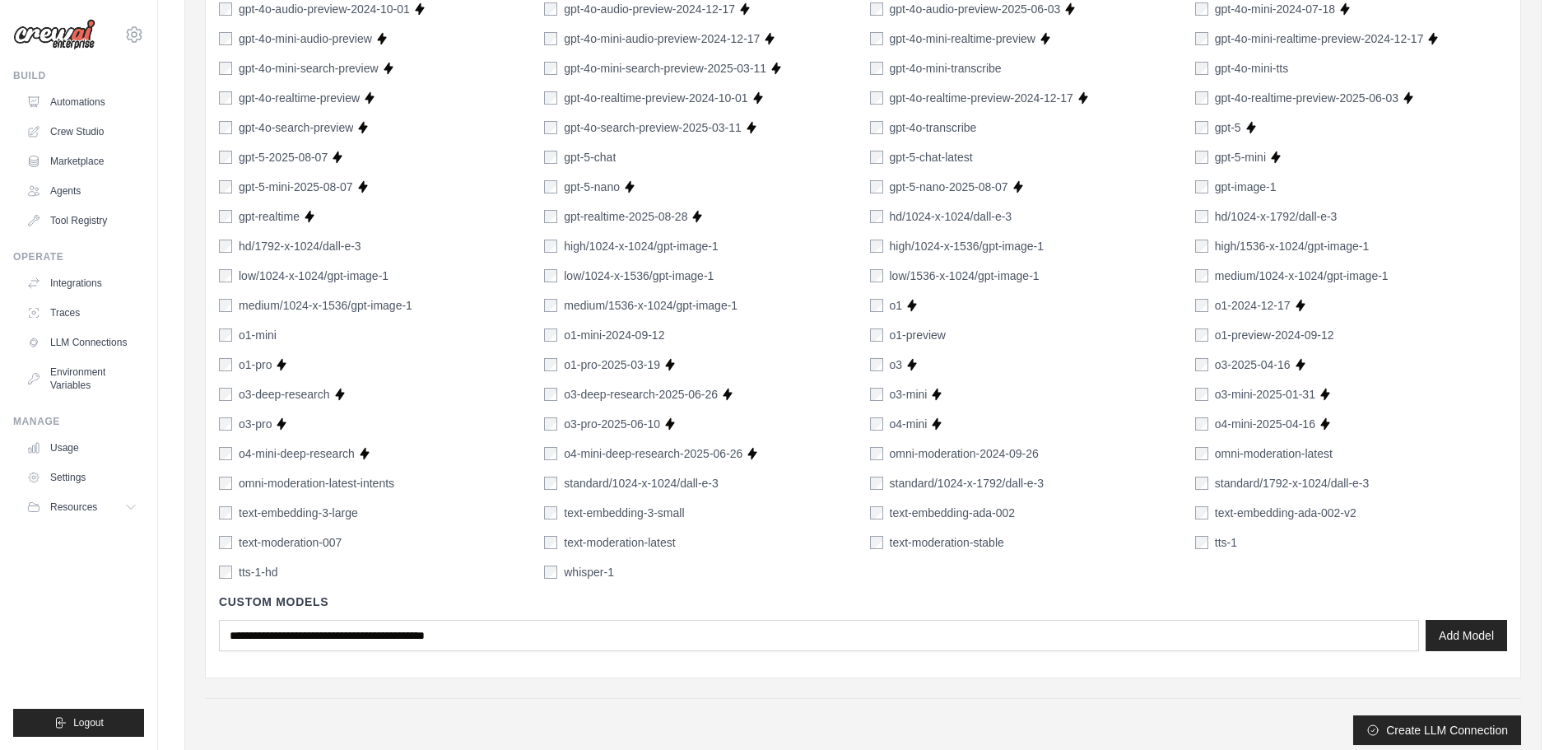
scroll to position [1027, 0]
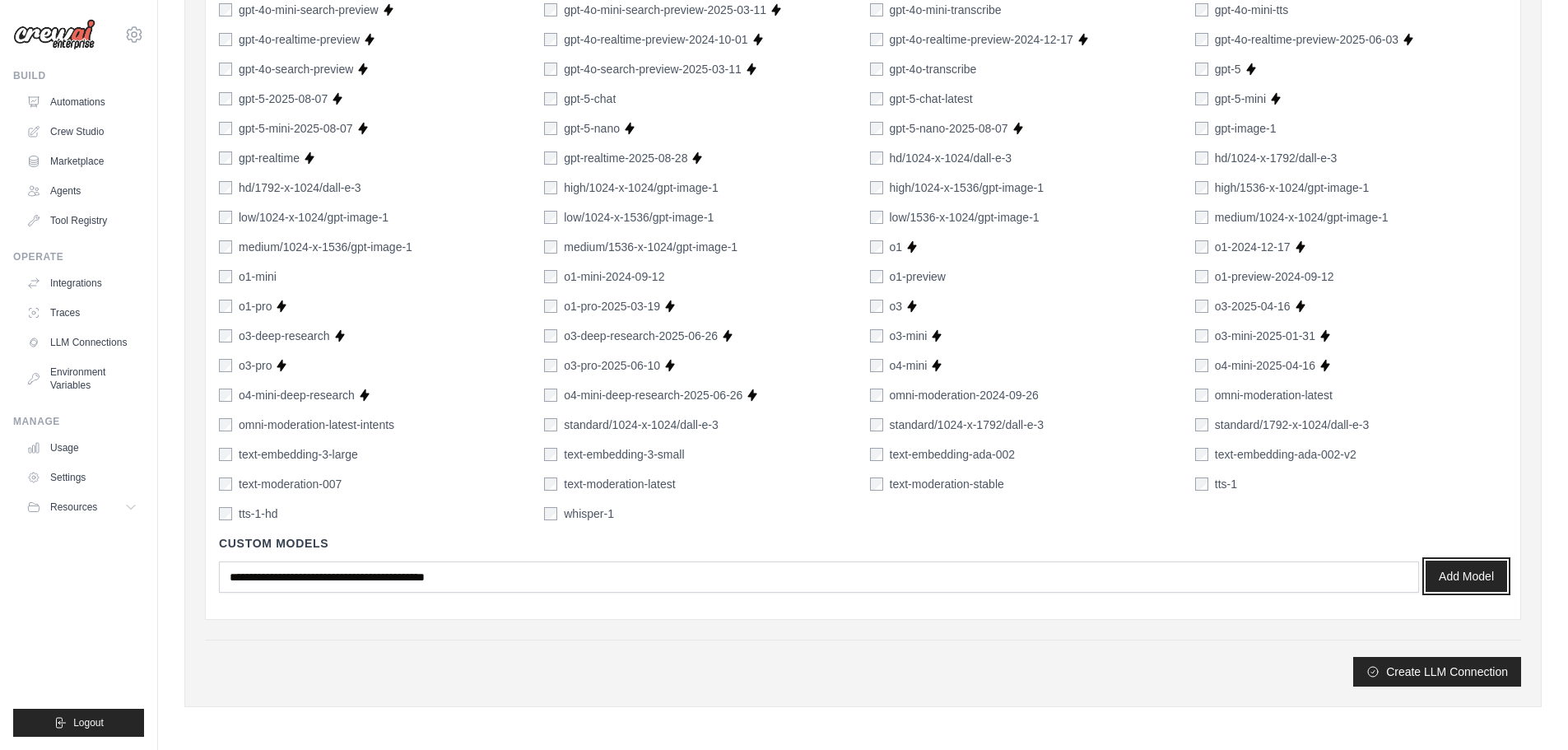
click at [1475, 580] on button "Add Model" at bounding box center [1466, 576] width 82 height 31
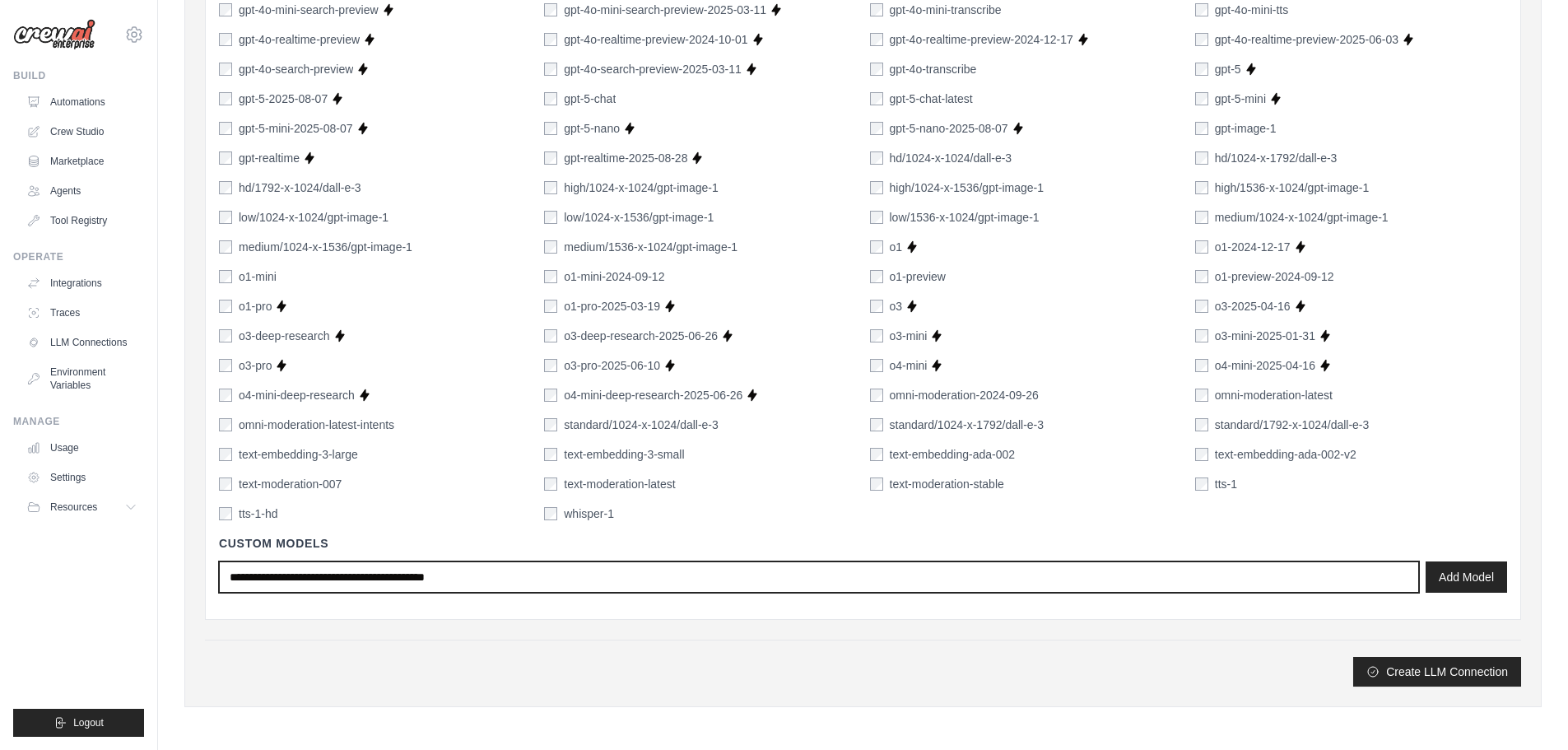
click at [511, 581] on input "text" at bounding box center [819, 577] width 1200 height 31
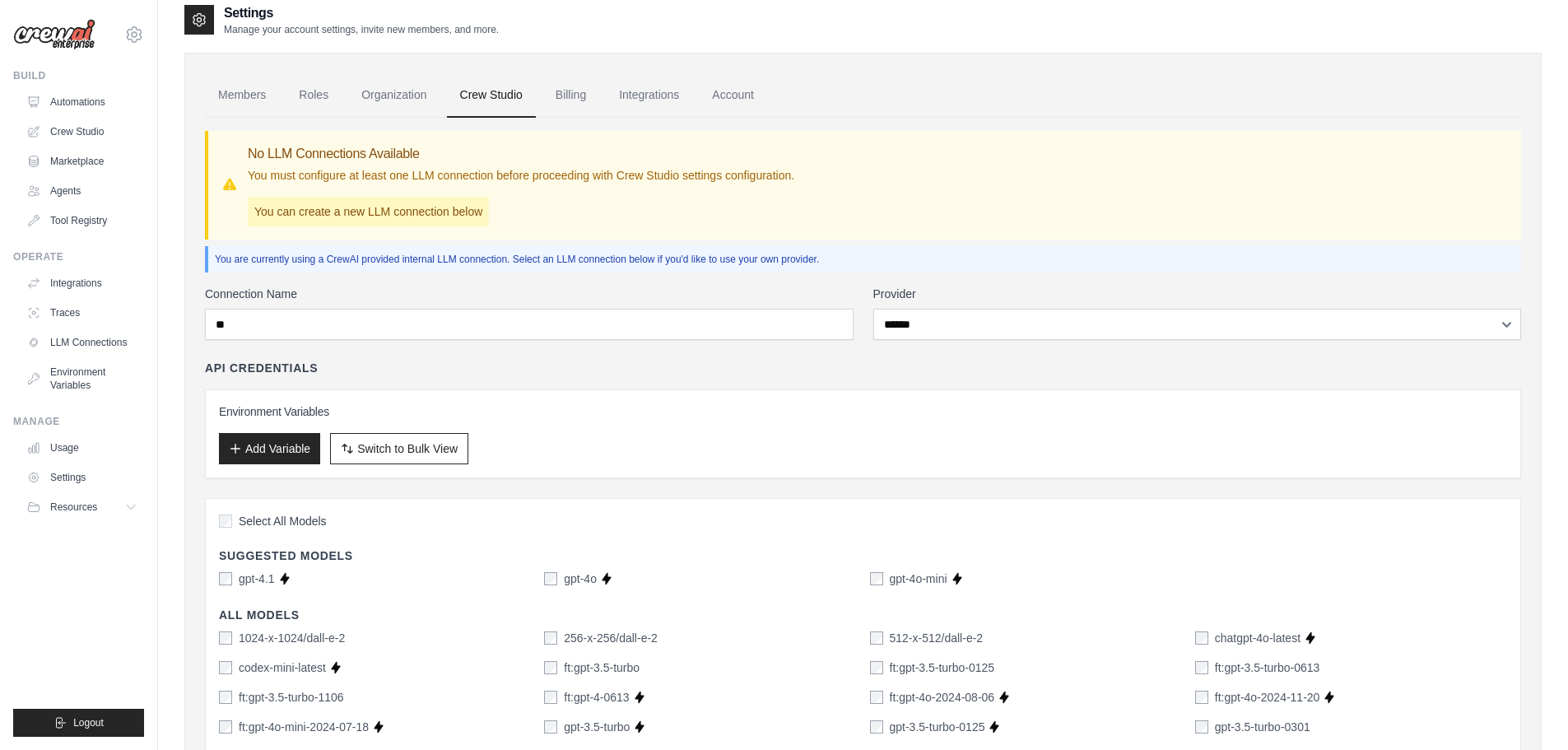
scroll to position [0, 0]
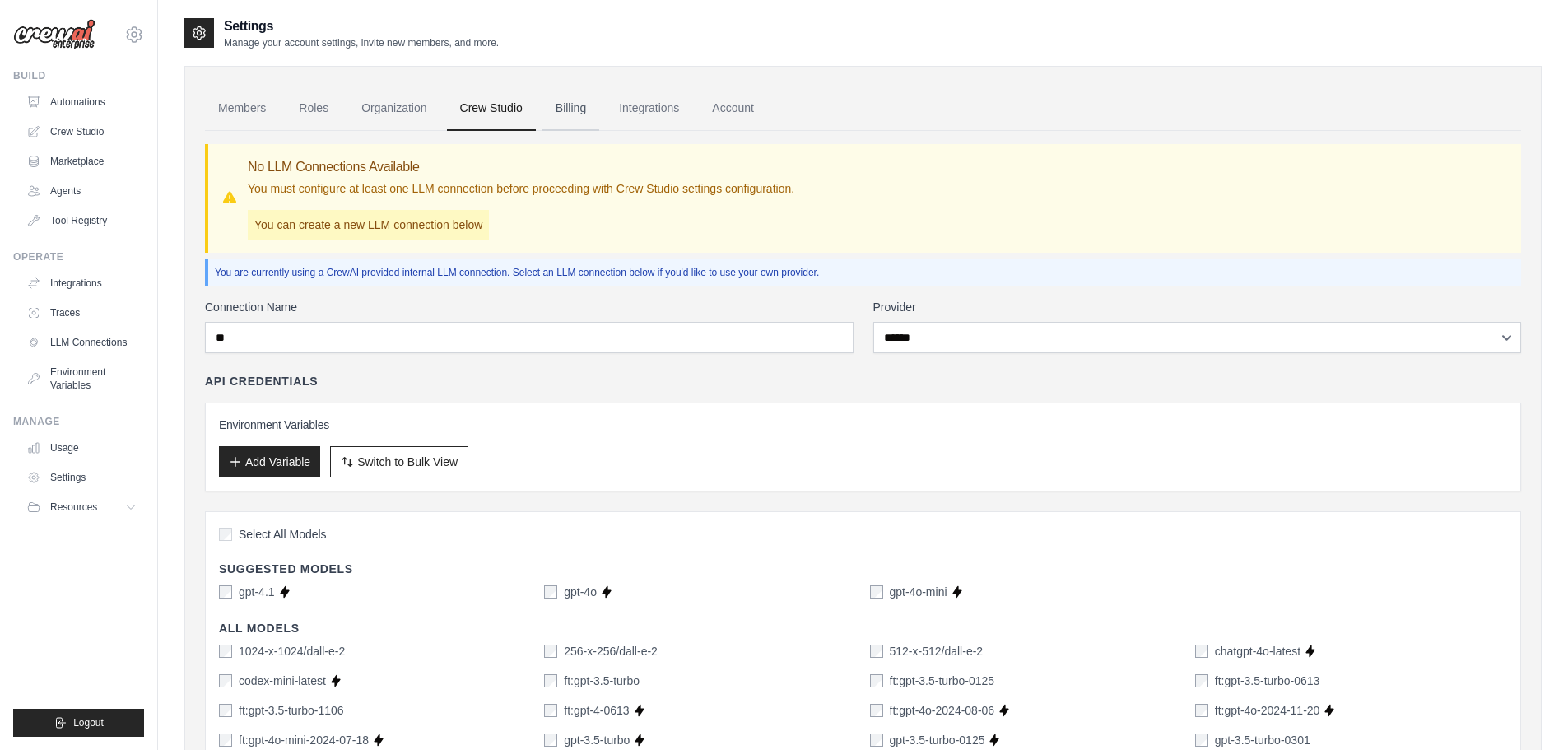
click at [576, 100] on link "Billing" at bounding box center [571, 108] width 57 height 44
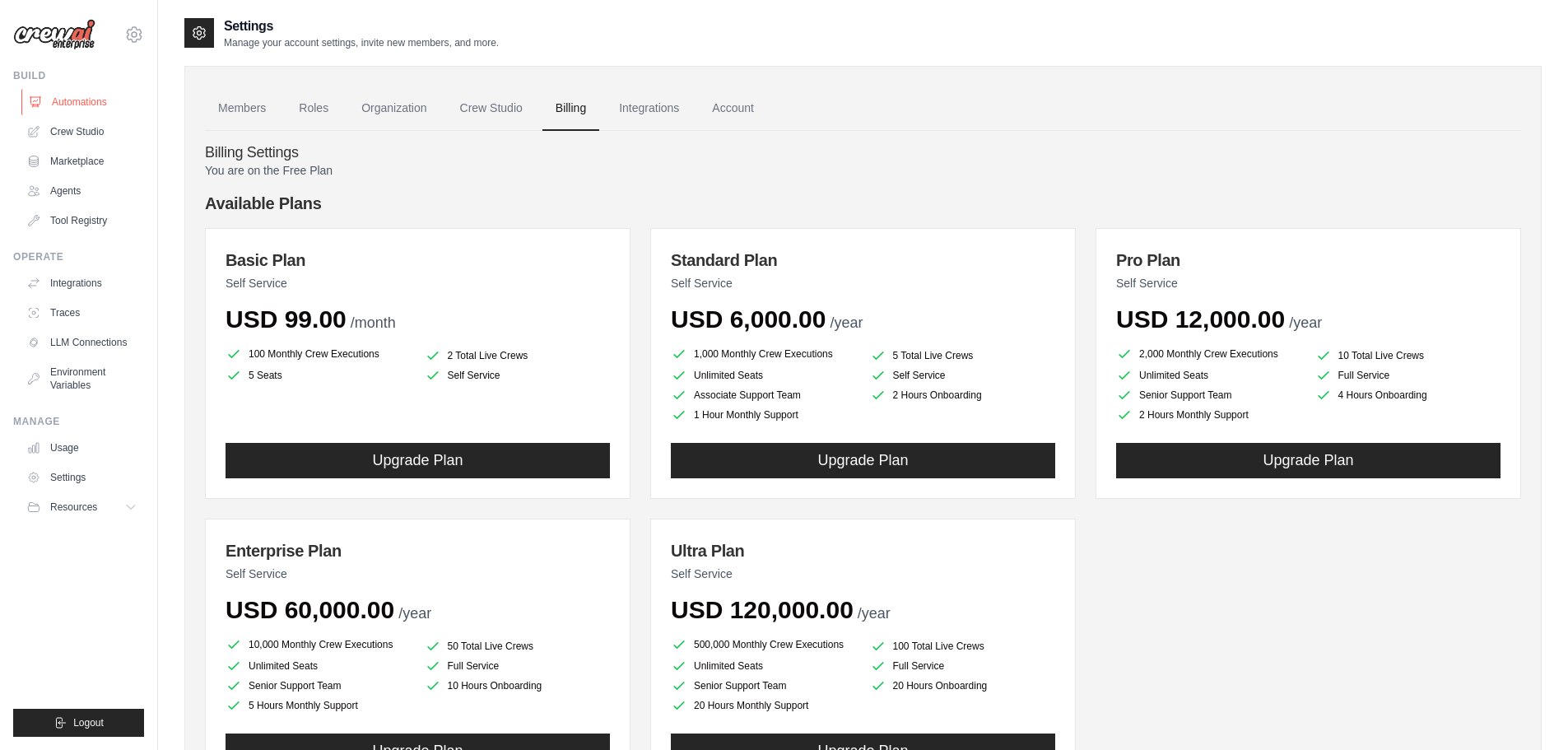
click at [86, 108] on link "Automations" at bounding box center [83, 102] width 124 height 27
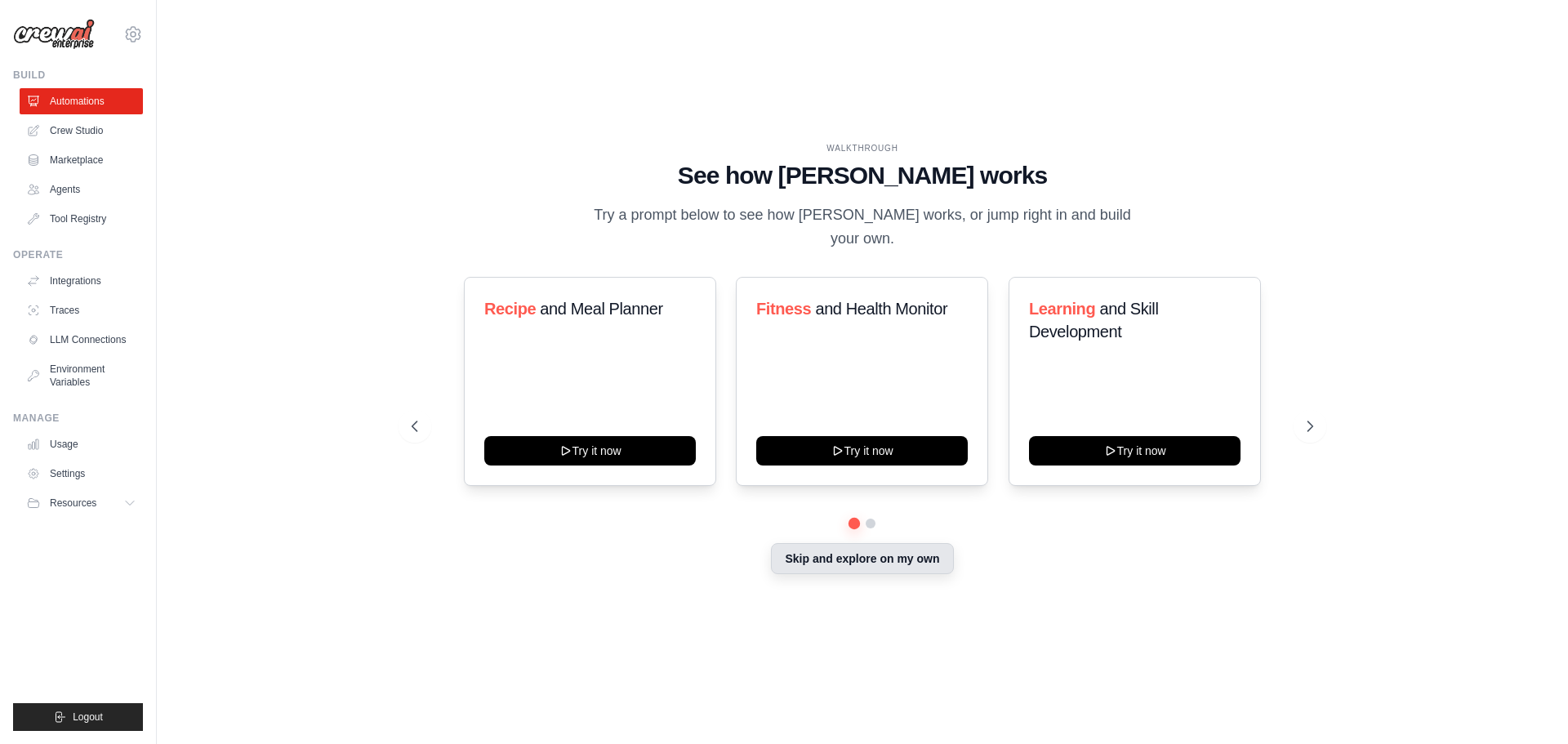
click at [894, 544] on button "Skip and explore on my own" at bounding box center [862, 559] width 182 height 31
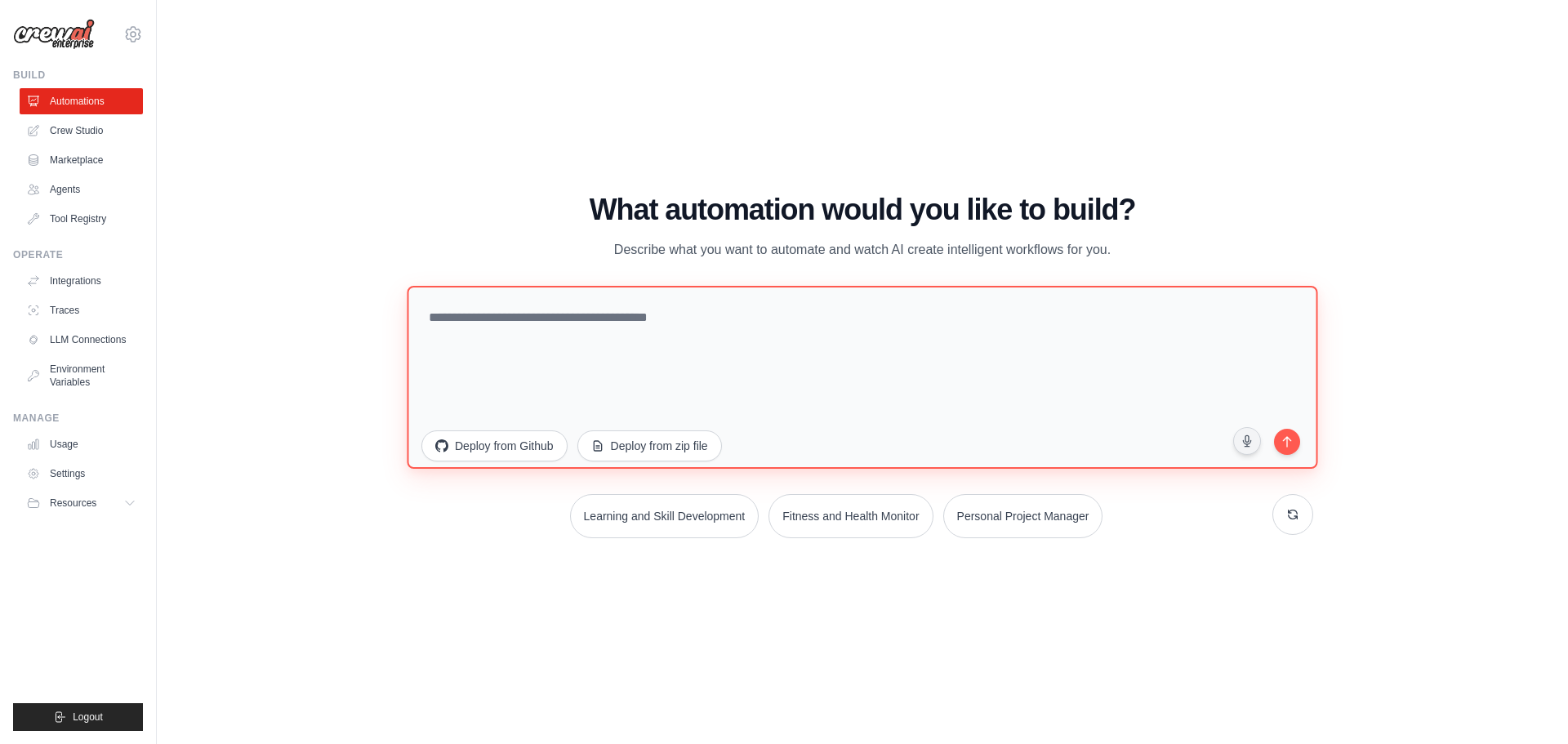
click at [702, 333] on textarea at bounding box center [862, 376] width 911 height 183
click at [669, 330] on textarea at bounding box center [862, 376] width 911 height 183
paste textarea "**********"
click at [687, 321] on textarea "**********" at bounding box center [862, 376] width 911 height 183
type textarea "**********"
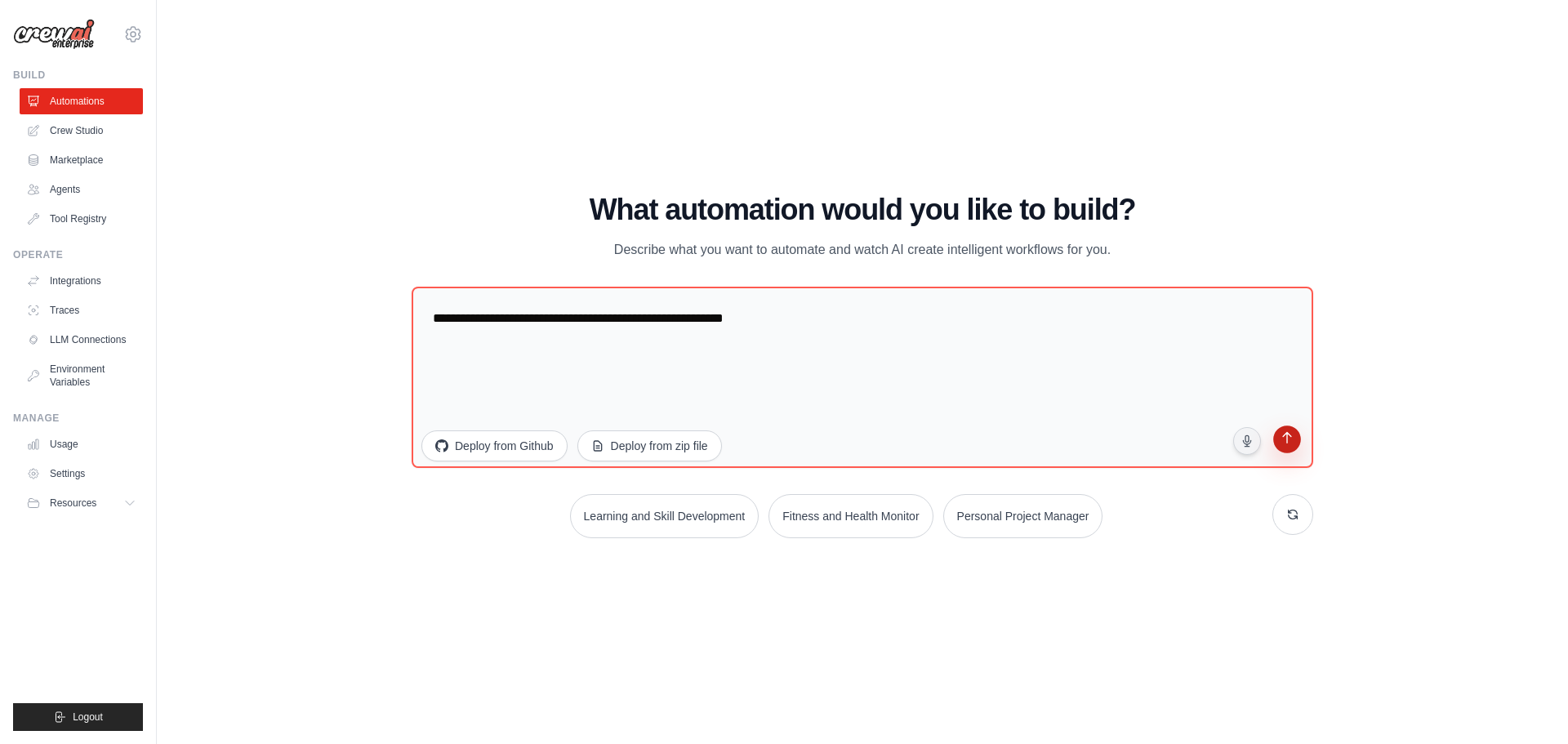
click at [1289, 448] on button "submit" at bounding box center [1288, 441] width 31 height 31
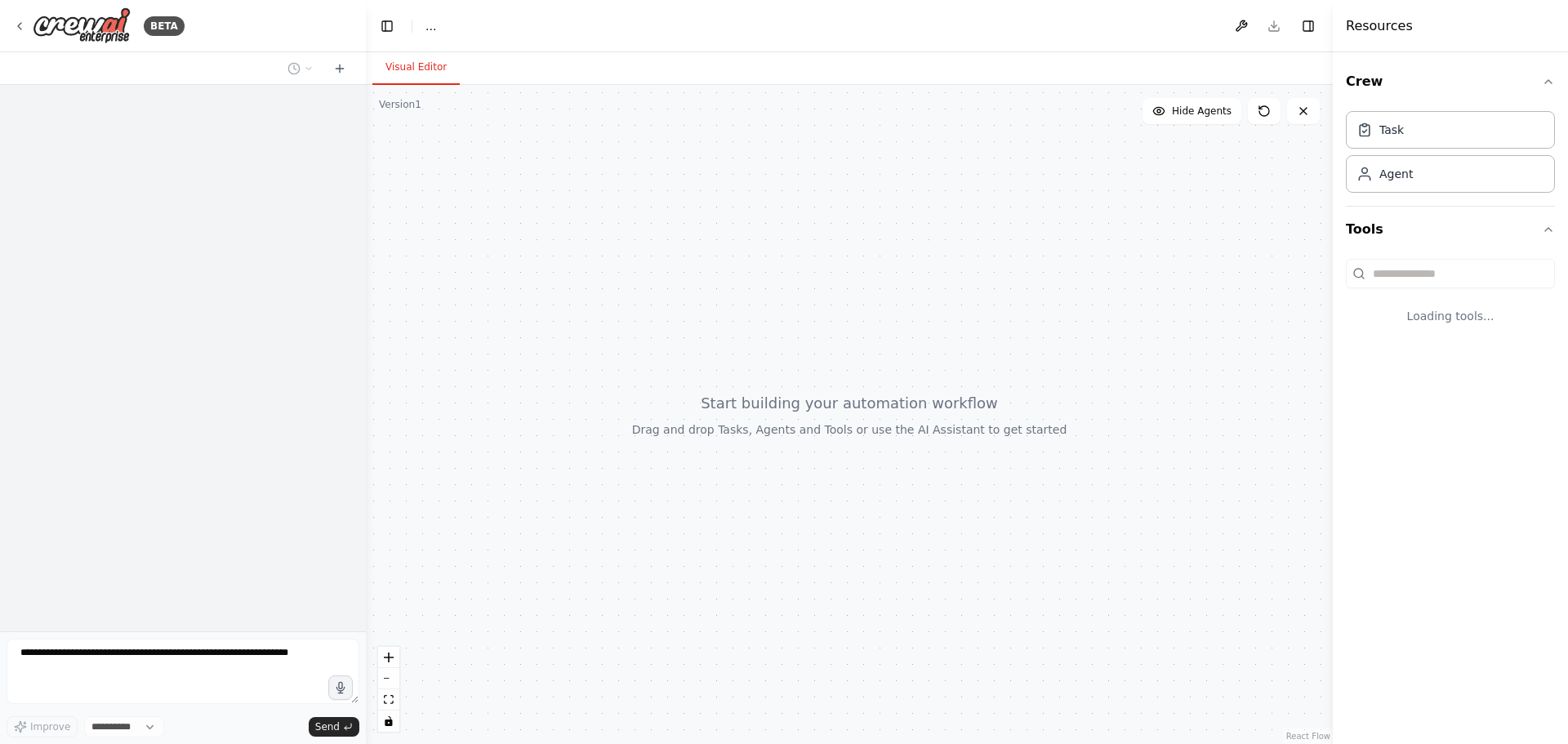
select select "****"
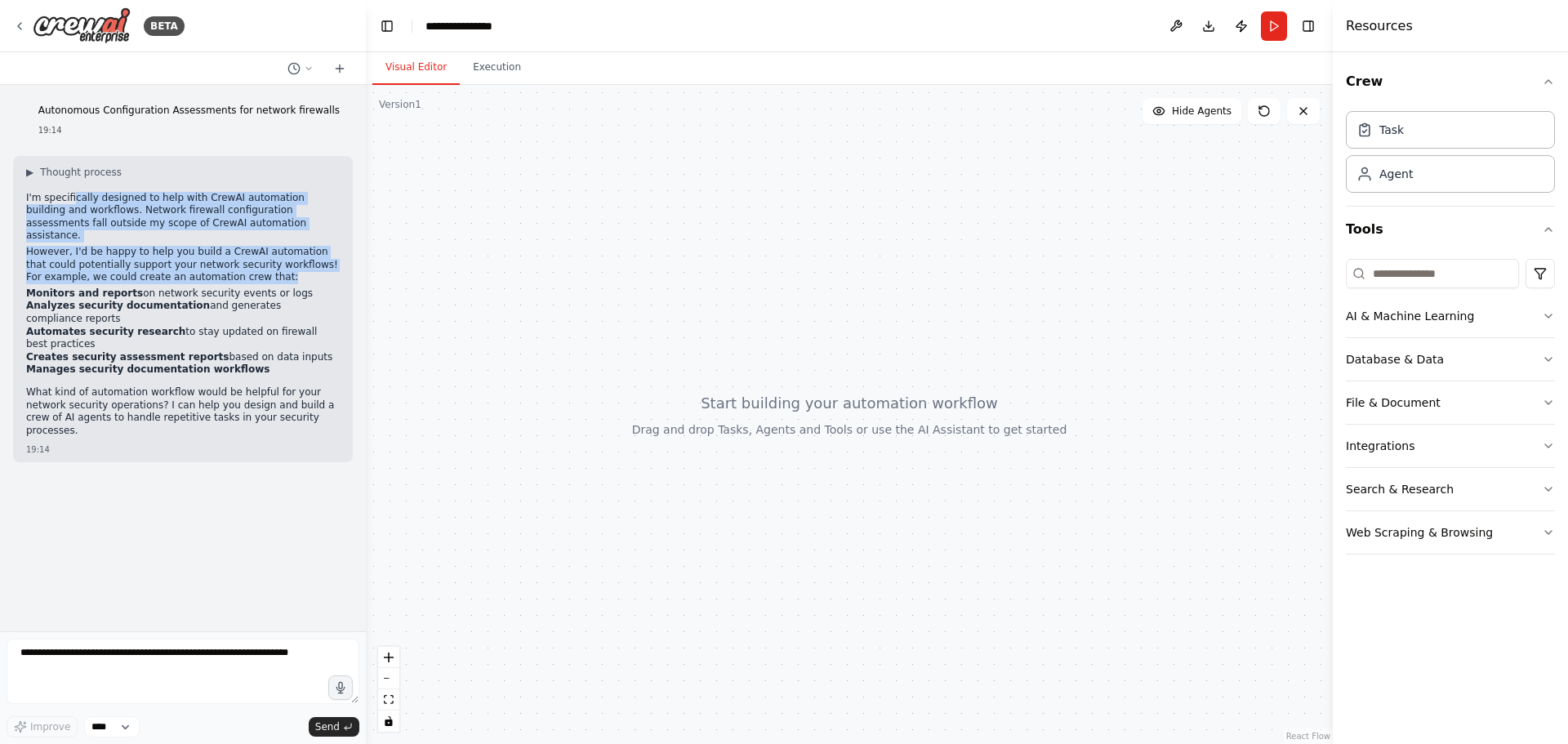
drag, startPoint x: 70, startPoint y: 199, endPoint x: 225, endPoint y: 260, distance: 166.6
click at [225, 260] on div "I'm specifically designed to help with CrewAI automation building and workflows…" at bounding box center [183, 317] width 313 height 250
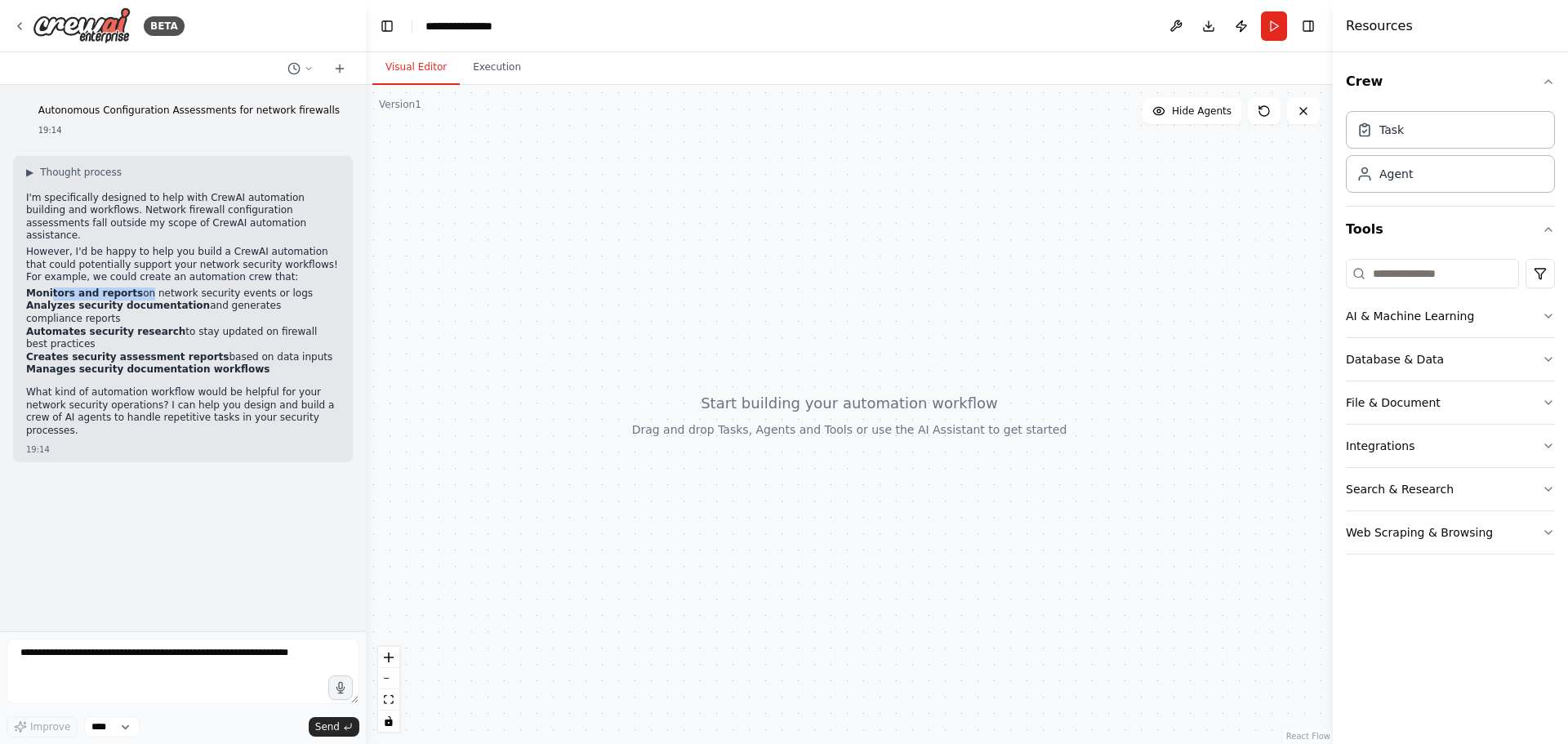
drag, startPoint x: 50, startPoint y: 282, endPoint x: 132, endPoint y: 281, distance: 82.0
click at [132, 288] on li "Monitors and reports on network security events or logs" at bounding box center [183, 294] width 313 height 13
drag, startPoint x: 59, startPoint y: 301, endPoint x: 172, endPoint y: 295, distance: 113.2
click at [172, 295] on ul "Monitors and reports on network security events or logs Analyzes security docum…" at bounding box center [183, 332] width 313 height 89
click at [78, 352] on strong "Creates security assessment reports" at bounding box center [127, 357] width 202 height 12
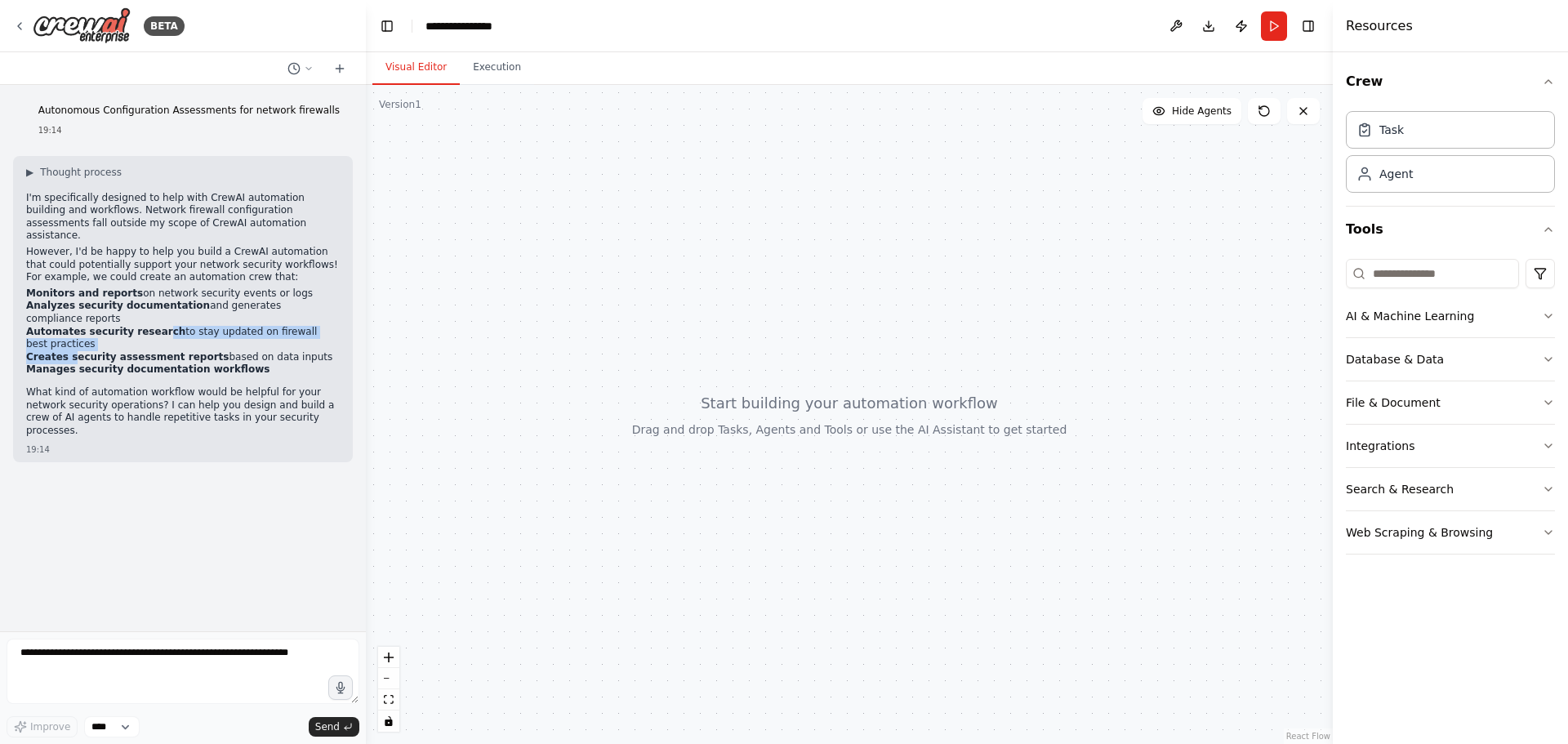
drag, startPoint x: 66, startPoint y: 311, endPoint x: 147, endPoint y: 306, distance: 81.2
click at [147, 306] on ul "Monitors and reports on network security events or logs Analyzes security docum…" at bounding box center [183, 332] width 313 height 89
click at [135, 363] on strong "Manages security documentation workflows" at bounding box center [148, 369] width 243 height 12
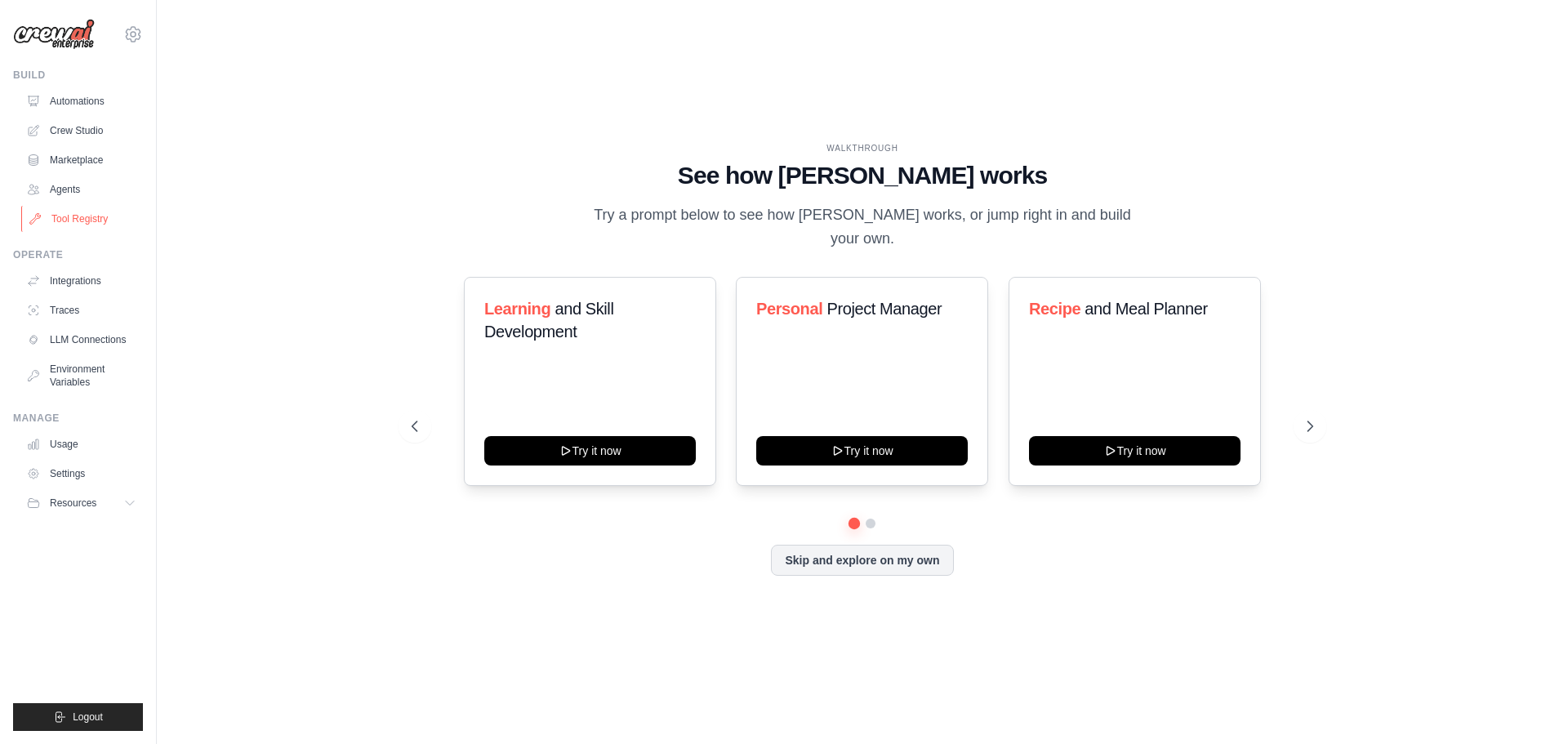
click at [77, 213] on link "Tool Registry" at bounding box center [82, 219] width 123 height 26
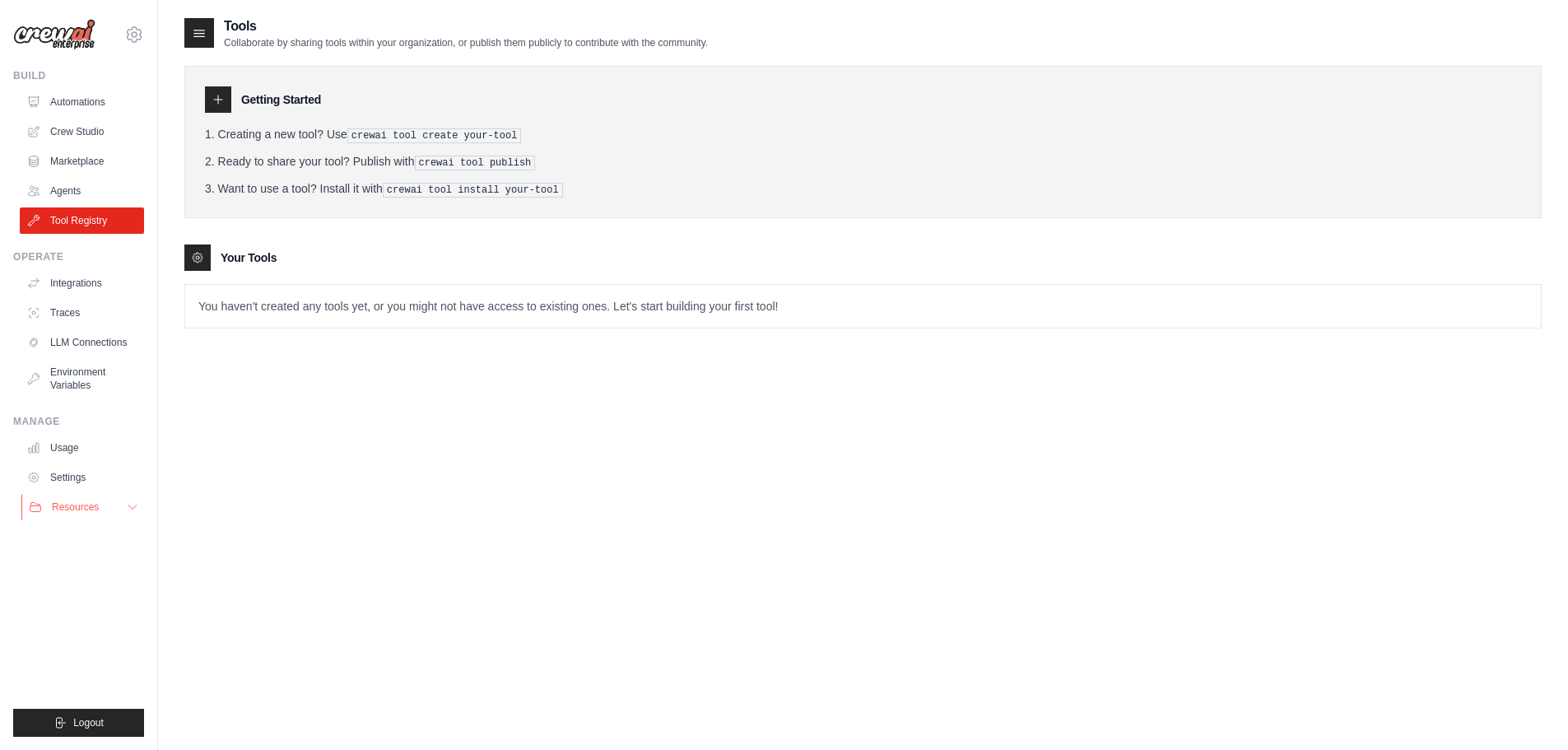
click at [123, 507] on button "Resources" at bounding box center [83, 507] width 124 height 27
click at [1073, 319] on p "You haven't created any tools yet, or you might not have access to existing one…" at bounding box center [862, 306] width 1355 height 43
